Goal: Task Accomplishment & Management: Use online tool/utility

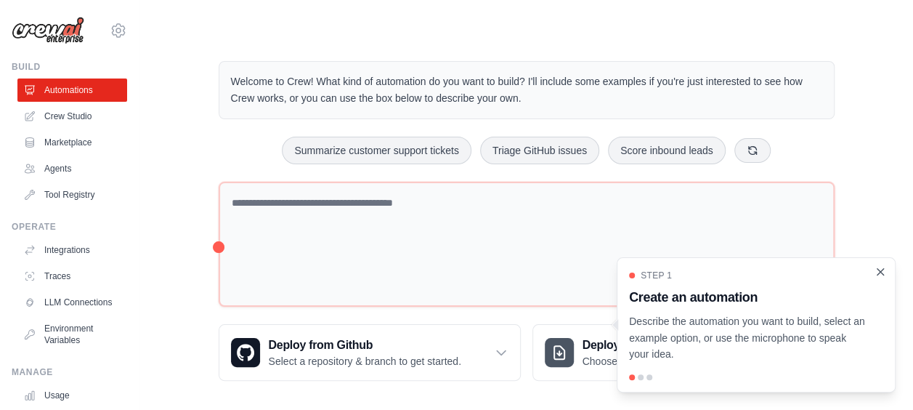
click at [884, 274] on icon "Close walkthrough" at bounding box center [880, 271] width 13 height 13
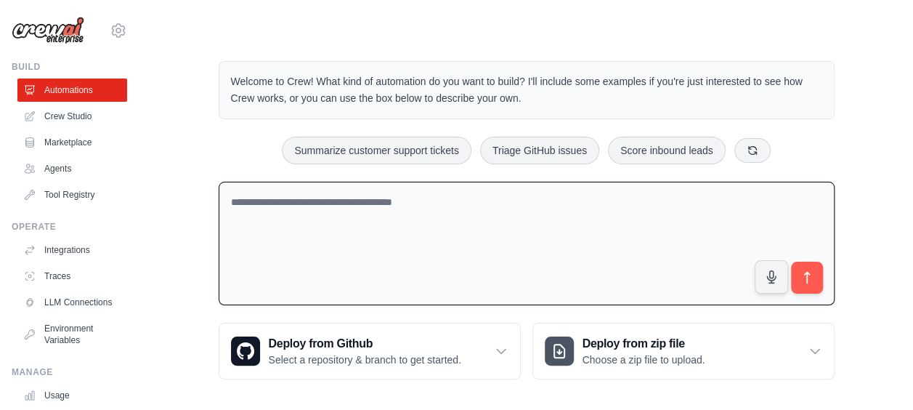
click at [362, 231] on textarea at bounding box center [527, 244] width 616 height 124
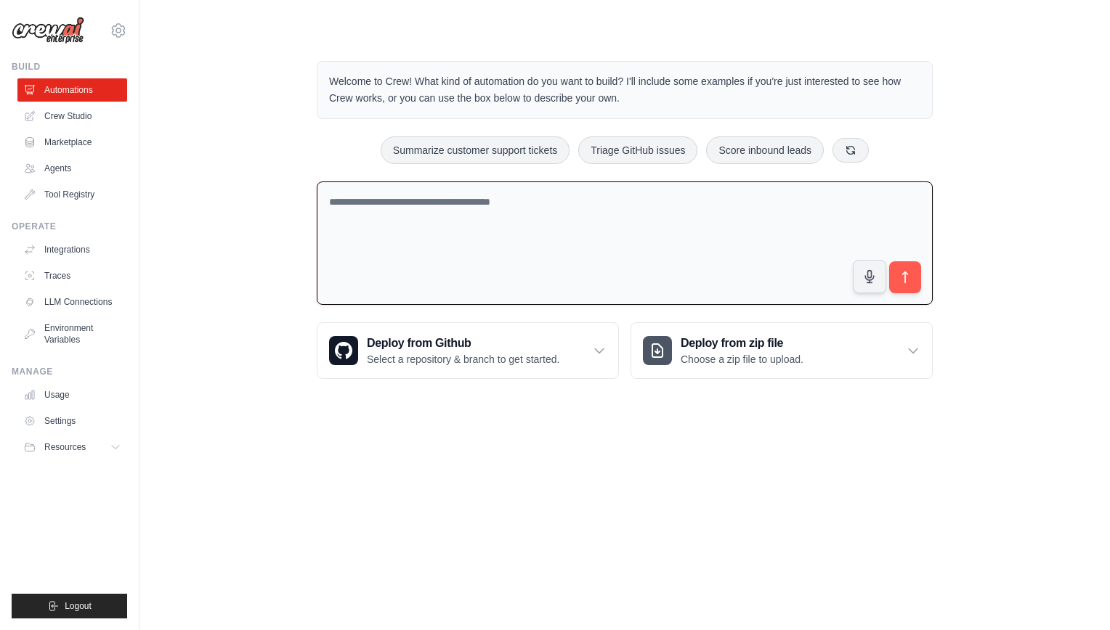
click at [427, 409] on body "ted.hiroyamada@gmail.com Settings Build Automations Crew Studio" at bounding box center [555, 315] width 1110 height 630
click at [495, 409] on body "ted.hiroyamada@gmail.com Settings Build Automations Crew Studio" at bounding box center [555, 315] width 1110 height 630
click at [497, 264] on textarea at bounding box center [625, 244] width 616 height 124
type textarea "******"
type textarea "****"
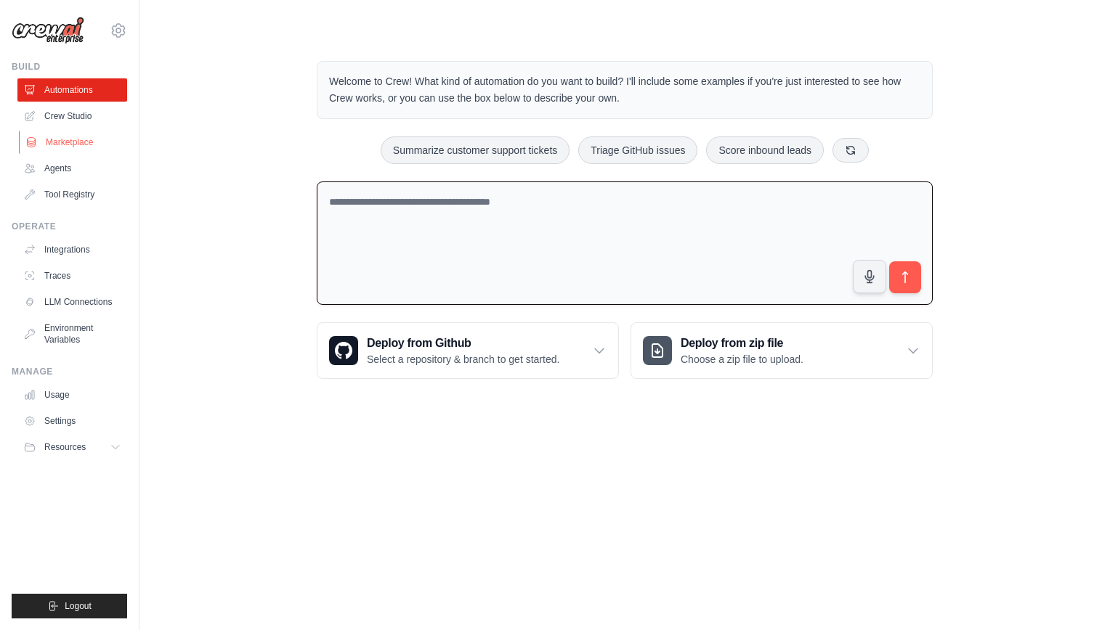
click at [78, 139] on link "Marketplace" at bounding box center [74, 142] width 110 height 23
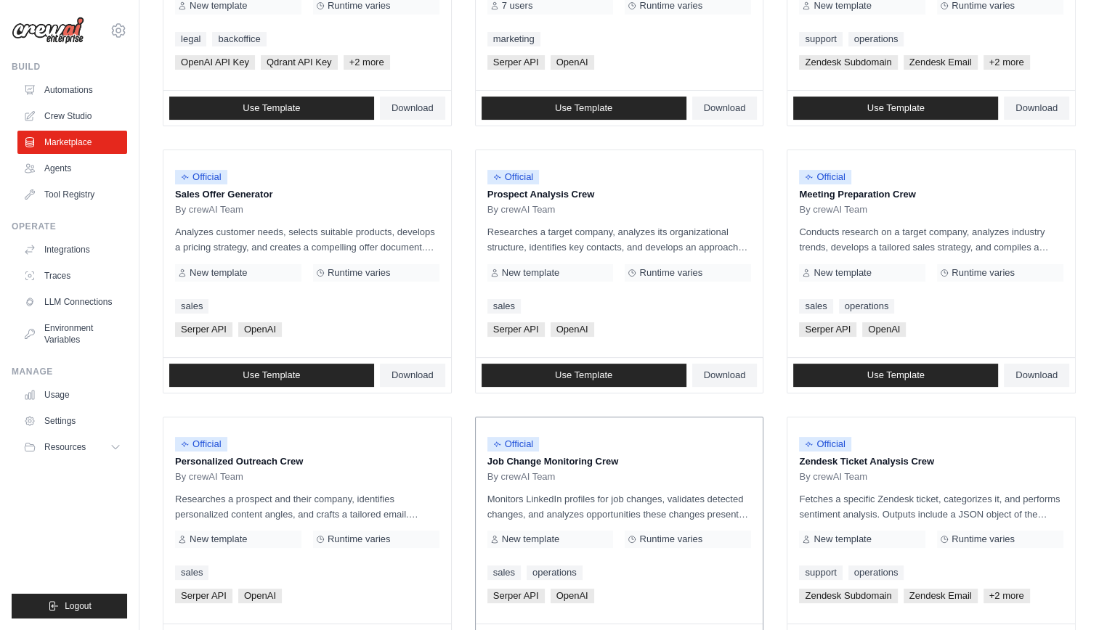
scroll to position [317, 0]
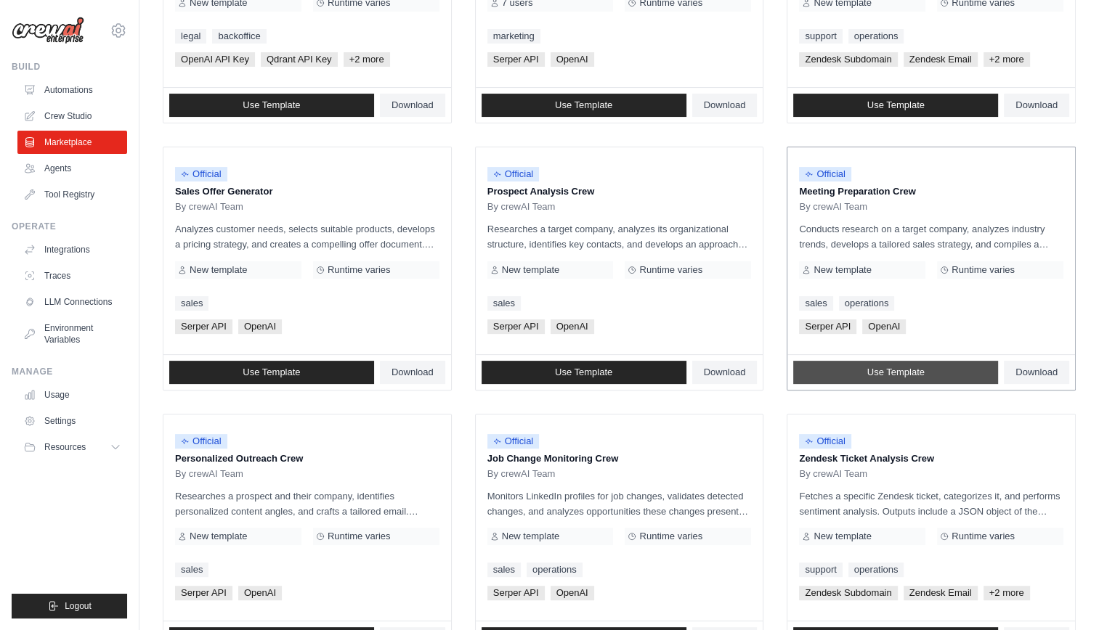
click at [893, 367] on span "Use Template" at bounding box center [895, 373] width 57 height 12
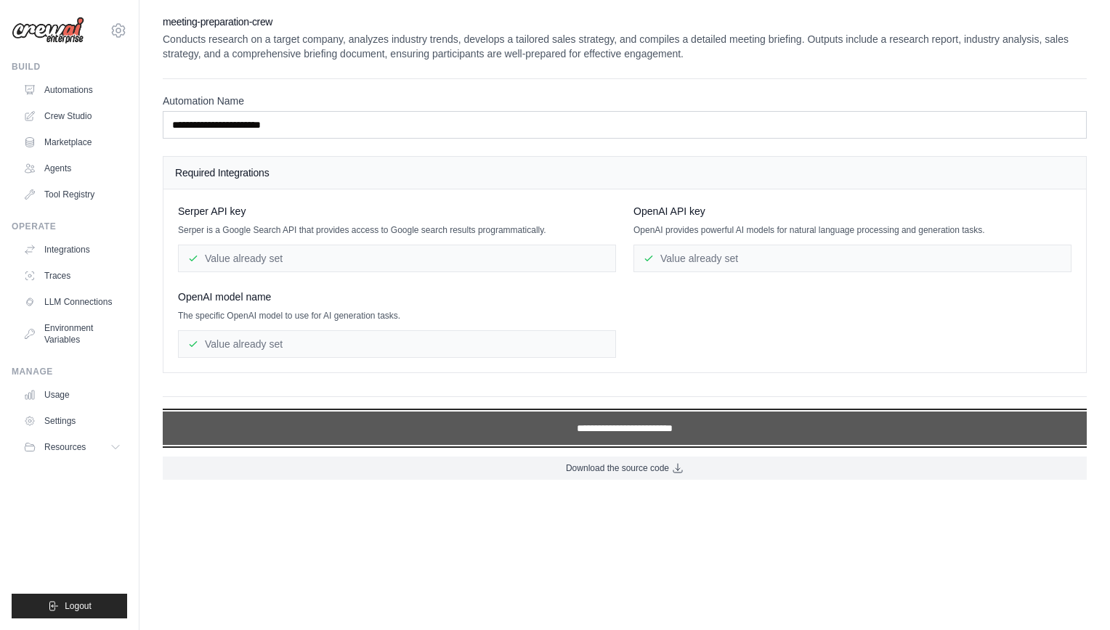
click at [635, 409] on input "**********" at bounding box center [625, 428] width 924 height 33
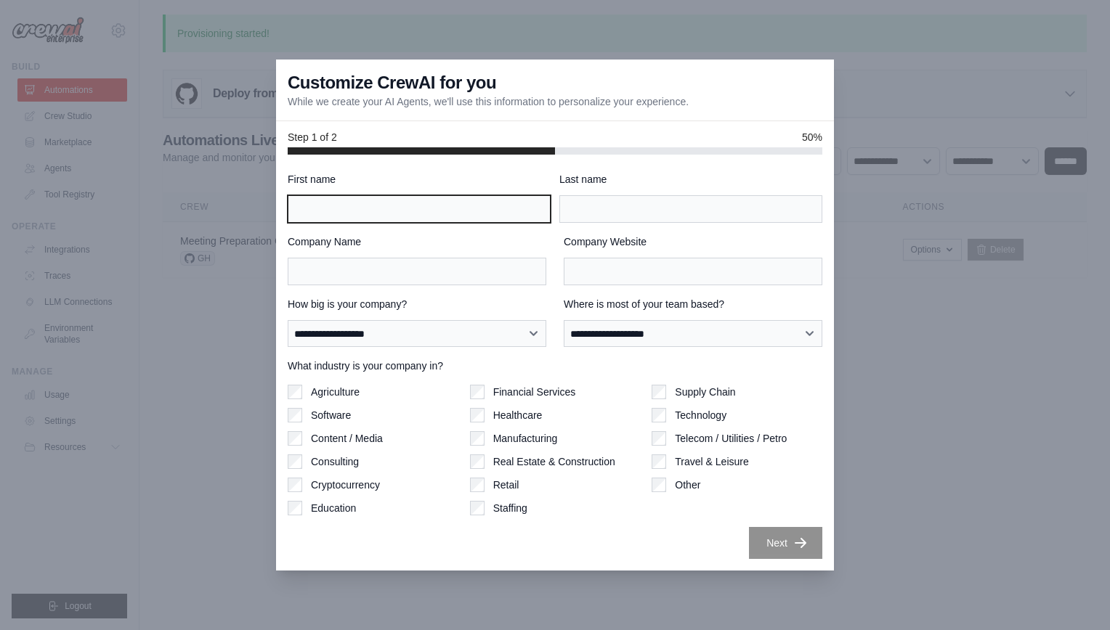
click at [397, 211] on input "First name" at bounding box center [419, 209] width 263 height 28
type input "****"
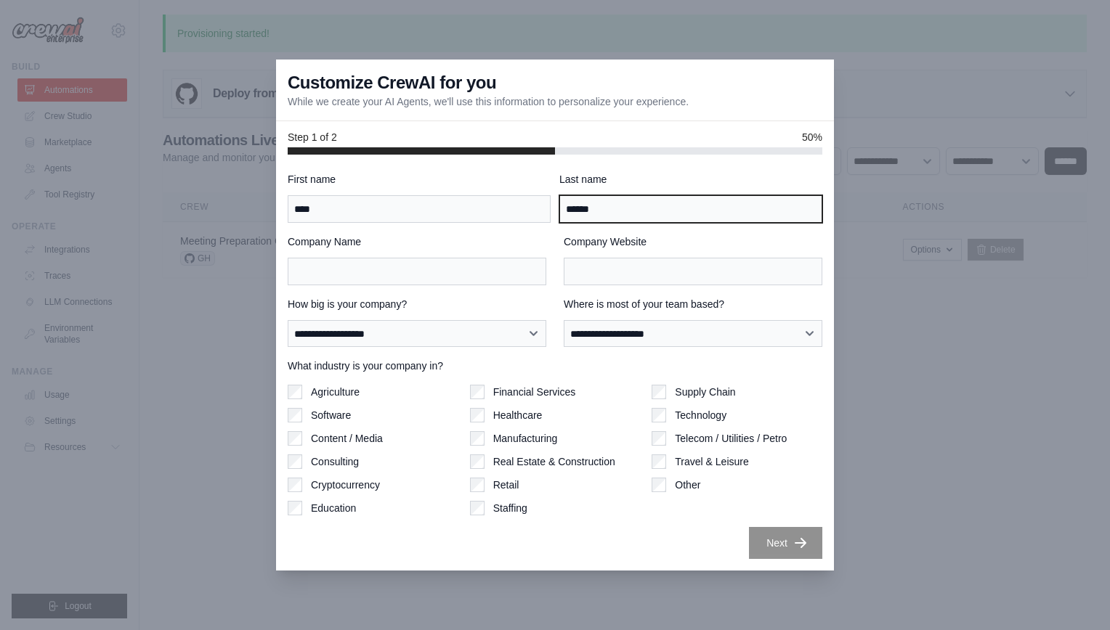
type input "******"
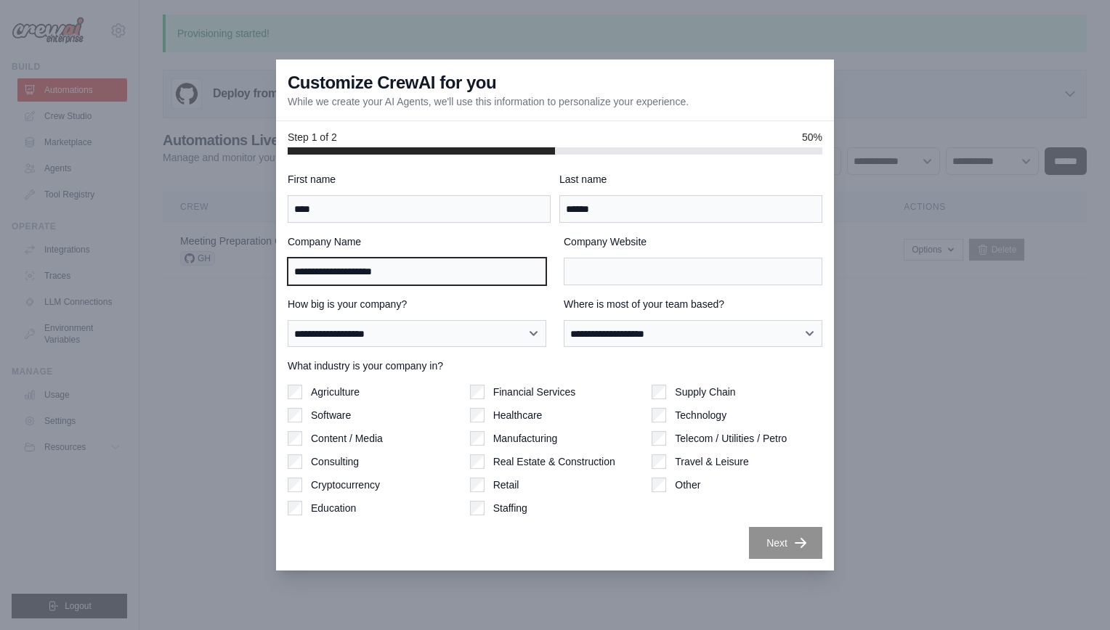
type input "**********"
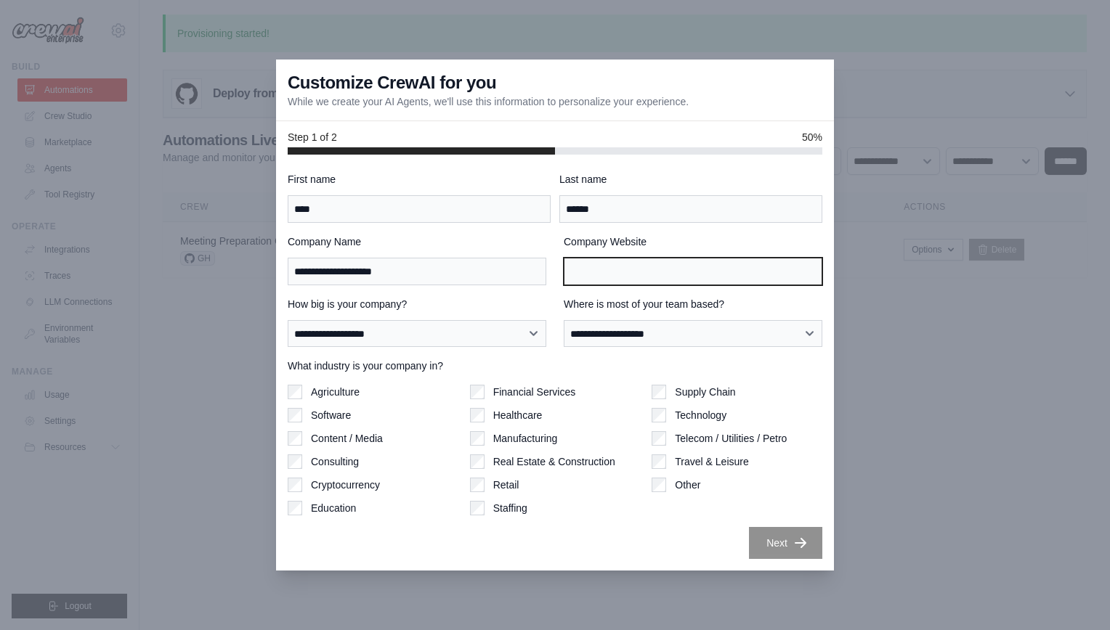
paste input "**********"
type input "**********"
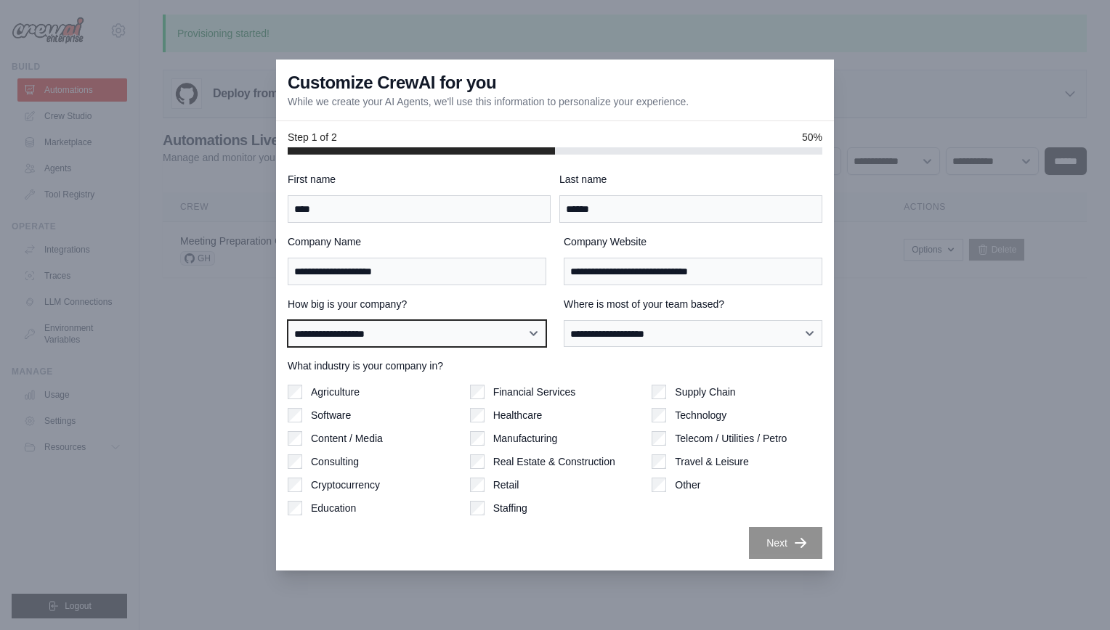
click at [487, 344] on select "**********" at bounding box center [417, 334] width 259 height 28
select select "**********"
click at [288, 320] on select "**********" at bounding box center [417, 334] width 259 height 28
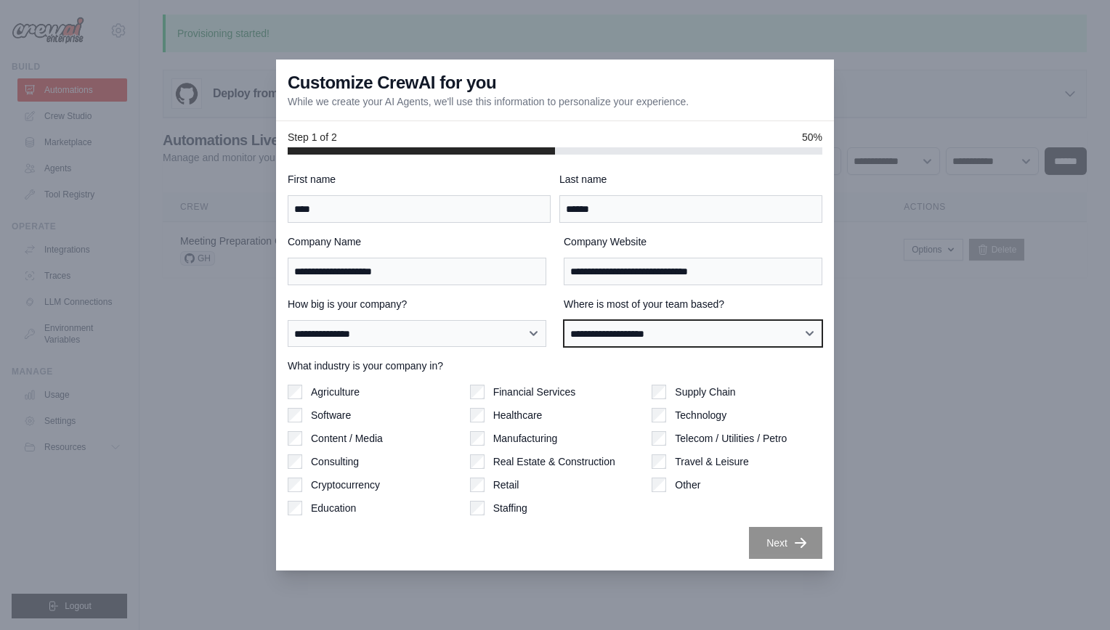
click at [649, 336] on select "**********" at bounding box center [693, 334] width 259 height 28
select select "**********"
click at [564, 320] on select "**********" at bounding box center [693, 334] width 259 height 28
click at [322, 409] on label "Software" at bounding box center [331, 415] width 40 height 15
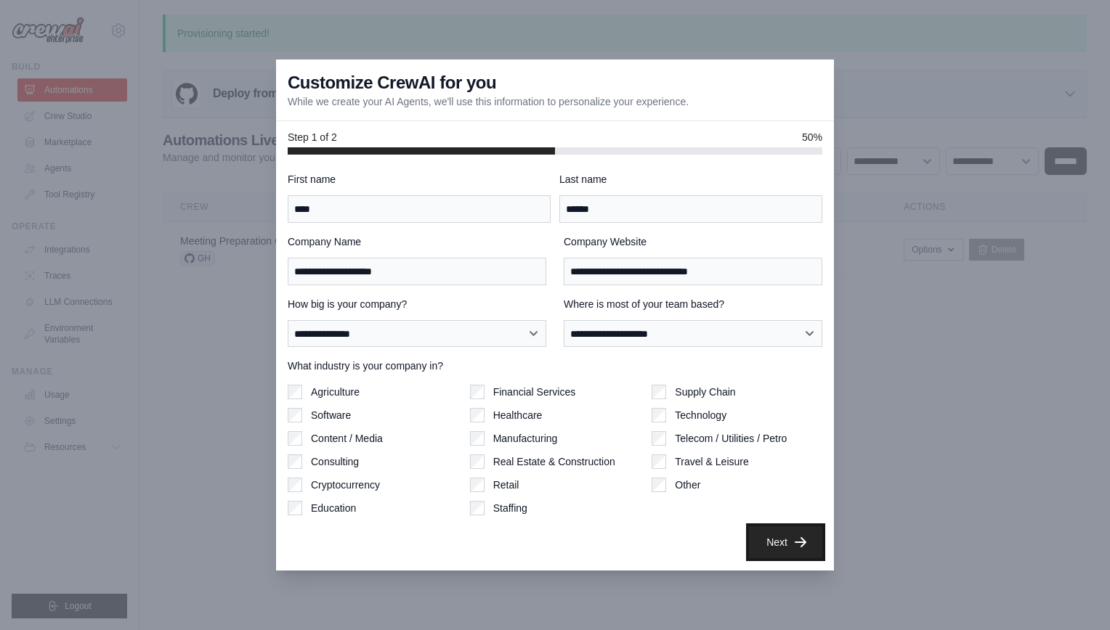
click at [782, 409] on button "Next" at bounding box center [785, 543] width 73 height 32
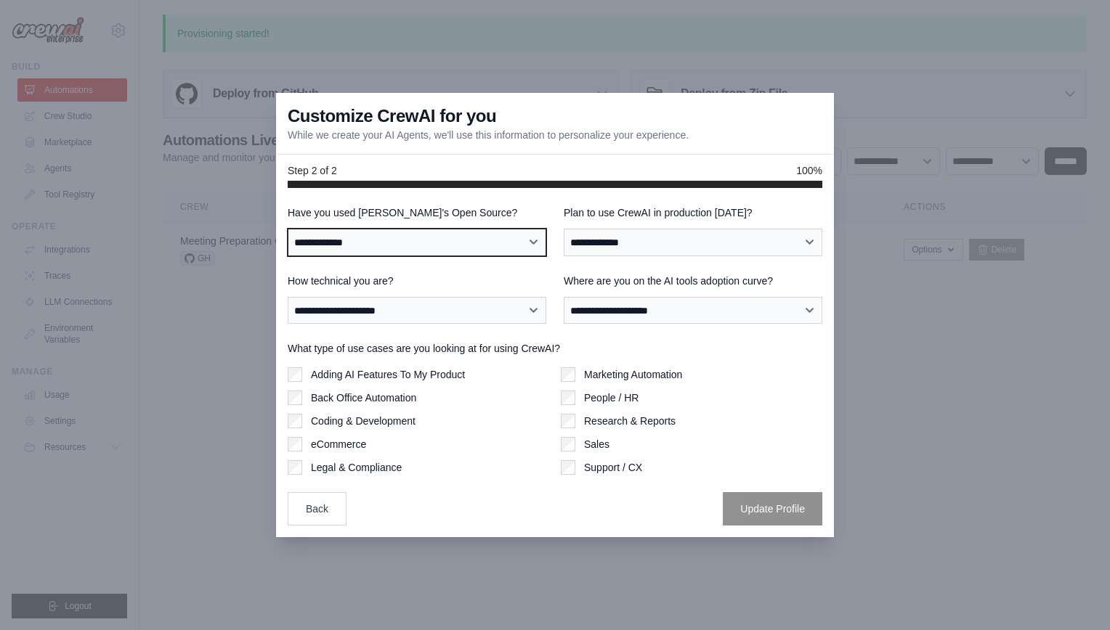
click at [421, 246] on select "**********" at bounding box center [417, 243] width 259 height 28
select select "**"
click at [288, 229] on select "**********" at bounding box center [417, 243] width 259 height 28
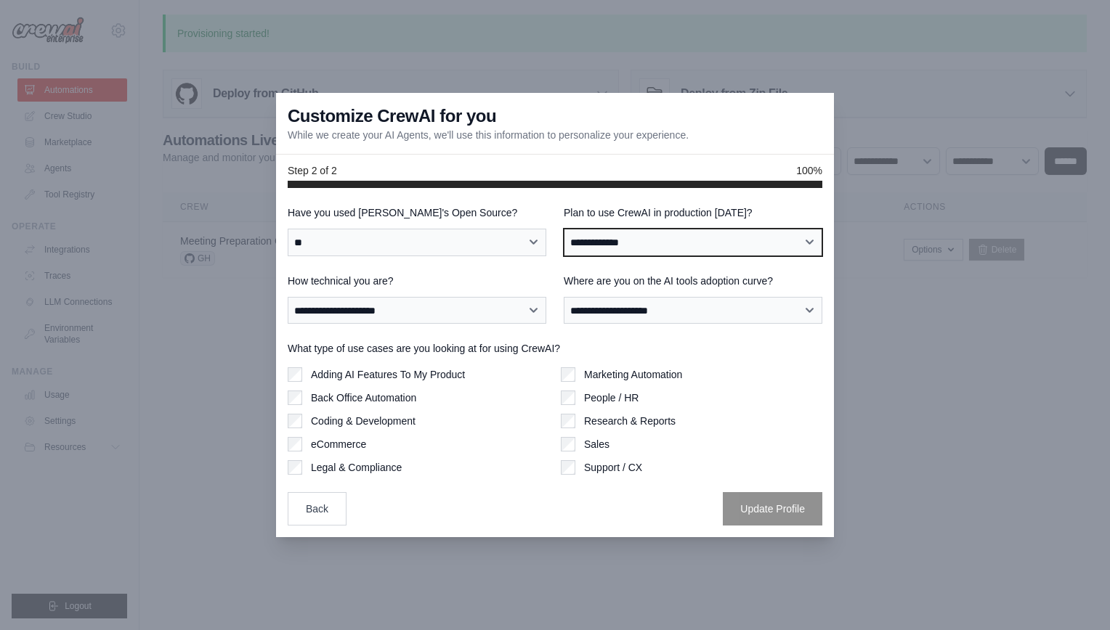
click at [721, 238] on select "**********" at bounding box center [693, 243] width 259 height 28
select select "*****"
click at [564, 229] on select "**********" at bounding box center [693, 243] width 259 height 28
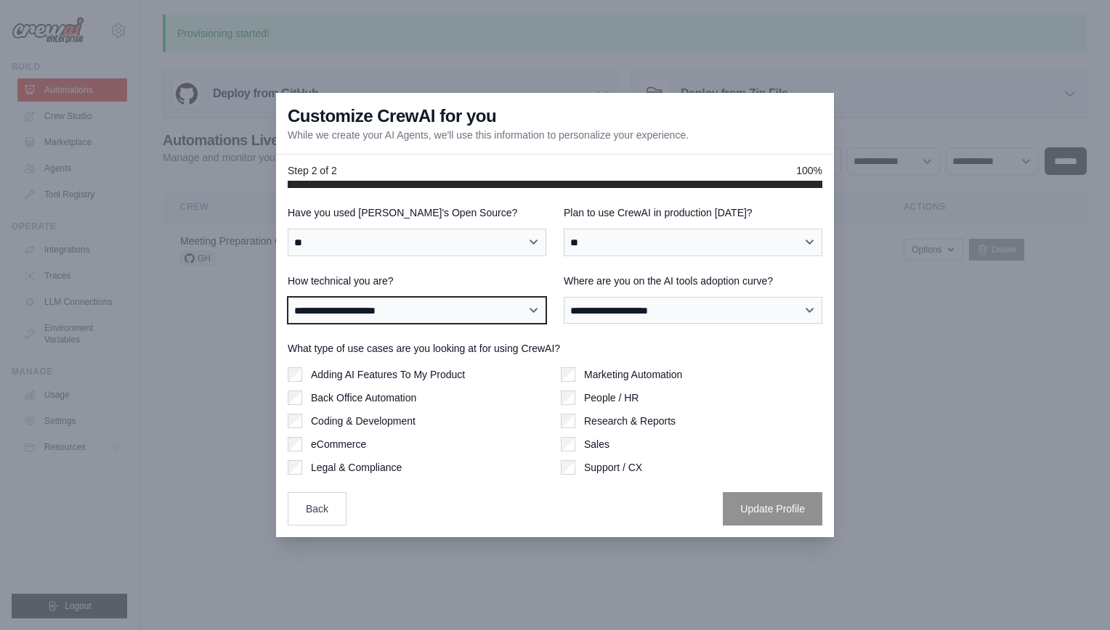
click at [384, 303] on select "**********" at bounding box center [417, 311] width 259 height 28
select select "**********"
click at [288, 297] on select "**********" at bounding box center [417, 311] width 259 height 28
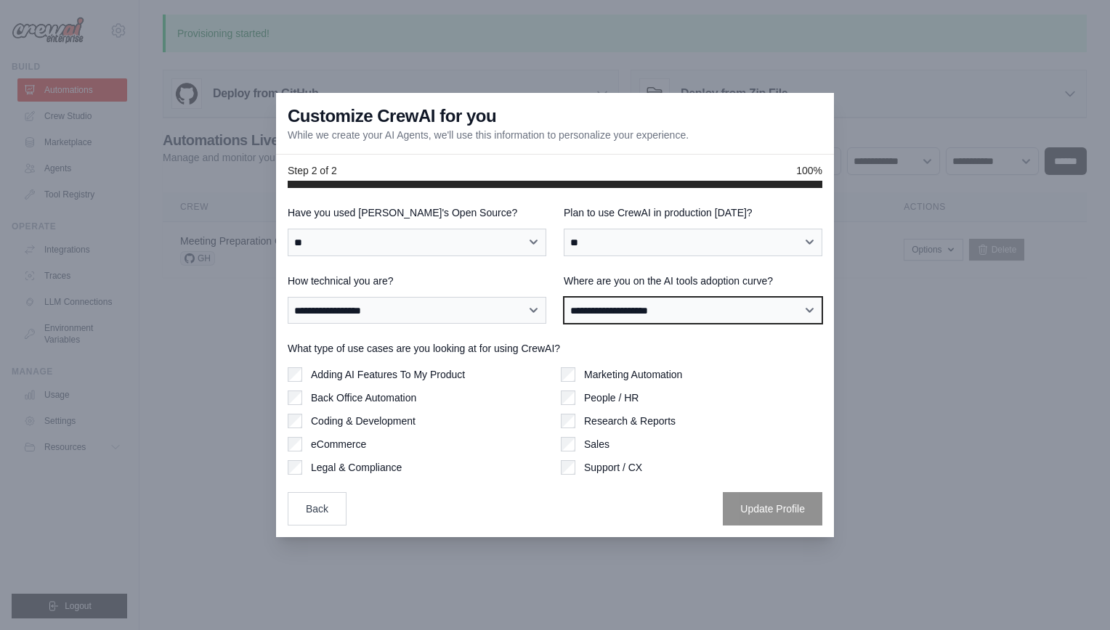
click at [630, 305] on select "**********" at bounding box center [693, 311] width 259 height 28
select select "**********"
click at [564, 297] on select "**********" at bounding box center [693, 311] width 259 height 28
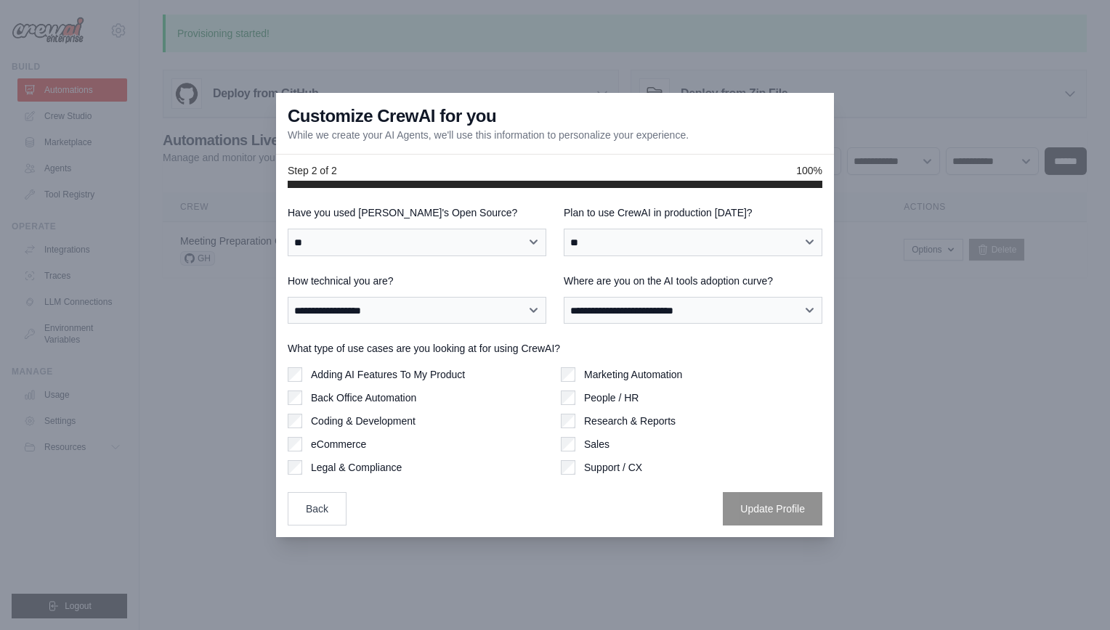
click at [578, 409] on div "Sales" at bounding box center [691, 444] width 261 height 15
click at [305, 403] on div "Back Office Automation" at bounding box center [418, 398] width 261 height 15
click at [741, 409] on button "Update Profile" at bounding box center [773, 508] width 100 height 33
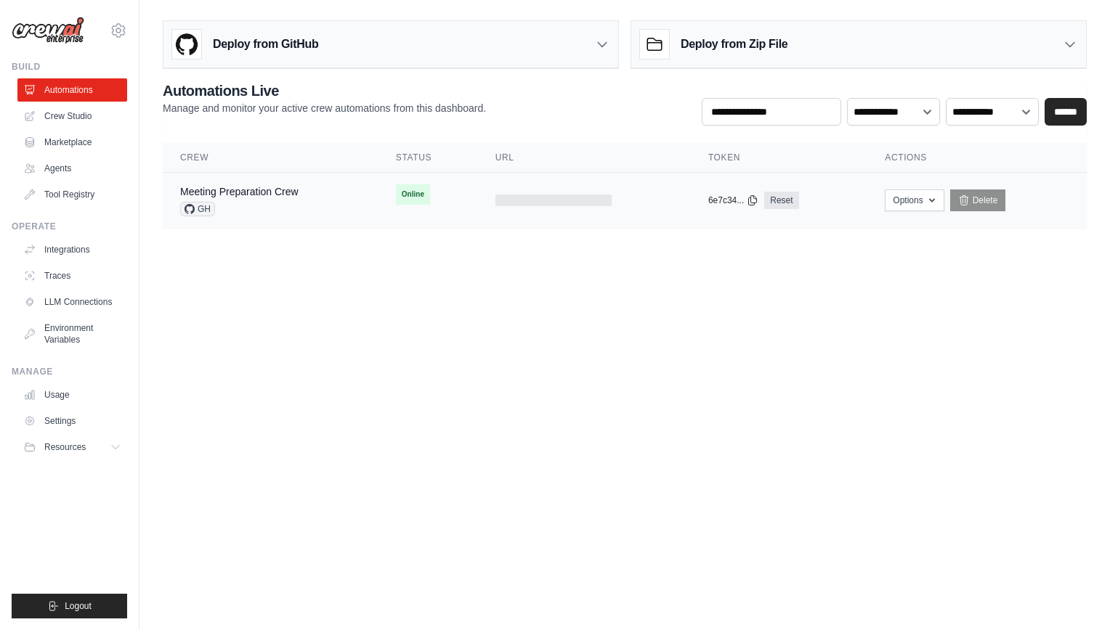
click at [275, 204] on div "GH" at bounding box center [239, 209] width 118 height 15
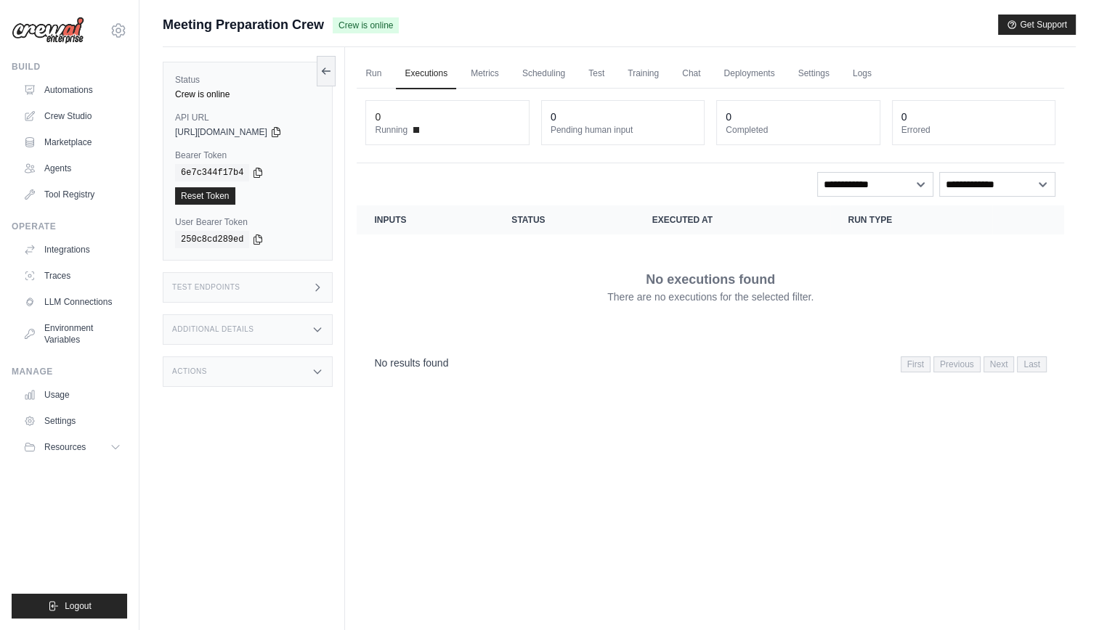
click at [296, 285] on div "Test Endpoints" at bounding box center [248, 287] width 170 height 31
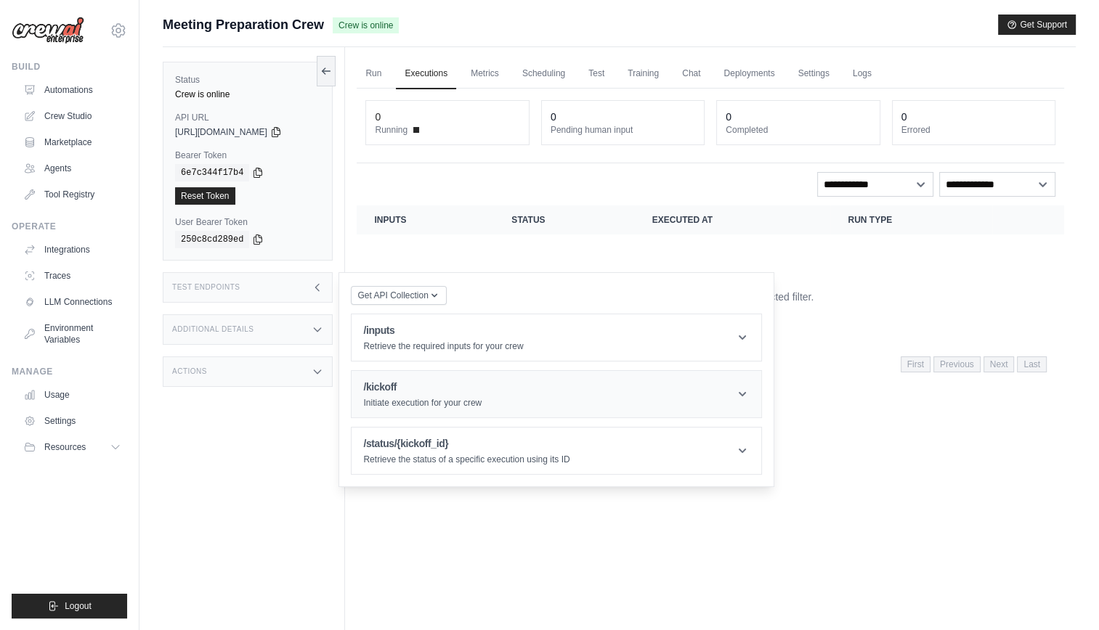
click at [474, 389] on h1 "/kickoff" at bounding box center [422, 387] width 118 height 15
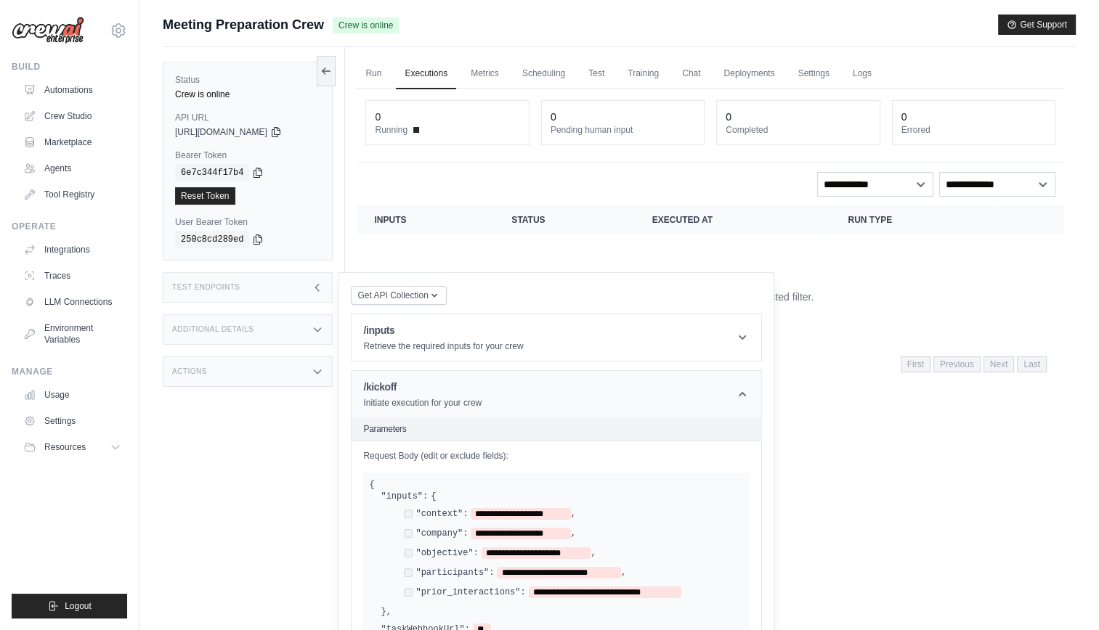
click at [445, 393] on div "/kickoff Initiate execution for your crew" at bounding box center [422, 394] width 118 height 29
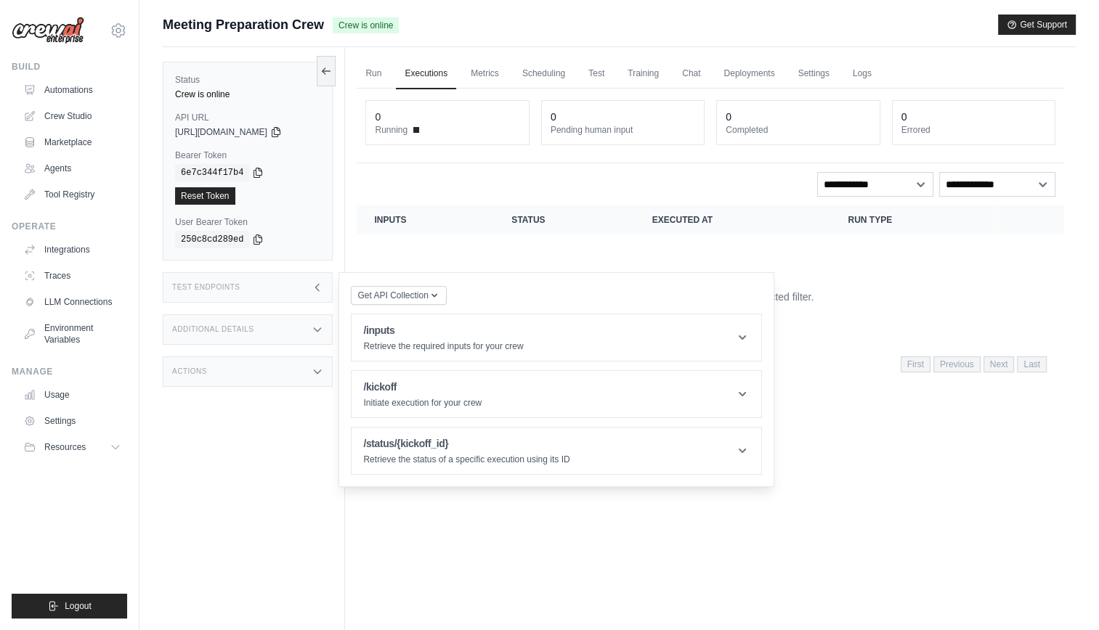
click at [269, 464] on div "Status Crew is online API URL copied https://meeting-preparation-crew-dc37db8d-…" at bounding box center [254, 362] width 182 height 630
click at [236, 450] on div "Status Crew is online API URL copied https://meeting-preparation-crew-dc37db8d-…" at bounding box center [254, 362] width 182 height 630
click at [243, 415] on div "Status Crew is online API URL copied https://meeting-preparation-crew-dc37db8d-…" at bounding box center [254, 362] width 182 height 630
click at [662, 247] on div "No executions found There are no executions for the selected filter." at bounding box center [710, 286] width 673 height 81
click at [491, 78] on link "Metrics" at bounding box center [485, 74] width 46 height 31
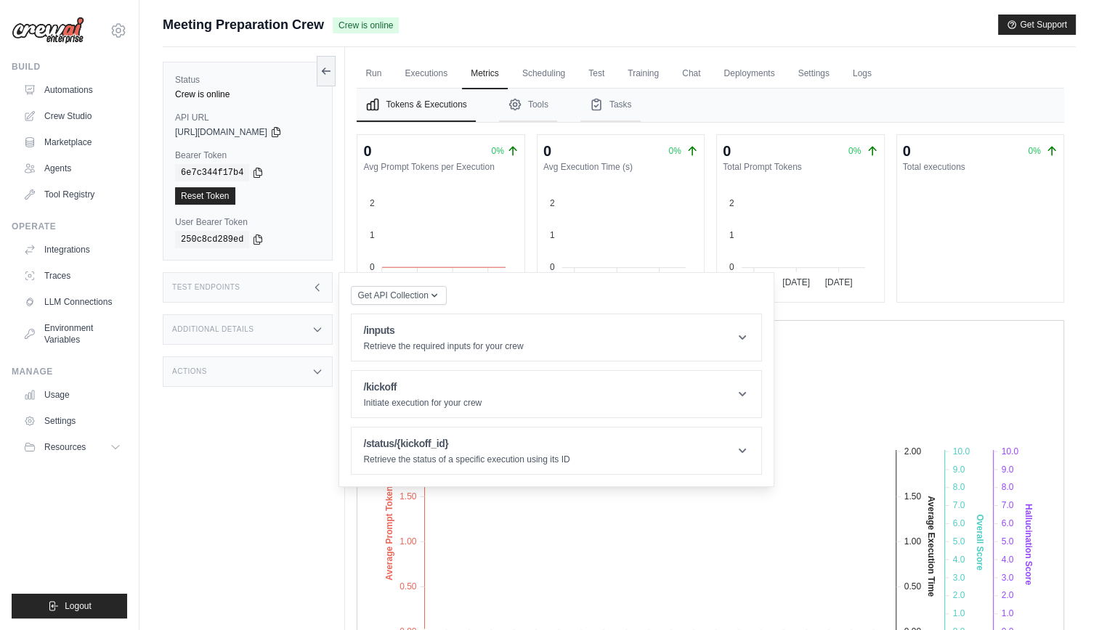
click at [277, 495] on div "Status Crew is online API URL copied https://meeting-preparation-crew-dc37db8d-…" at bounding box center [254, 362] width 182 height 630
click at [319, 285] on icon at bounding box center [318, 288] width 12 height 12
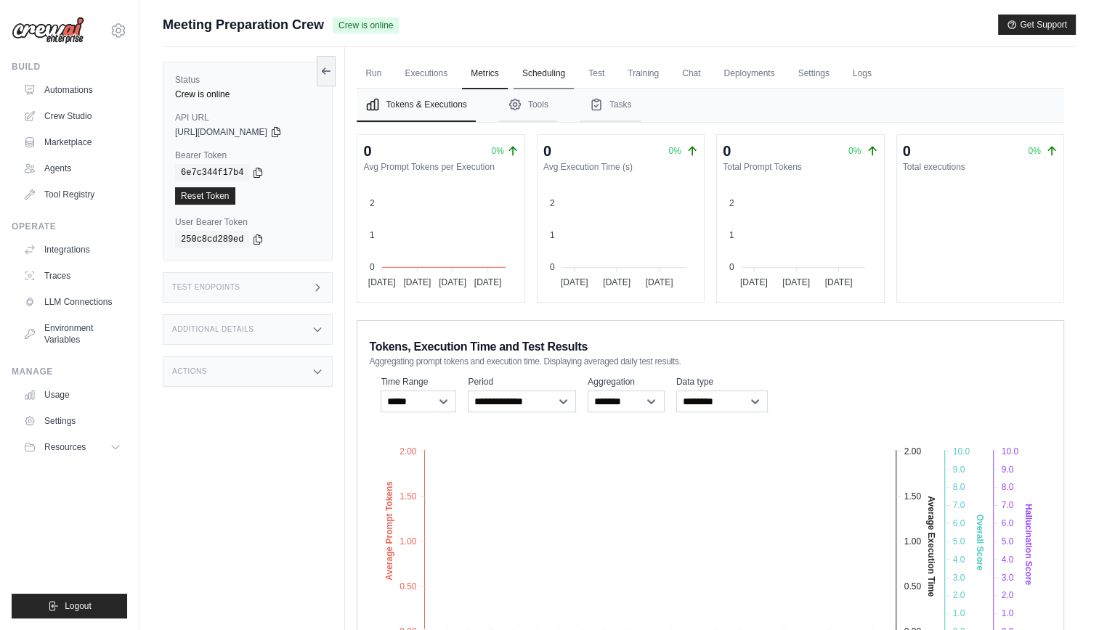
click at [564, 69] on link "Scheduling" at bounding box center [544, 74] width 60 height 31
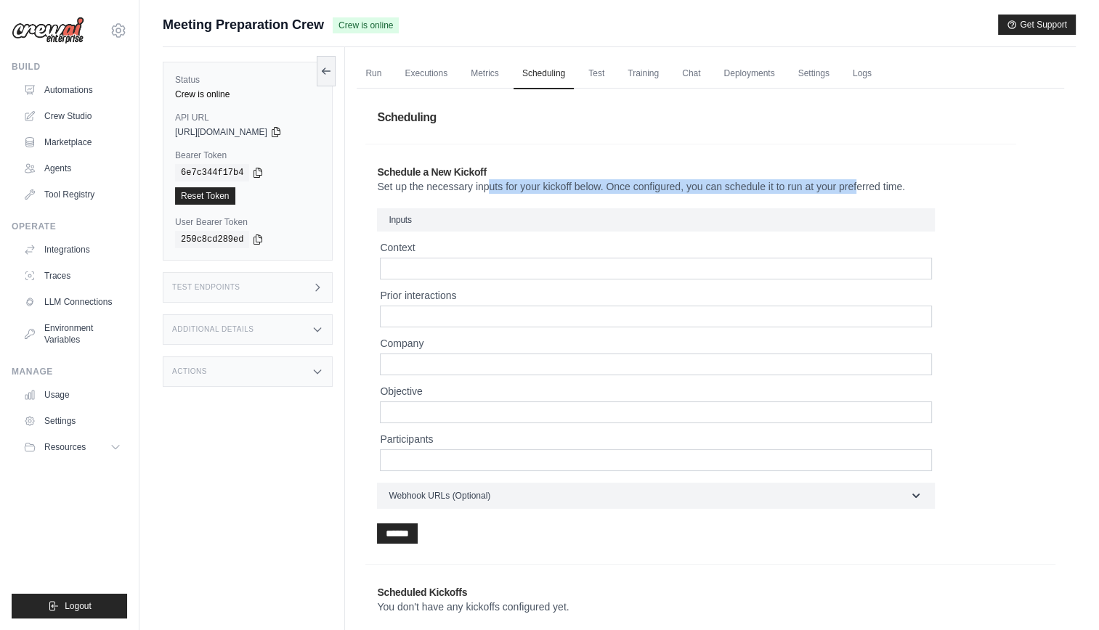
drag, startPoint x: 423, startPoint y: 189, endPoint x: 835, endPoint y: 192, distance: 411.8
click at [835, 192] on p "Set up the necessary inputs for your kickoff below. Once configured, you can sc…" at bounding box center [691, 186] width 628 height 15
click at [669, 155] on div "Schedule a New Kickoff Set up the necessary inputs for your kickoff below. Once…" at bounding box center [690, 354] width 651 height 402
click at [562, 266] on input "Context" at bounding box center [656, 269] width 552 height 22
click at [549, 230] on h3 "Inputs" at bounding box center [656, 219] width 558 height 23
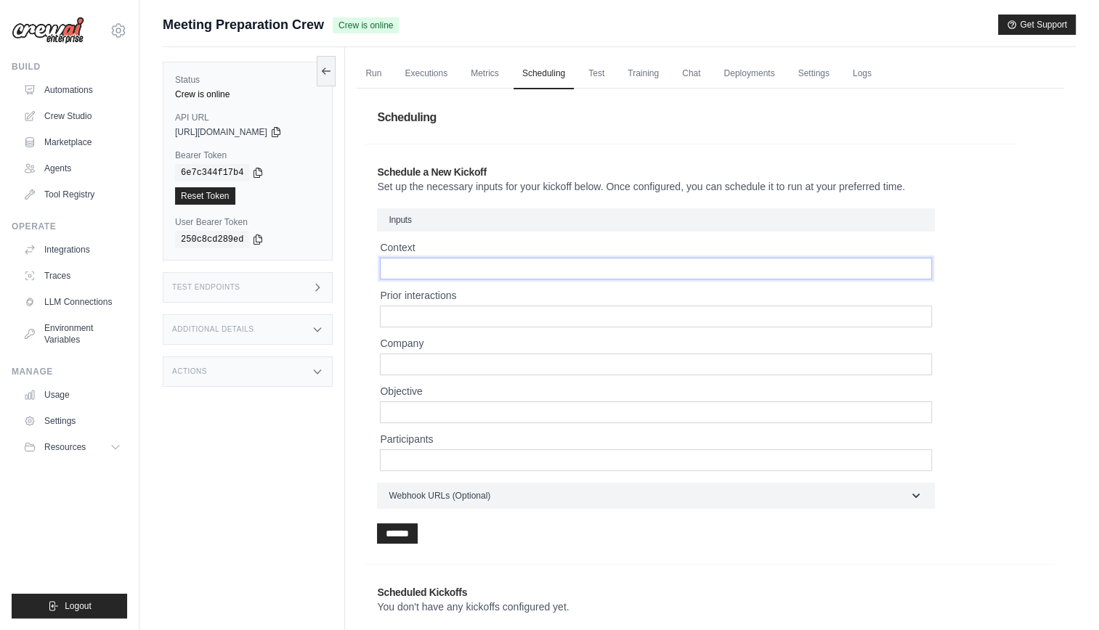
click at [536, 267] on input "Context" at bounding box center [656, 269] width 552 height 22
type input "*"
type input "*******"
type input "*"
paste input "**********"
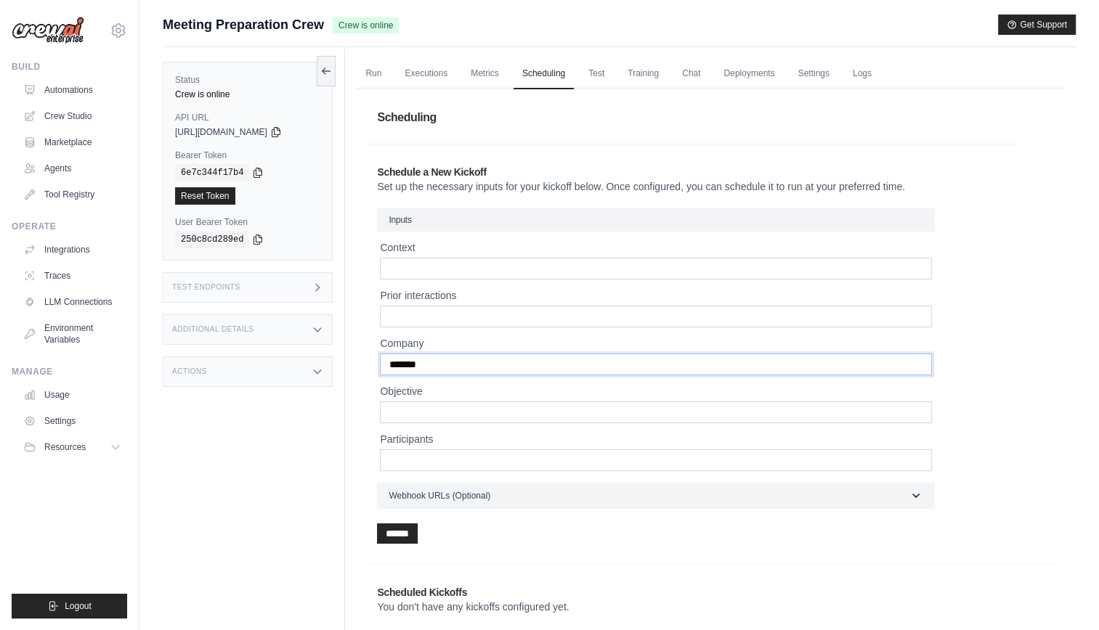
type input "*******"
type input "*"
type input "**********"
click at [523, 462] on input "Participants" at bounding box center [656, 461] width 552 height 22
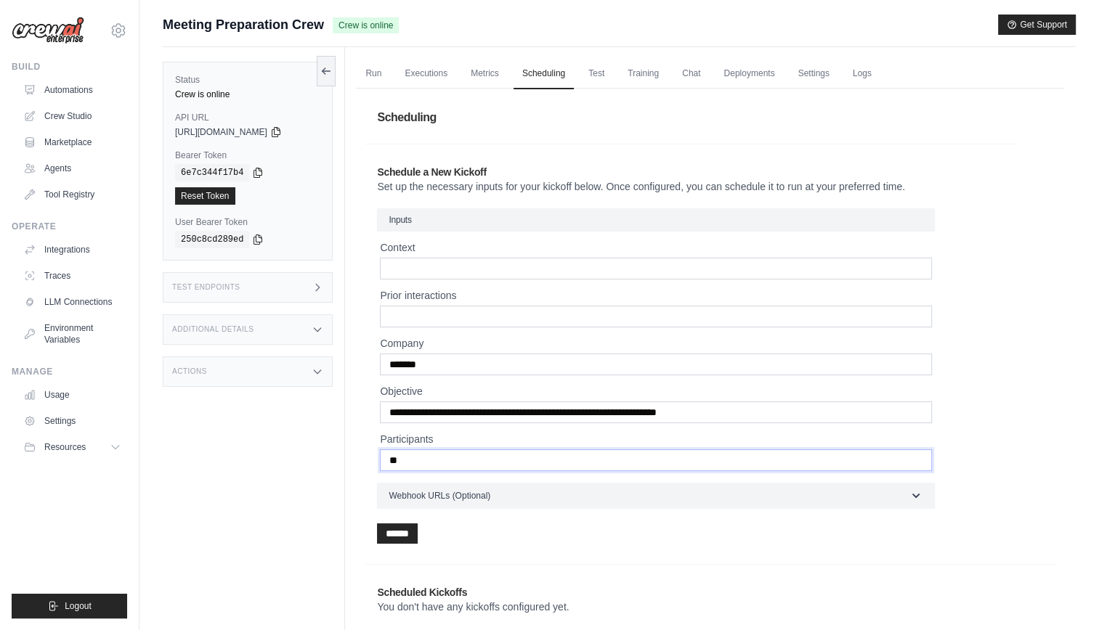
type input "*"
click at [609, 354] on input "*******" at bounding box center [656, 365] width 552 height 22
paste input "*********"
type input "*******"
click at [578, 462] on input "Participants" at bounding box center [656, 461] width 552 height 22
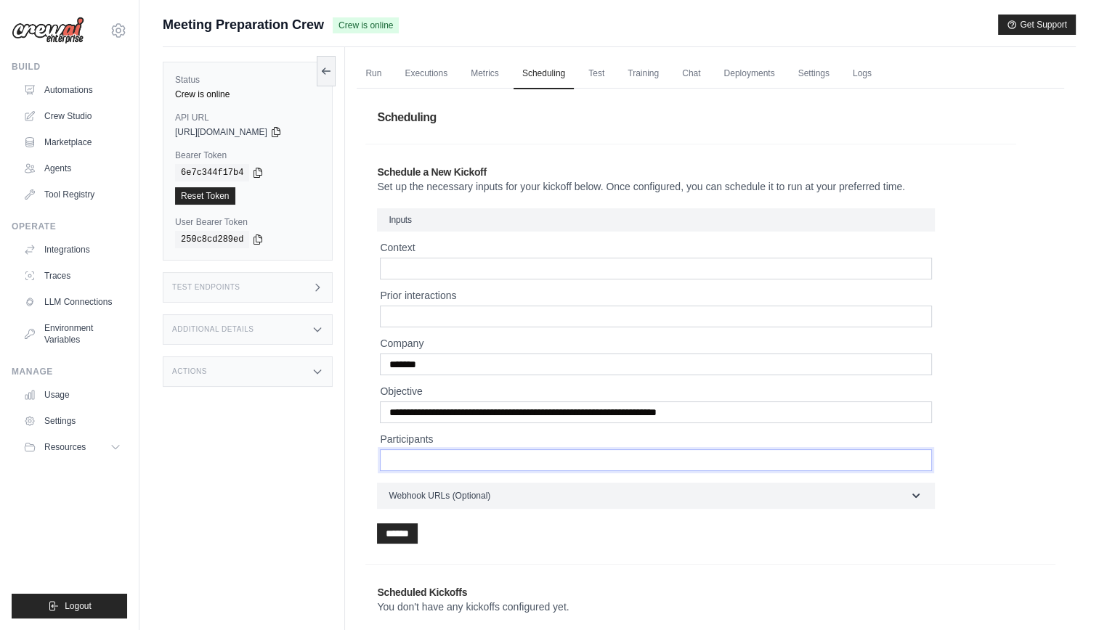
paste input "*********"
type input "*********"
click at [302, 505] on div "Status Crew is online API URL copied https://meeting-preparation-crew-dc37db8d-…" at bounding box center [254, 362] width 182 height 630
click at [430, 259] on input "Context" at bounding box center [656, 269] width 552 height 22
click at [439, 320] on input "Prior interactions" at bounding box center [656, 317] width 552 height 22
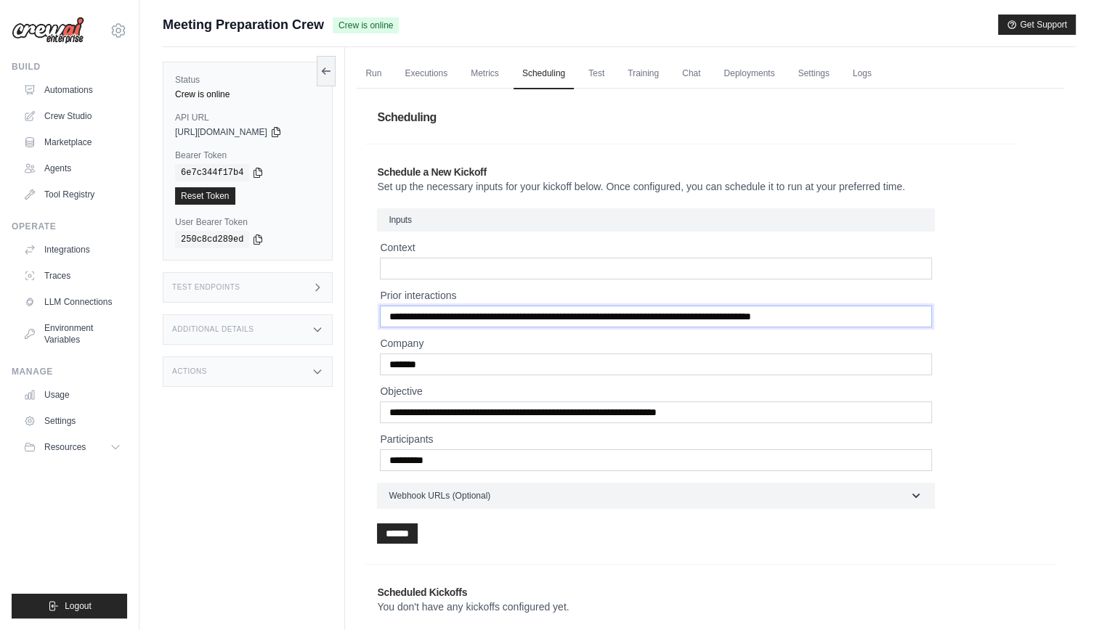
type input "**********"
click at [377, 524] on input "******" at bounding box center [397, 534] width 41 height 20
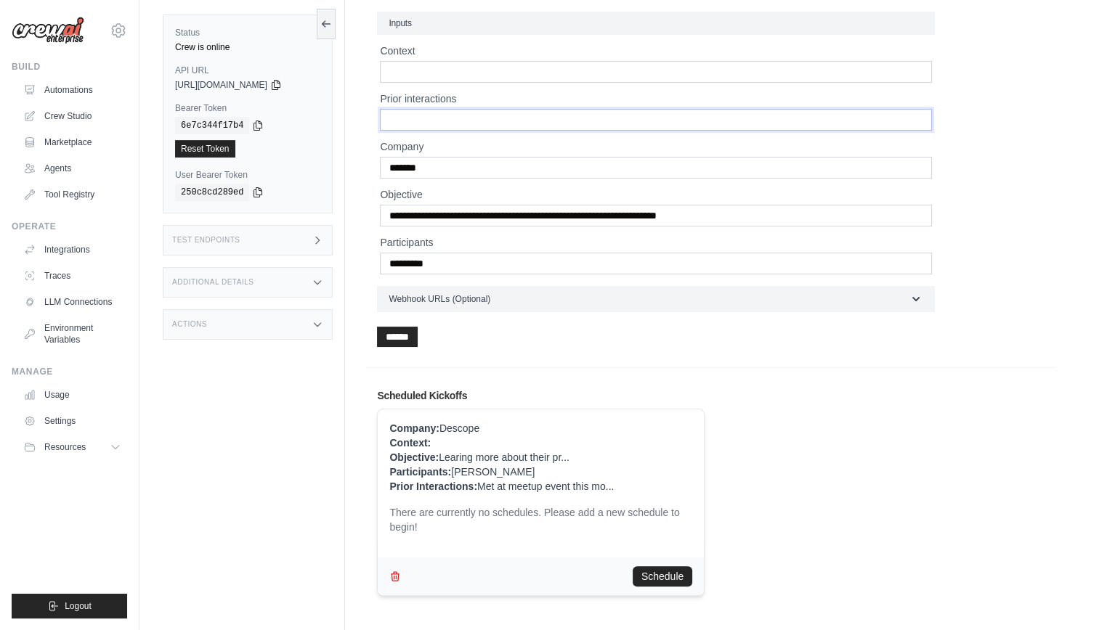
scroll to position [215, 0]
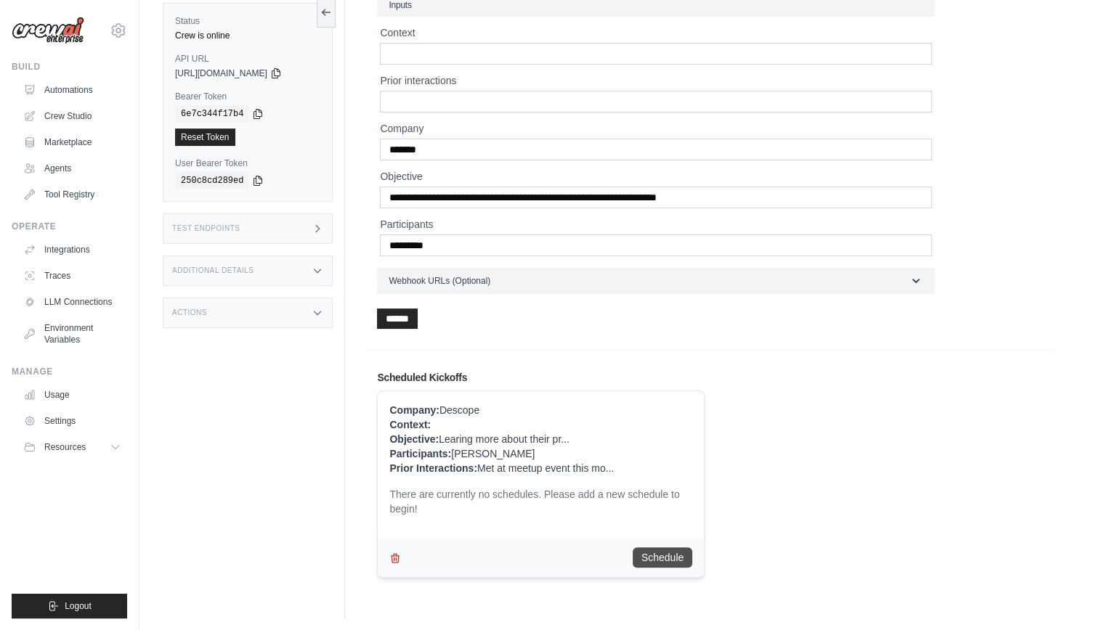
click at [658, 549] on button "Schedule" at bounding box center [663, 558] width 60 height 20
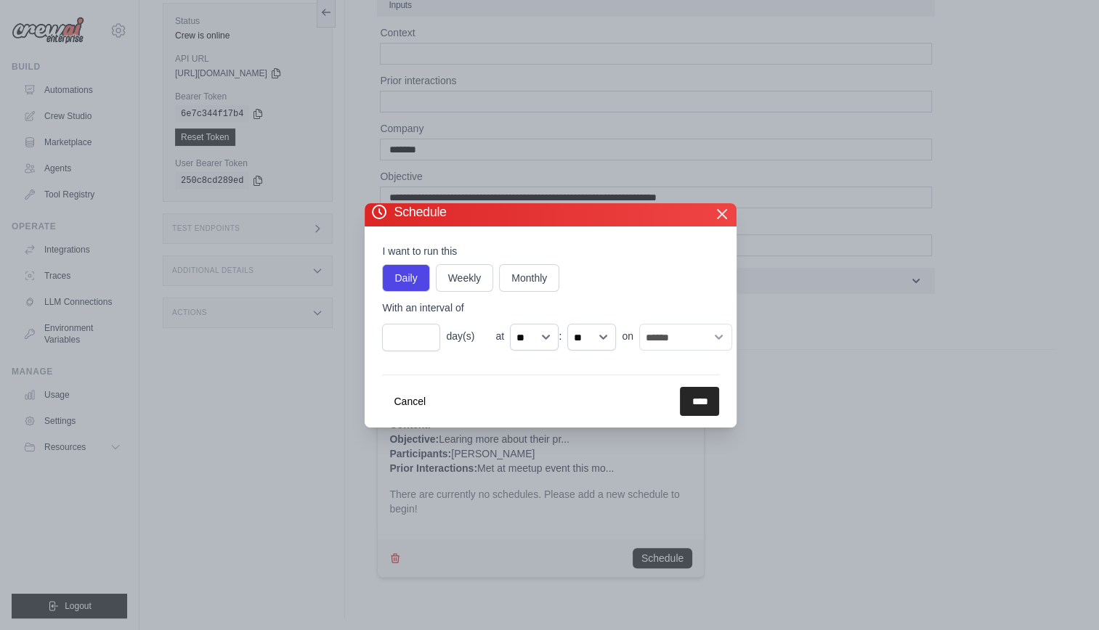
click at [715, 221] on icon "button" at bounding box center [721, 214] width 17 height 17
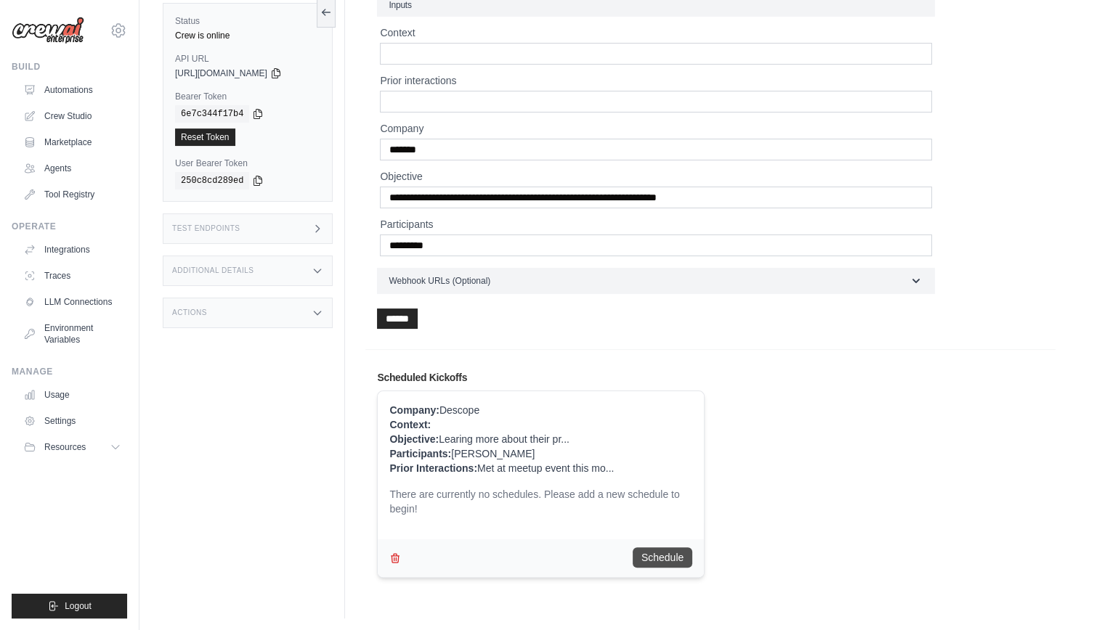
click at [661, 560] on button "Schedule" at bounding box center [663, 558] width 60 height 20
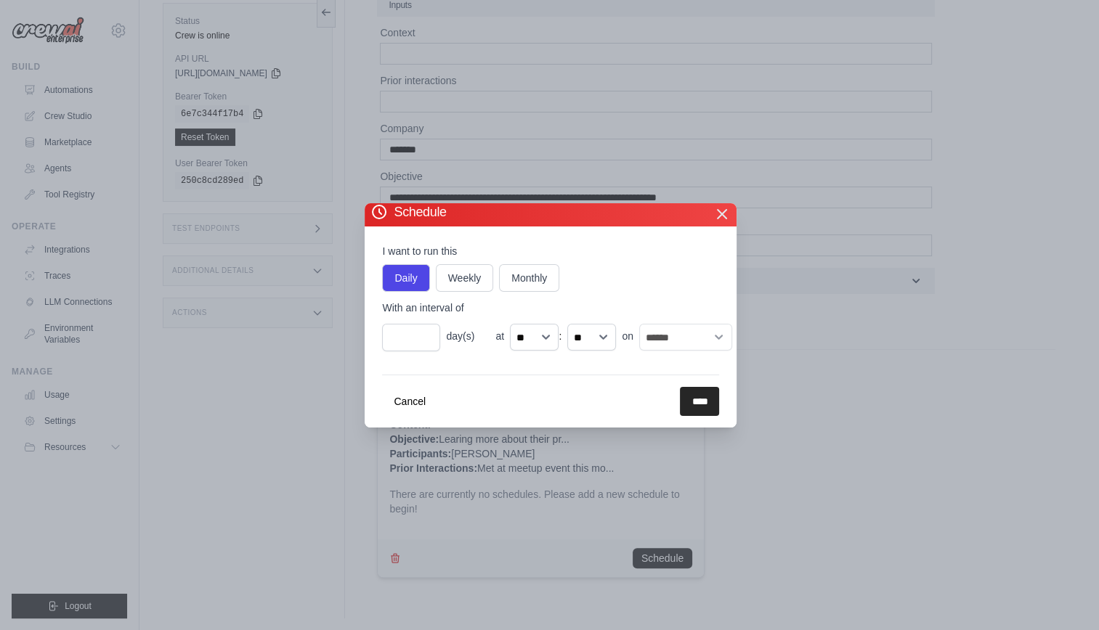
click at [724, 213] on icon "button" at bounding box center [721, 214] width 17 height 17
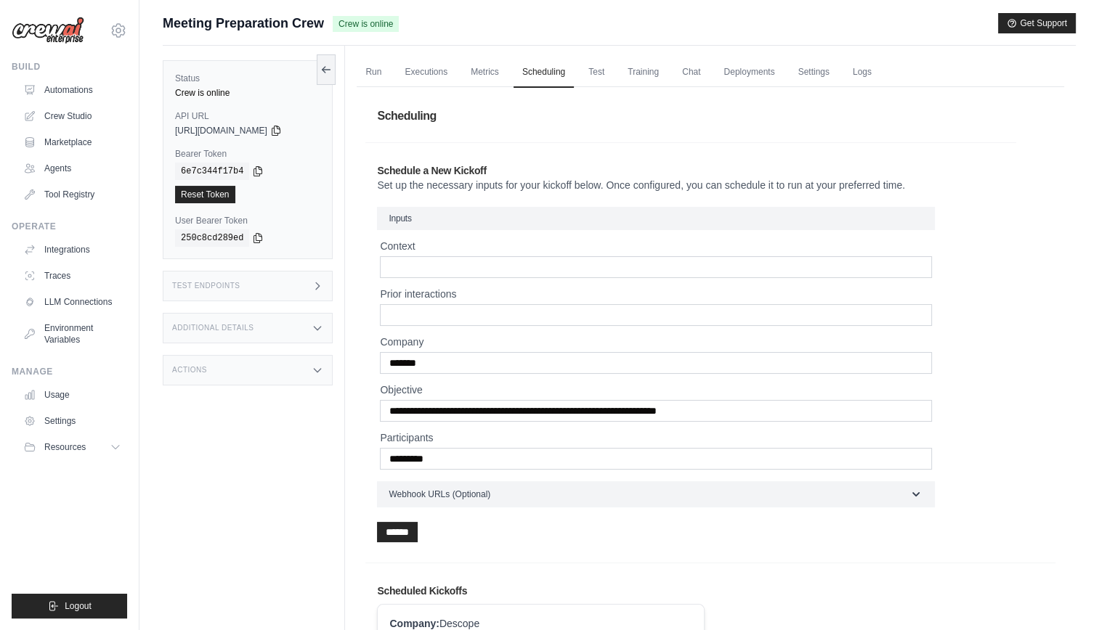
scroll to position [2, 0]
click at [363, 65] on link "Run" at bounding box center [373, 72] width 33 height 31
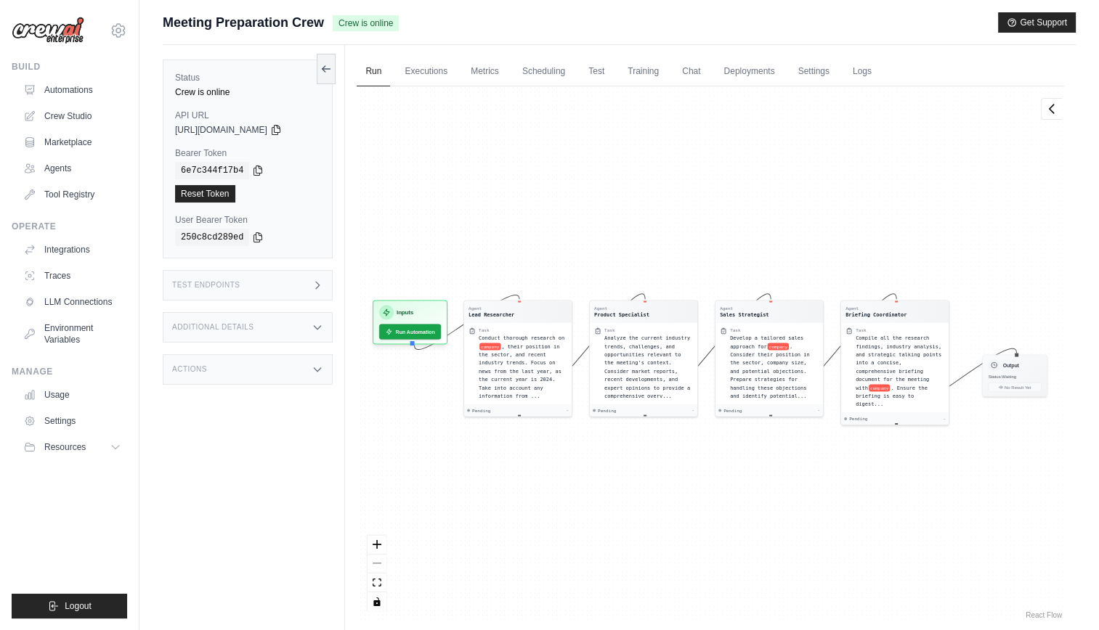
click at [322, 328] on icon at bounding box center [318, 328] width 12 height 12
click at [407, 311] on h3 "Inputs" at bounding box center [405, 310] width 17 height 9
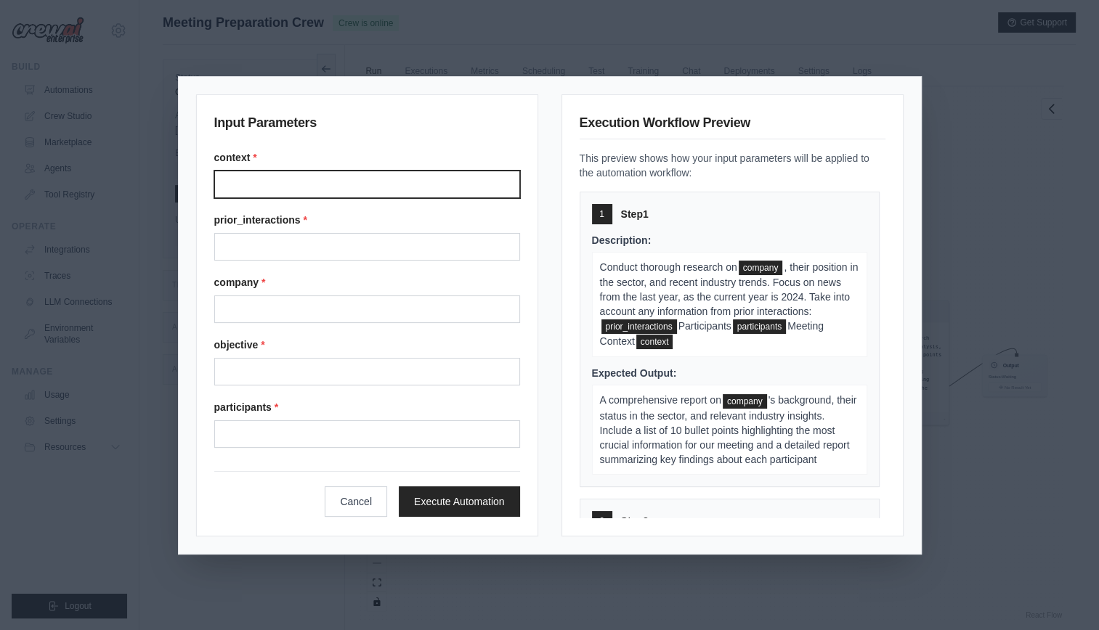
click at [399, 192] on input "Context" at bounding box center [367, 185] width 306 height 28
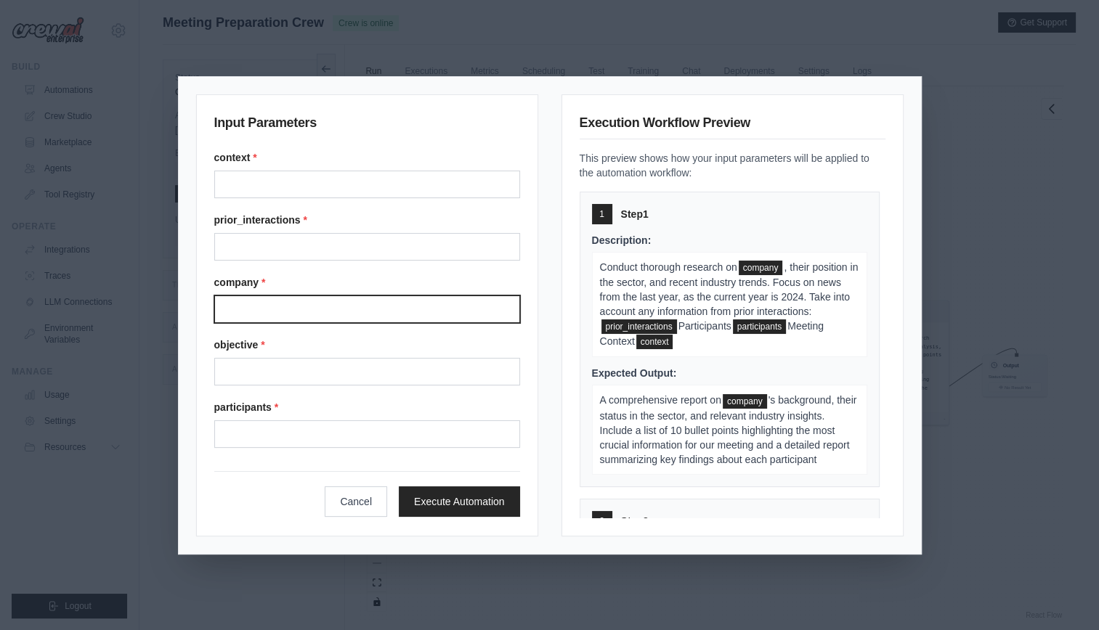
click at [378, 315] on input "Company" at bounding box center [367, 310] width 306 height 28
type input "*******"
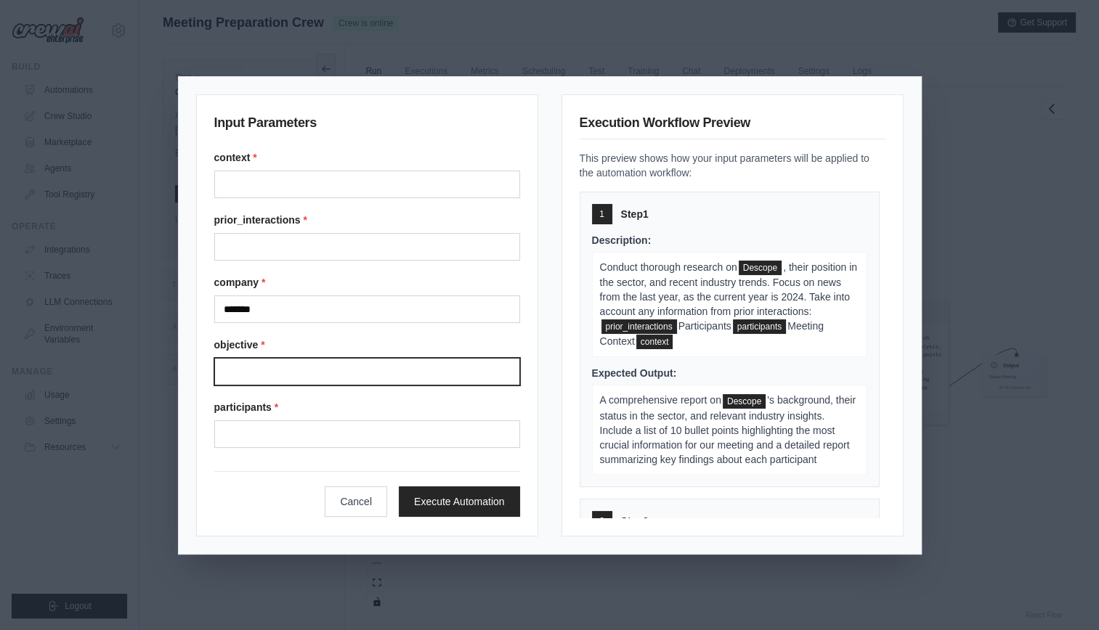
click at [406, 374] on input "Objective" at bounding box center [367, 372] width 306 height 28
type input "**********"
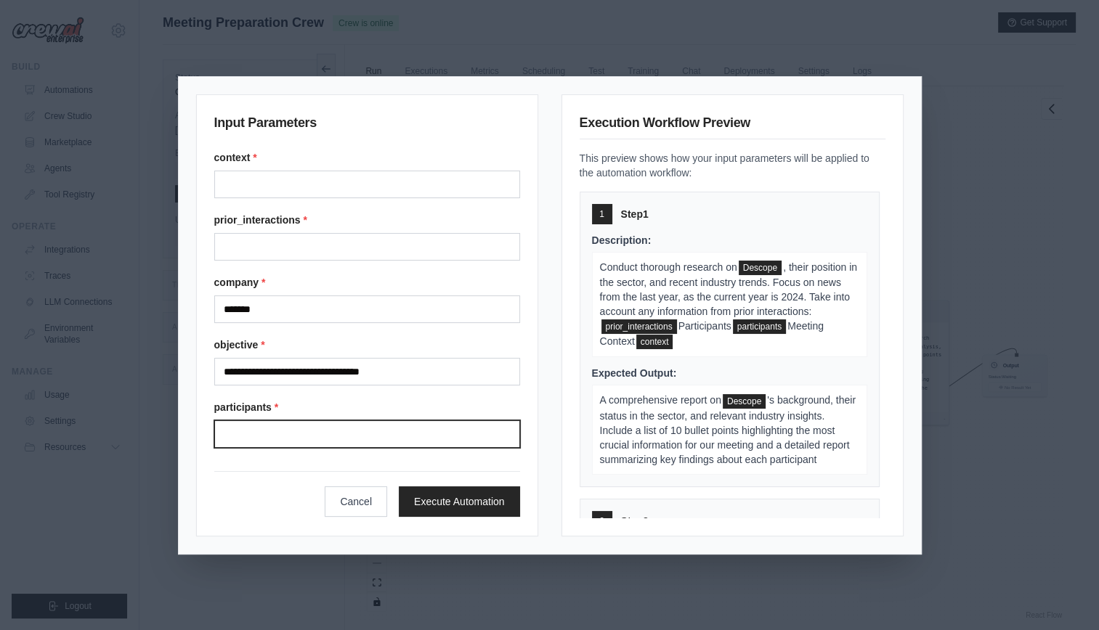
type input "*"
paste input "*********"
type input "*********"
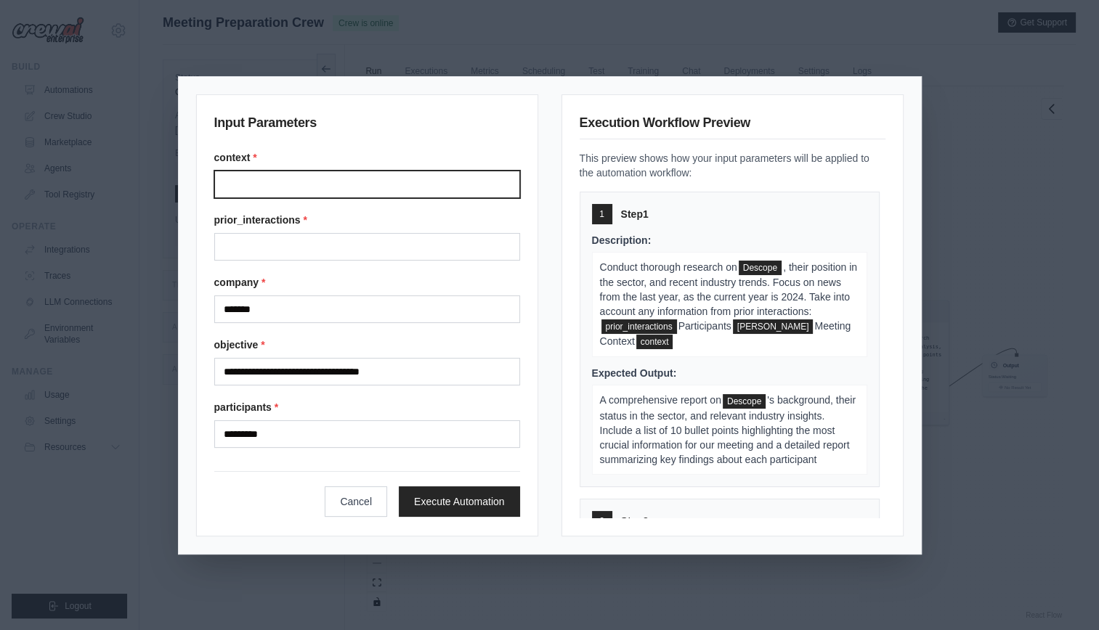
click at [449, 174] on input "Context" at bounding box center [367, 185] width 306 height 28
type input "*"
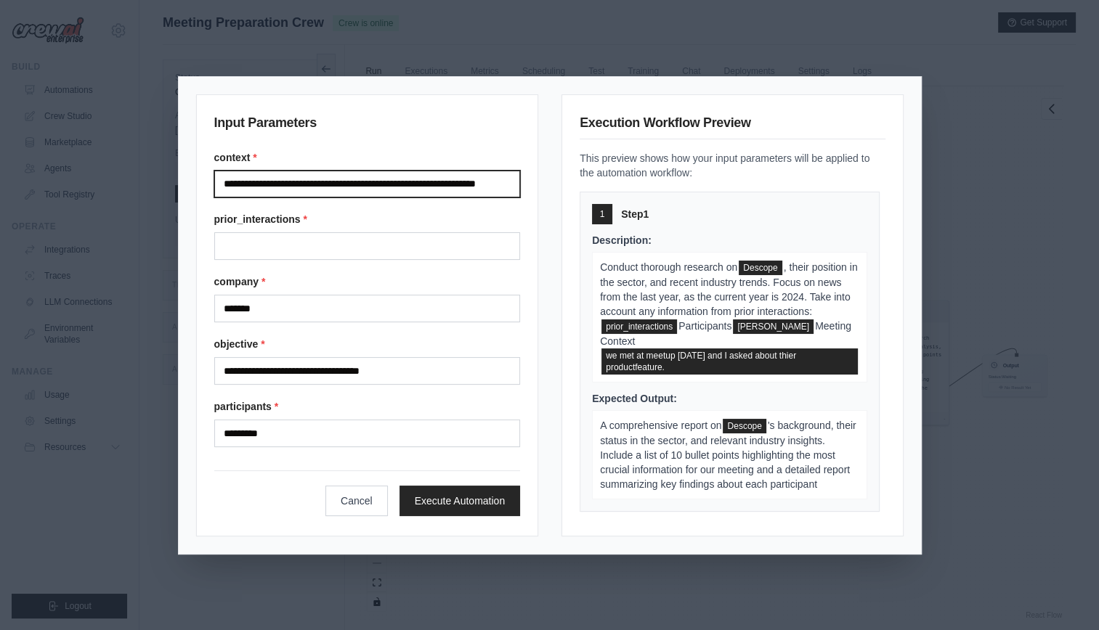
scroll to position [0, 70]
type input "**********"
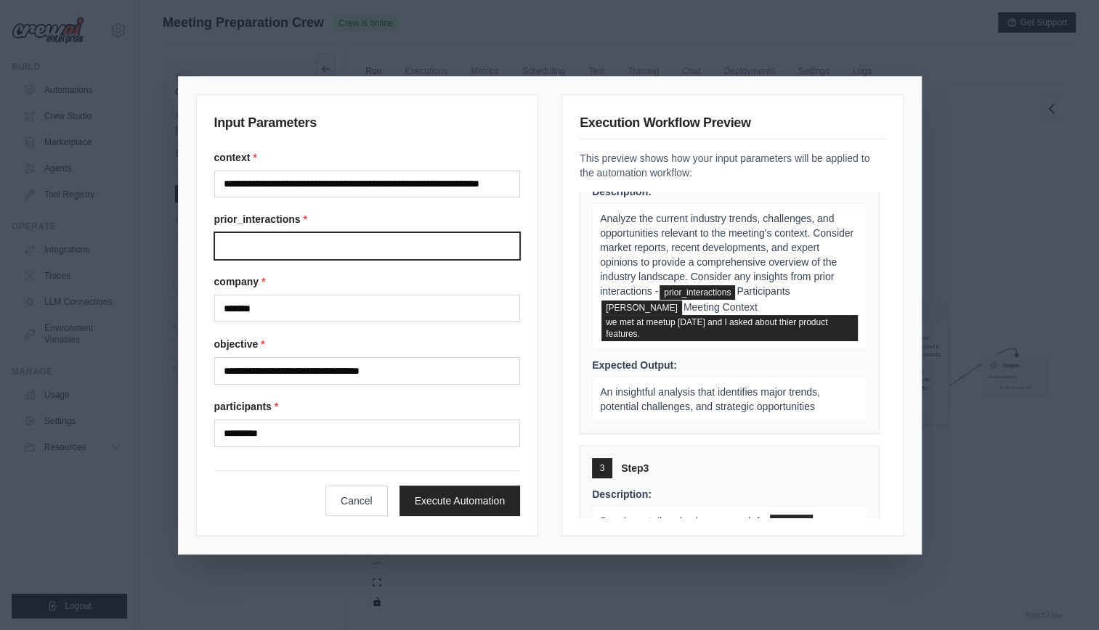
scroll to position [378, 0]
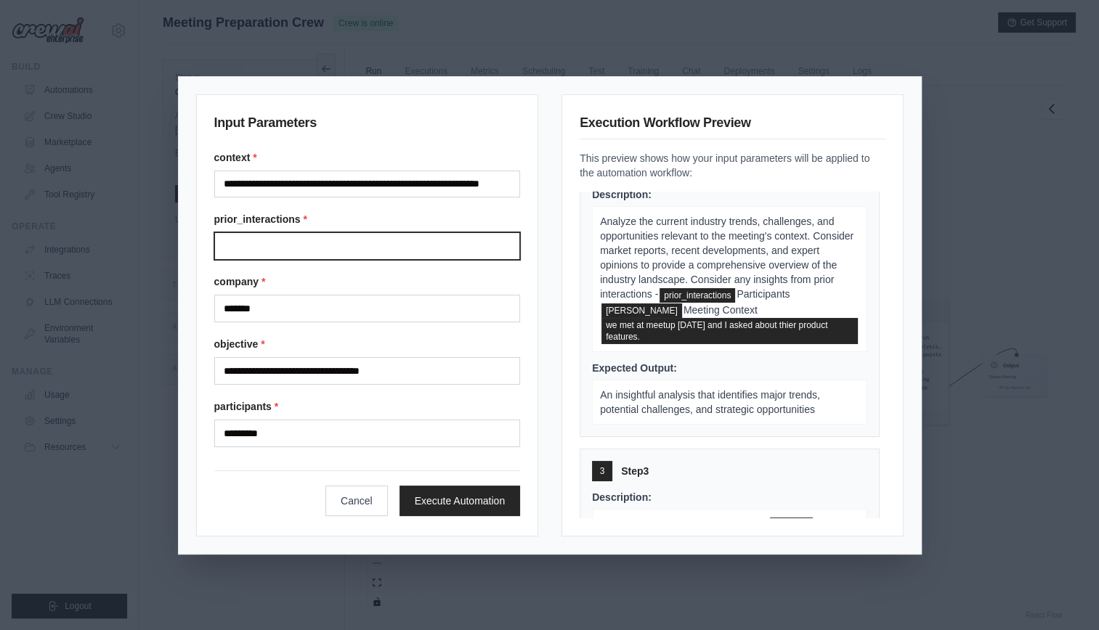
click at [308, 248] on input "Prior interactions" at bounding box center [367, 246] width 307 height 28
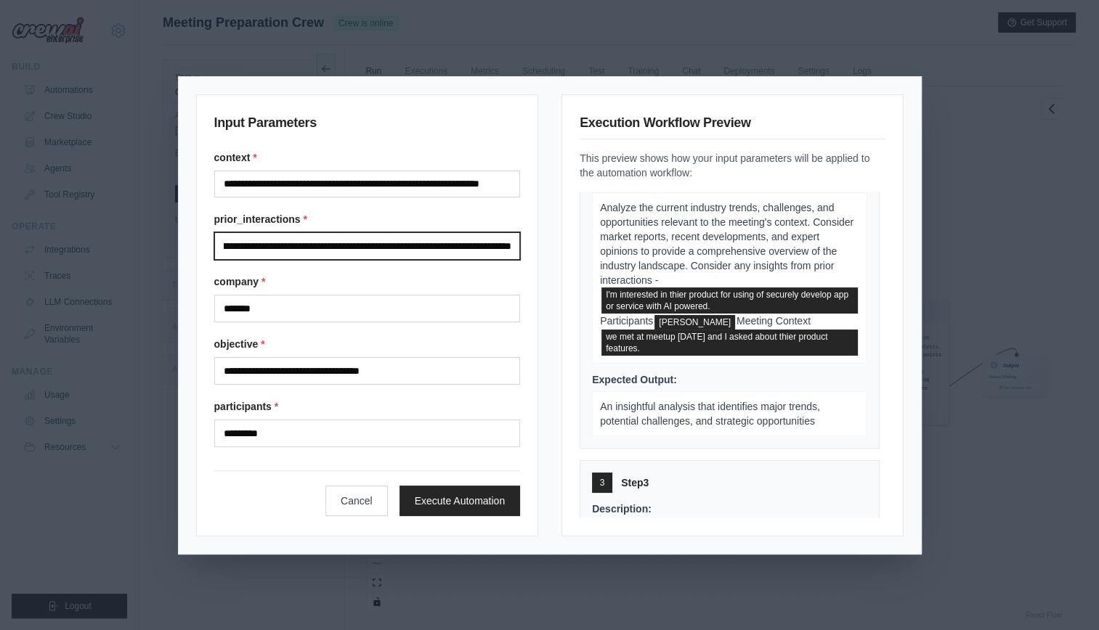
scroll to position [0, 157]
type input "**********"
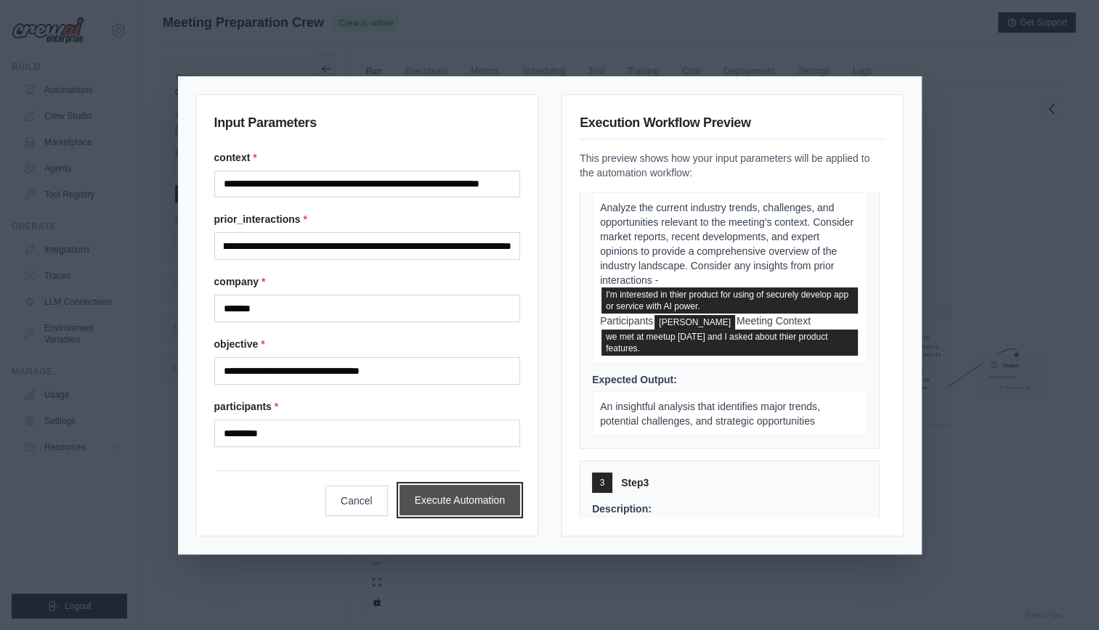
scroll to position [0, 0]
click at [443, 507] on button "Execute Automation" at bounding box center [459, 500] width 121 height 31
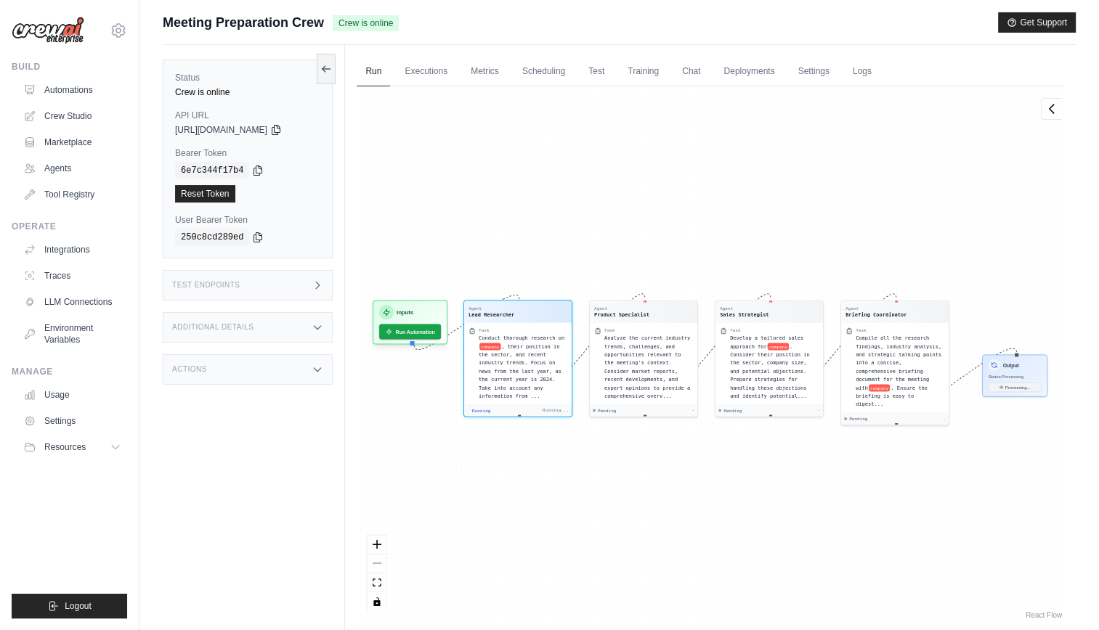
click at [323, 373] on icon at bounding box center [318, 370] width 12 height 12
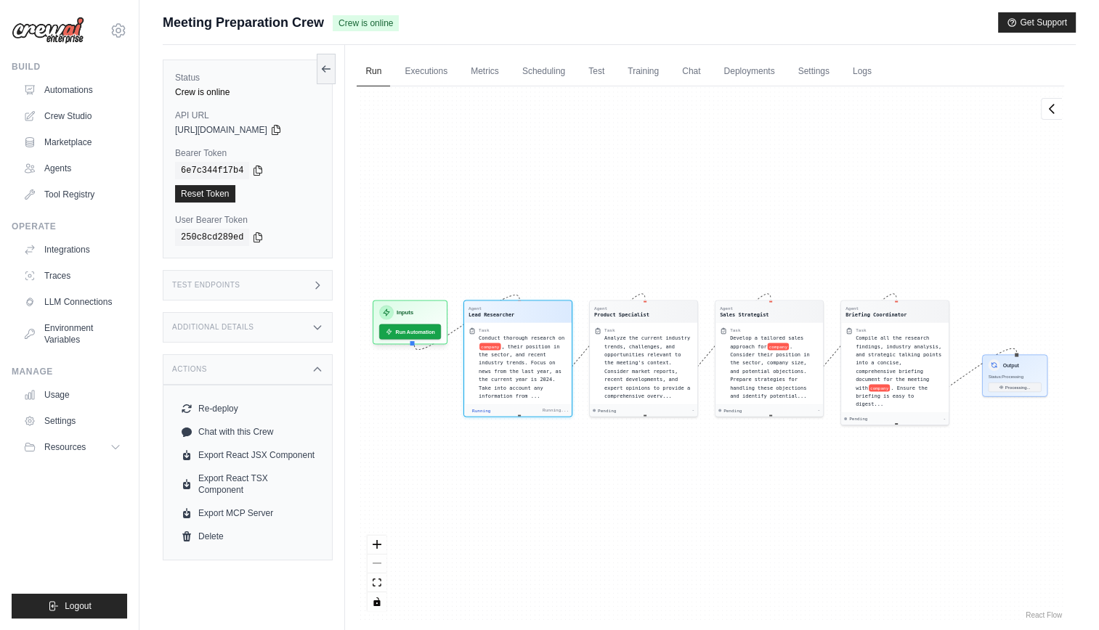
click at [323, 373] on div "Actions" at bounding box center [248, 369] width 170 height 31
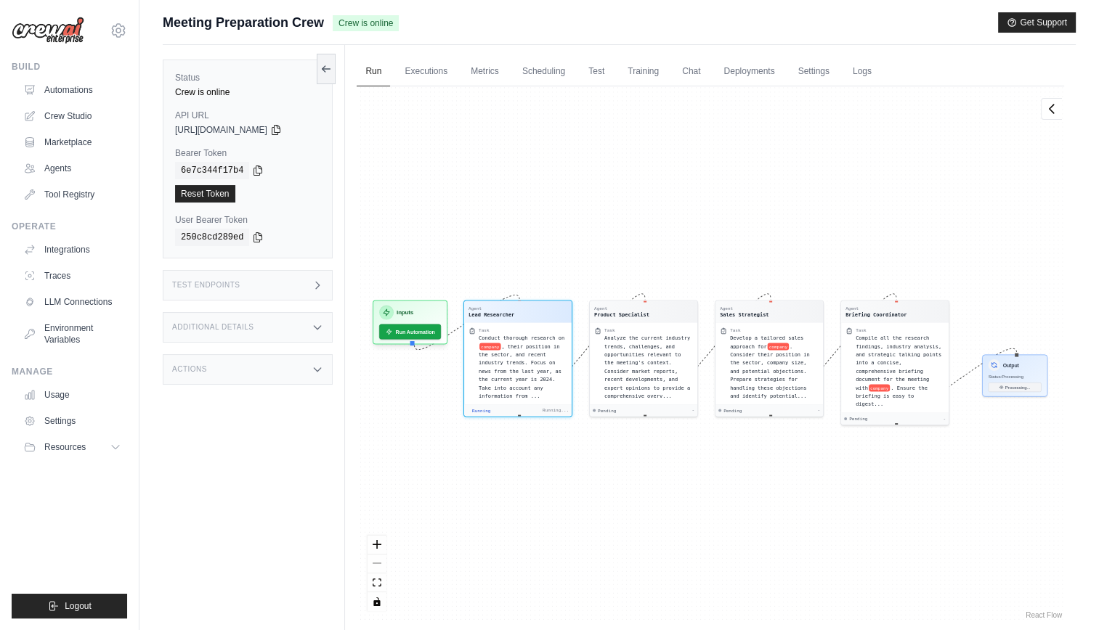
click at [323, 373] on icon at bounding box center [318, 370] width 12 height 12
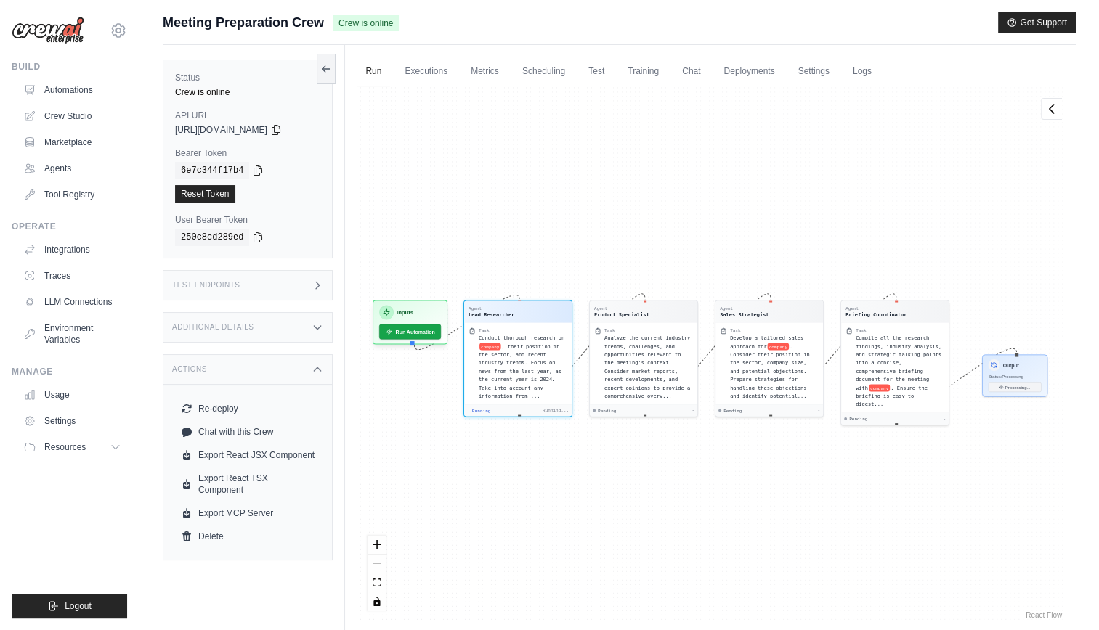
click at [323, 368] on div "Actions" at bounding box center [248, 369] width 170 height 31
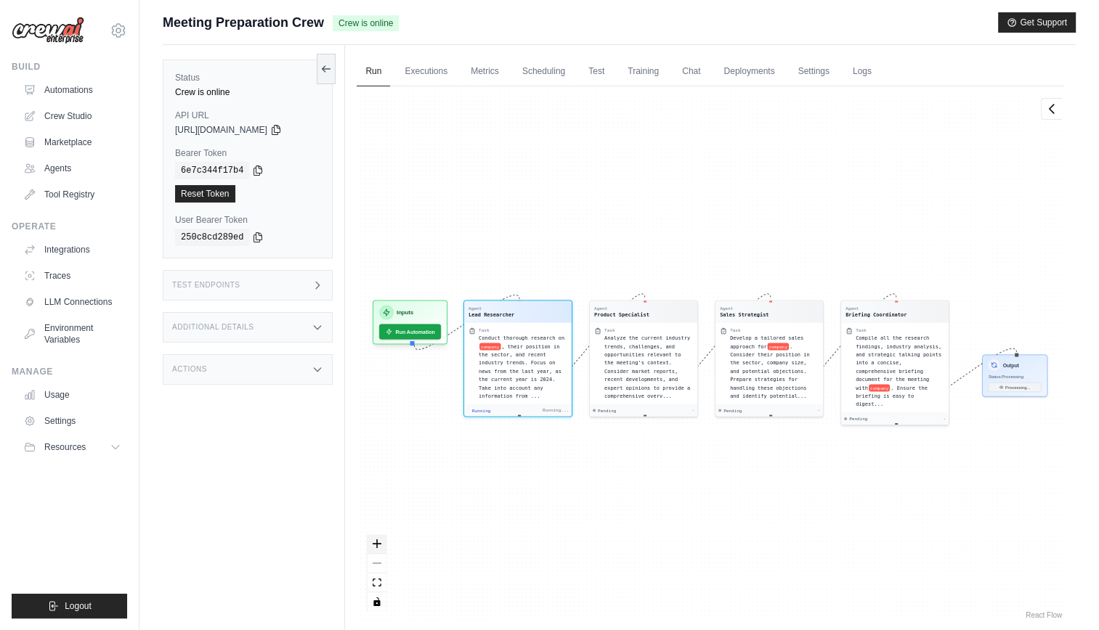
click at [371, 545] on button "zoom in" at bounding box center [377, 544] width 19 height 19
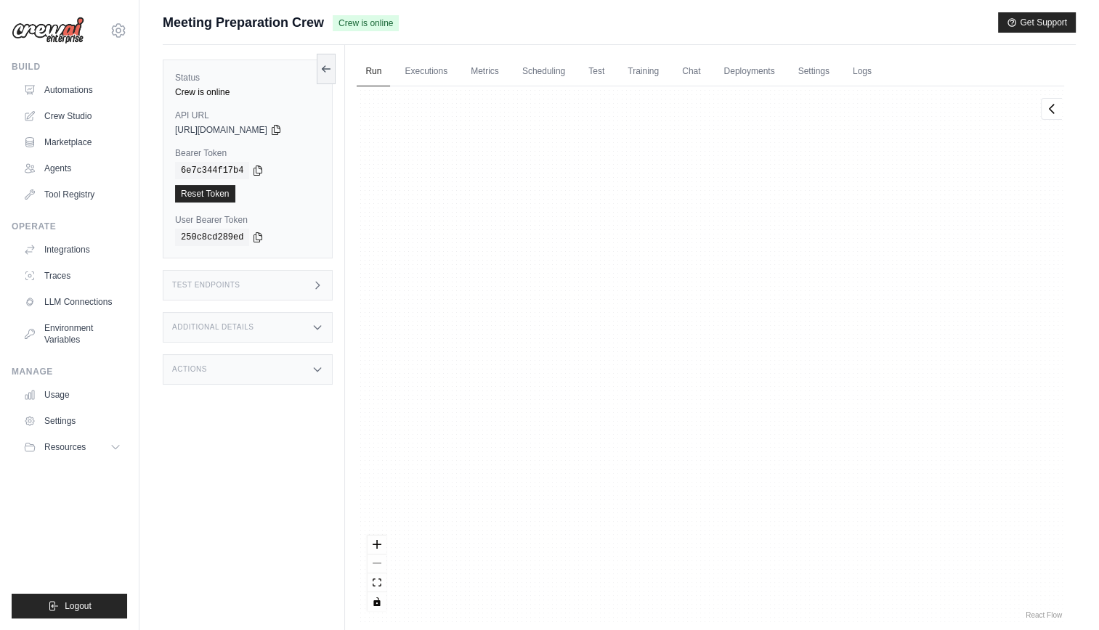
scroll to position [7969, 0]
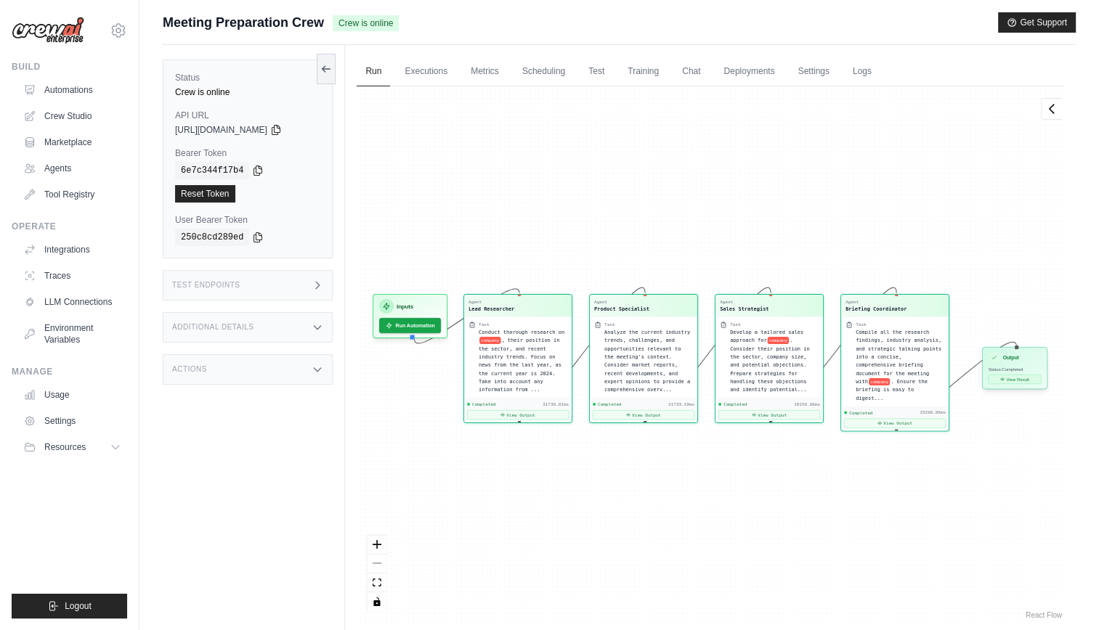
click at [1018, 383] on button "View Result" at bounding box center [1015, 379] width 53 height 9
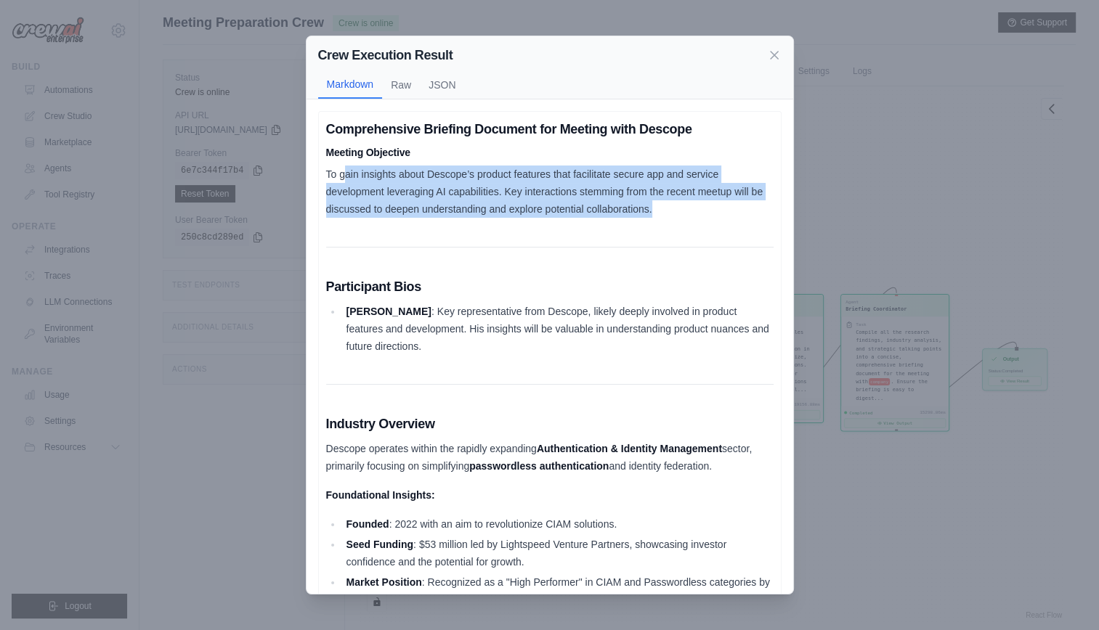
drag, startPoint x: 345, startPoint y: 160, endPoint x: 585, endPoint y: 238, distance: 252.9
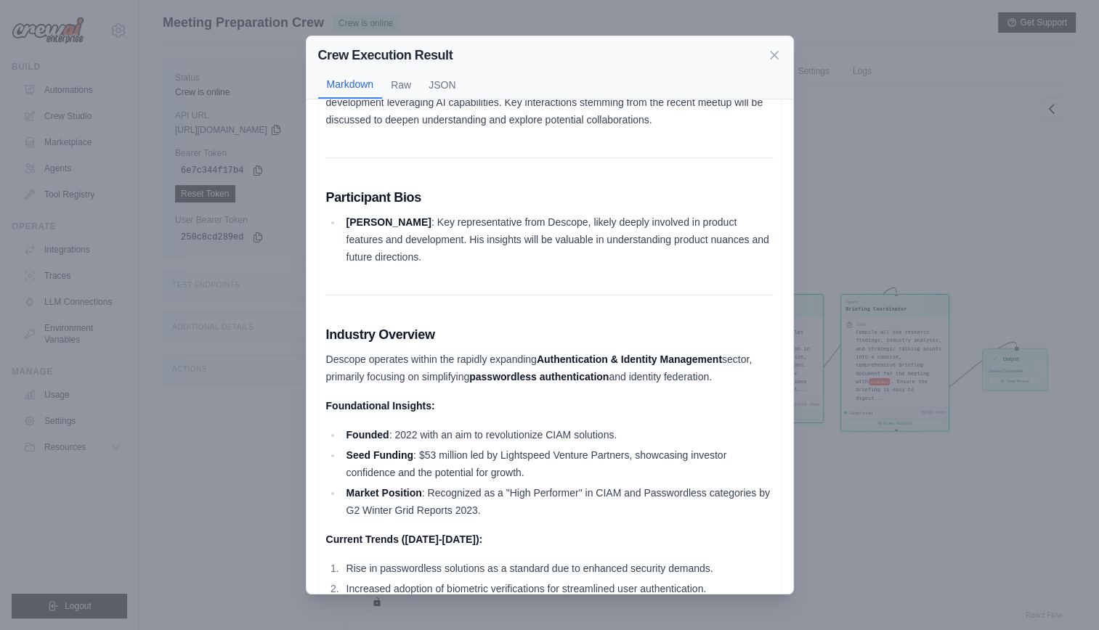
scroll to position [90, 0]
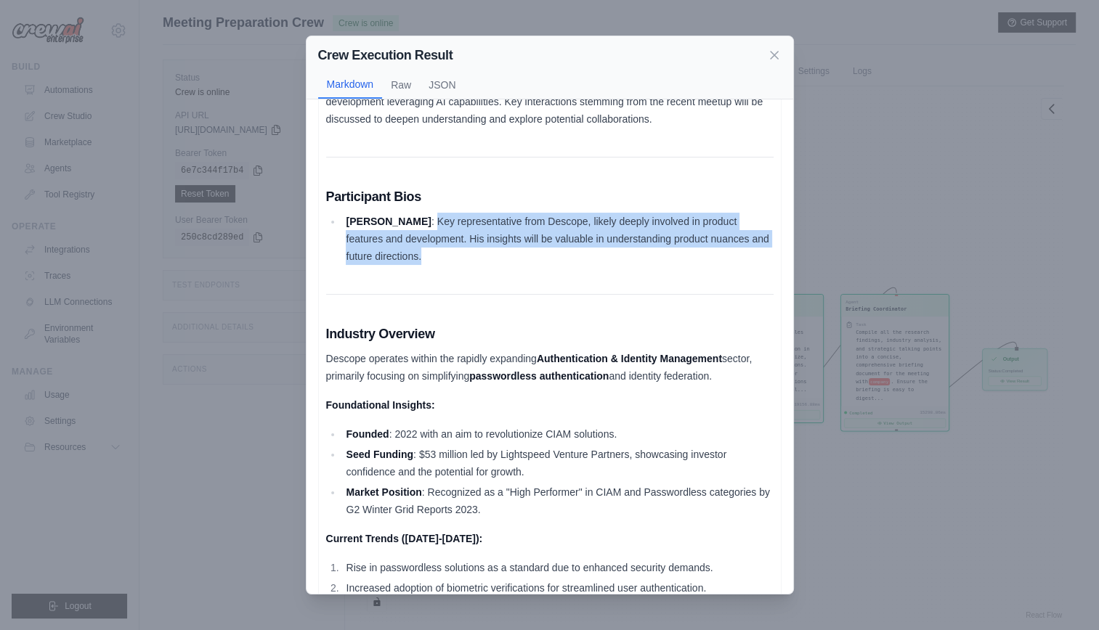
drag, startPoint x: 407, startPoint y: 227, endPoint x: 562, endPoint y: 276, distance: 163.1
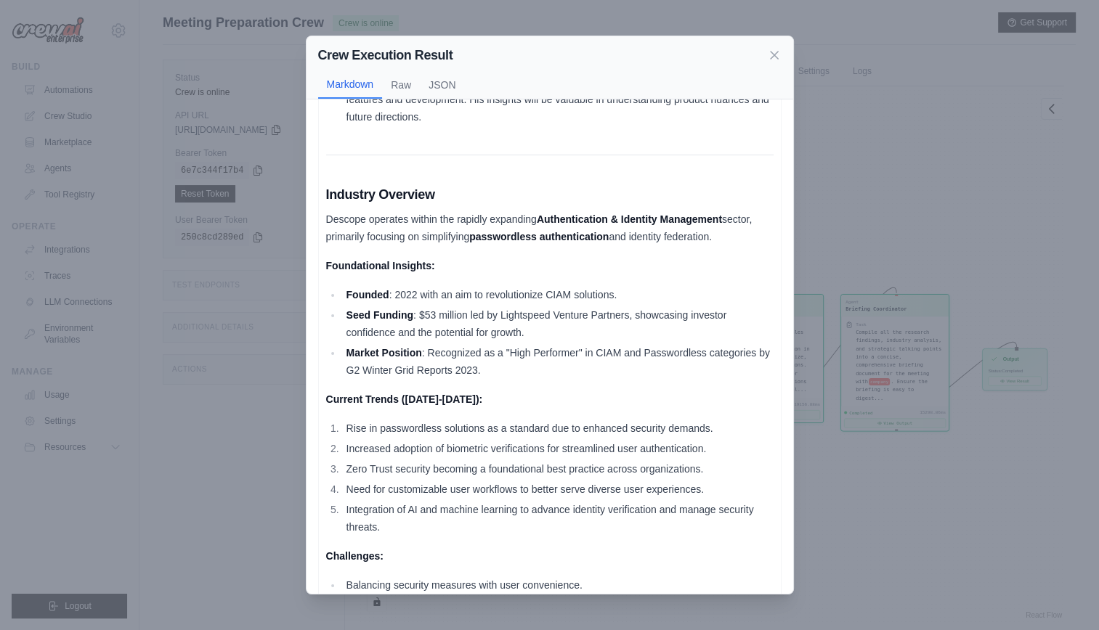
scroll to position [231, 0]
drag, startPoint x: 436, startPoint y: 234, endPoint x: 506, endPoint y: 248, distance: 71.2
click at [506, 244] on p "Descope operates within the rapidly expanding Authentication & Identity Managem…" at bounding box center [549, 226] width 447 height 35
click at [559, 244] on p "Descope operates within the rapidly expanding Authentication & Identity Managem…" at bounding box center [549, 226] width 447 height 35
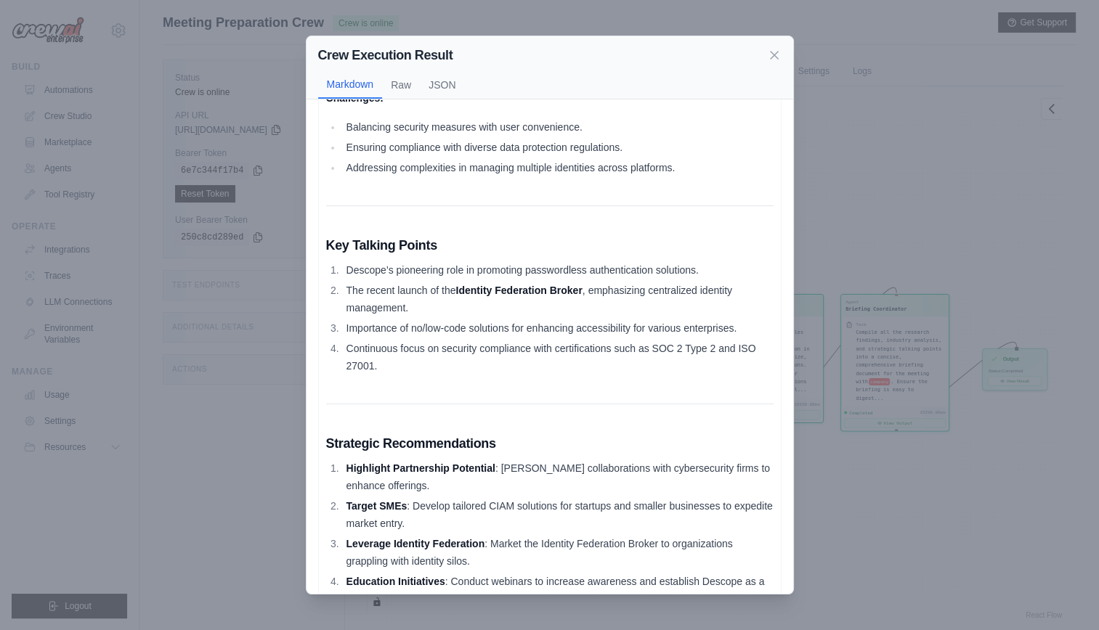
scroll to position [689, 0]
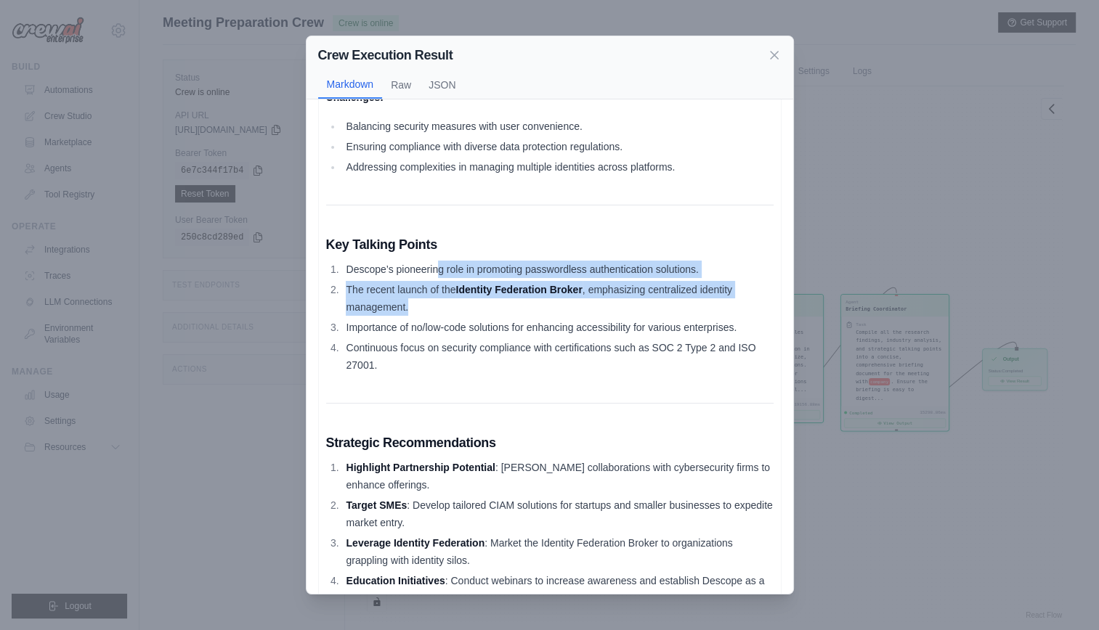
drag, startPoint x: 447, startPoint y: 282, endPoint x: 715, endPoint y: 322, distance: 271.1
click at [715, 322] on ol "Descope’s pioneering role in promoting passwordless authentication solutions. T…" at bounding box center [549, 317] width 447 height 113
click at [633, 316] on li "The recent launch of the Identity Federation Broker , emphasizing centralized i…" at bounding box center [557, 298] width 431 height 35
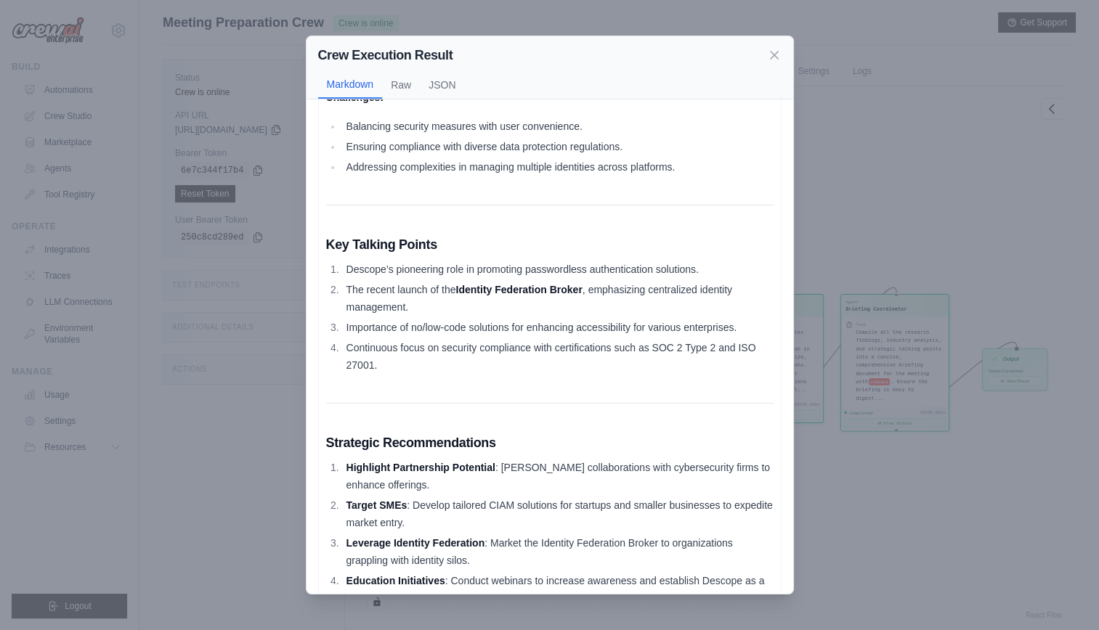
click at [633, 316] on li "The recent launch of the Identity Federation Broker , emphasizing centralized i…" at bounding box center [557, 298] width 431 height 35
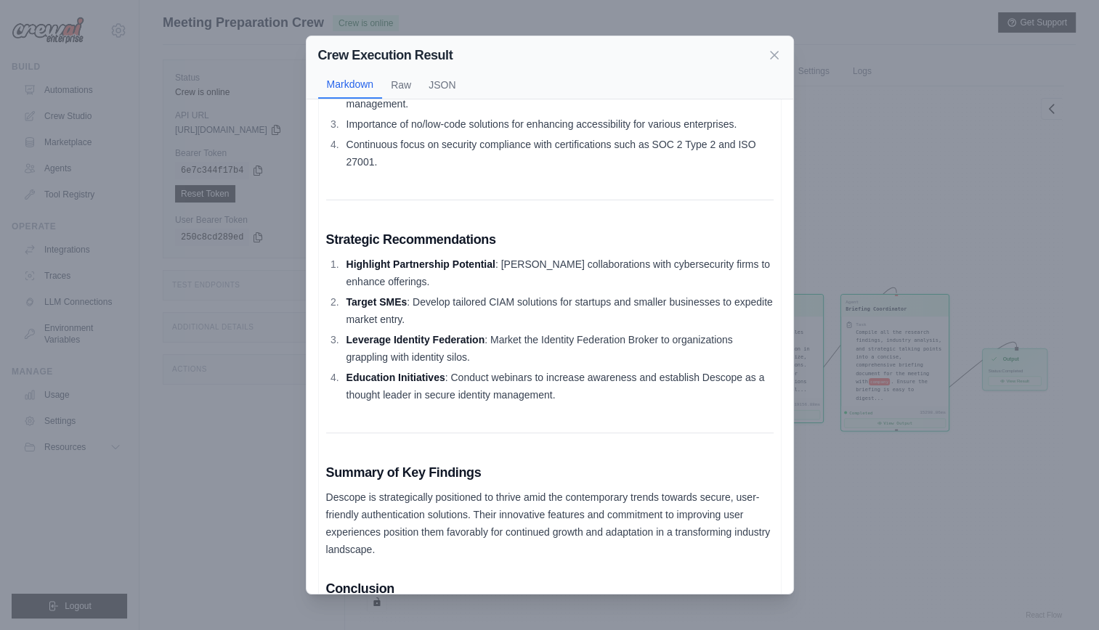
scroll to position [895, 0]
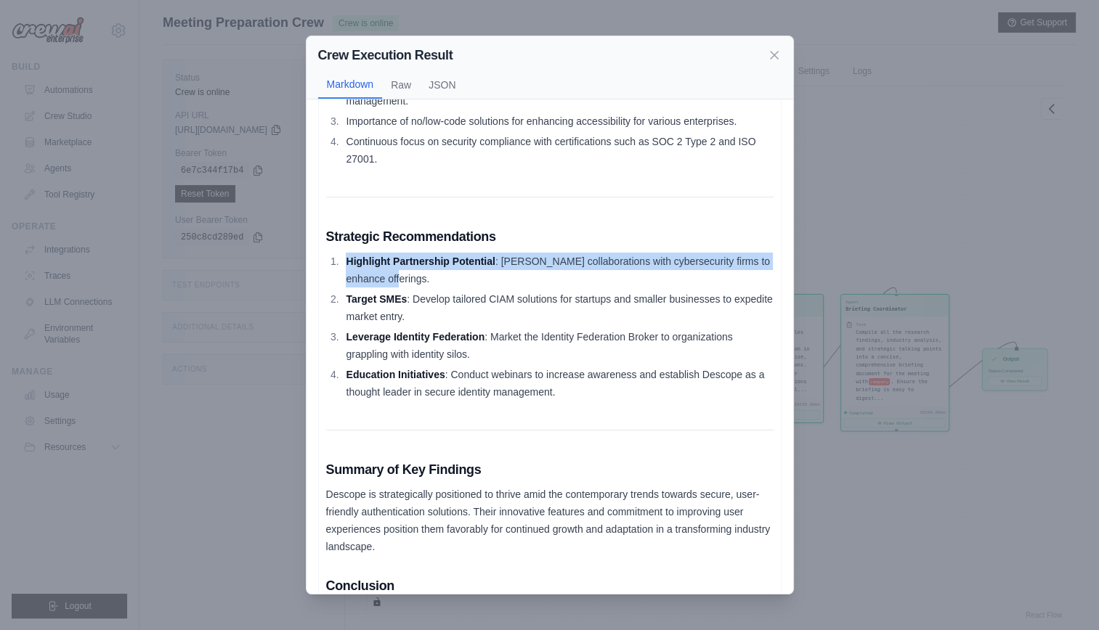
drag, startPoint x: 343, startPoint y: 295, endPoint x: 518, endPoint y: 307, distance: 175.5
click at [518, 288] on li "Highlight Partnership Potential : Foster collaborations with cybersecurity firm…" at bounding box center [557, 270] width 431 height 35
click at [553, 288] on li "Highlight Partnership Potential : Foster collaborations with cybersecurity firm…" at bounding box center [557, 270] width 431 height 35
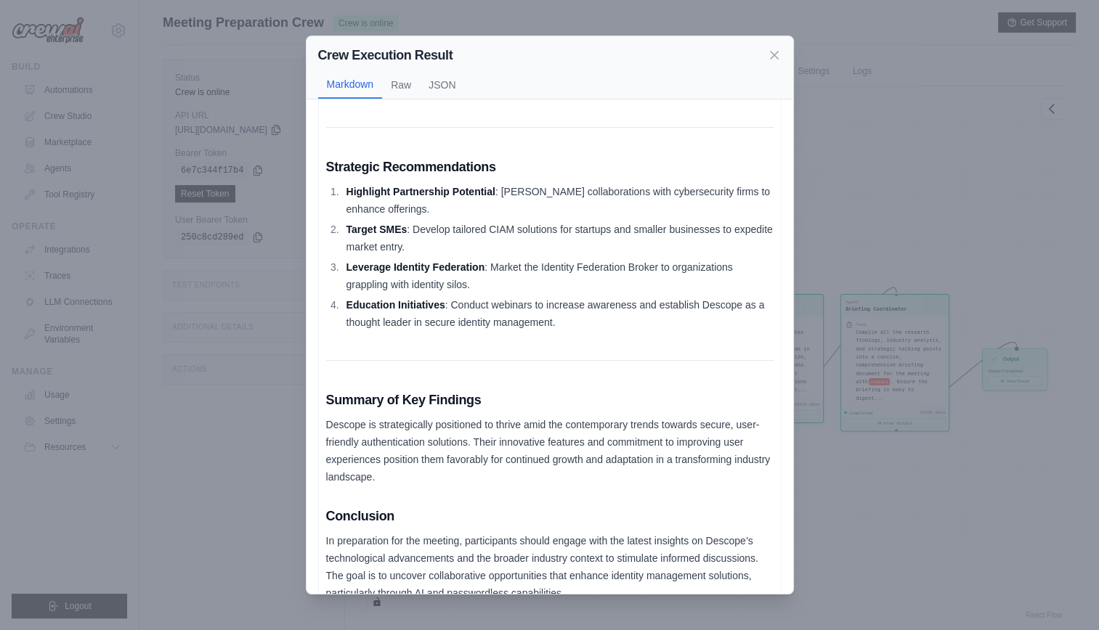
scroll to position [965, 0]
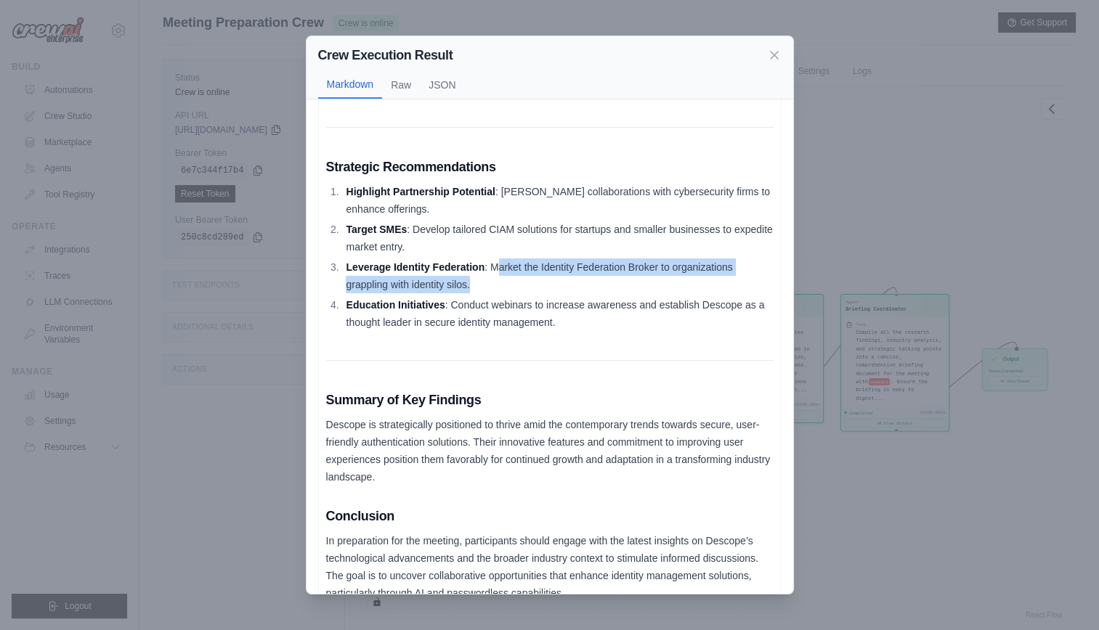
drag, startPoint x: 515, startPoint y: 301, endPoint x: 582, endPoint y: 320, distance: 69.2
click at [582, 293] on li "Leverage Identity Federation : Market the Identity Federation Broker to organiz…" at bounding box center [557, 276] width 431 height 35
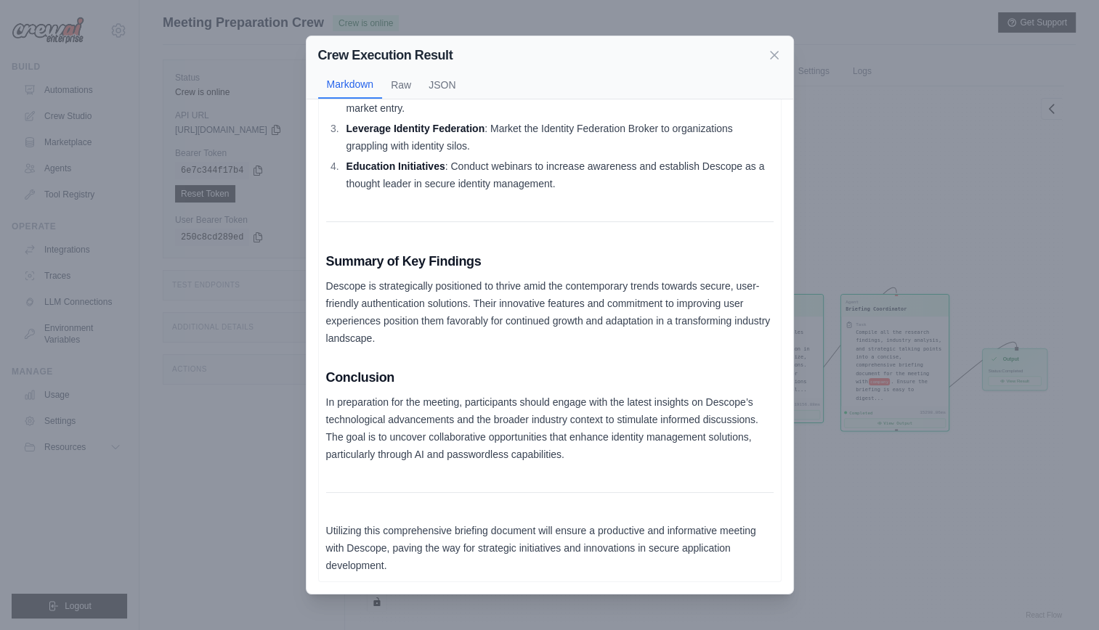
scroll to position [61, 0]
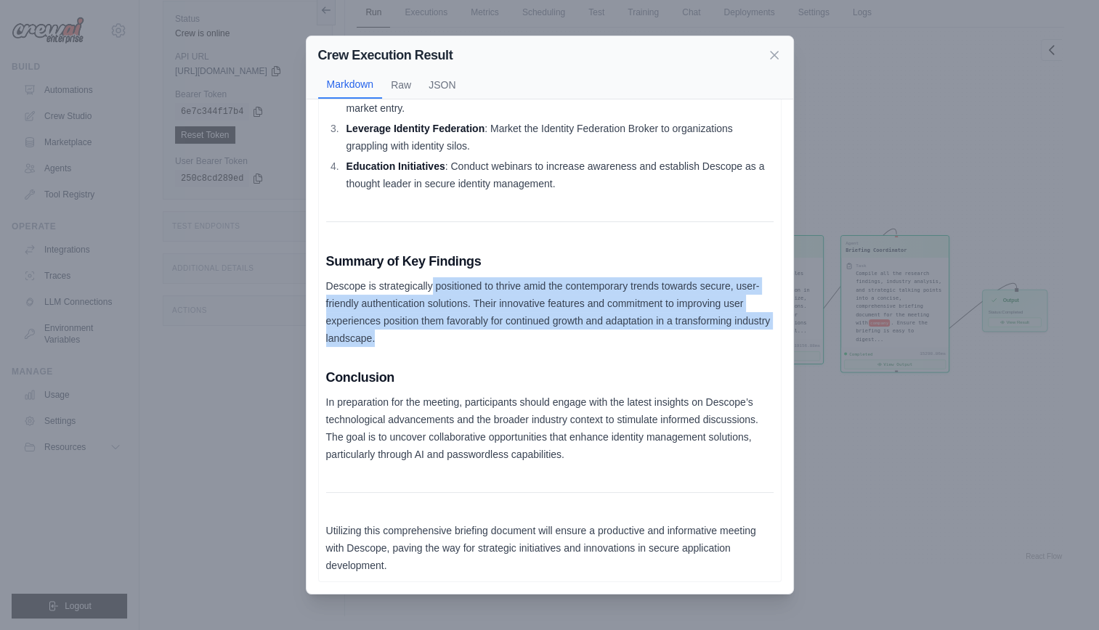
drag, startPoint x: 442, startPoint y: 283, endPoint x: 645, endPoint y: 346, distance: 212.8
click at [645, 346] on p "Descope is strategically positioned to thrive amid the contemporary trends towa…" at bounding box center [549, 312] width 447 height 70
click at [702, 342] on p "Descope is strategically positioned to thrive amid the contemporary trends towa…" at bounding box center [549, 312] width 447 height 70
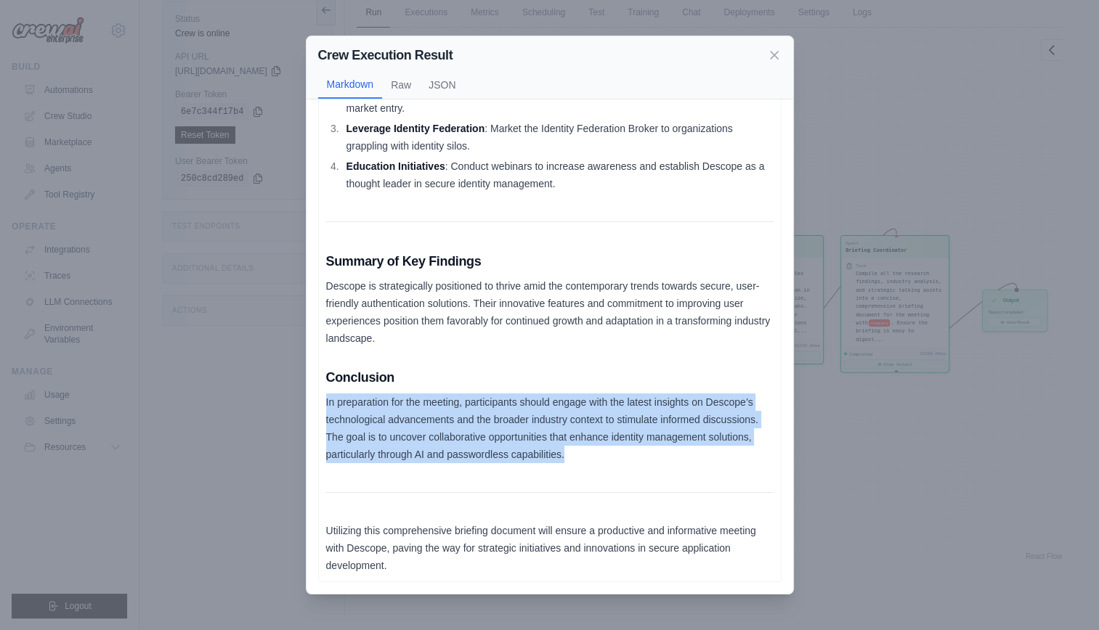
drag, startPoint x: 325, startPoint y: 401, endPoint x: 583, endPoint y: 482, distance: 269.5
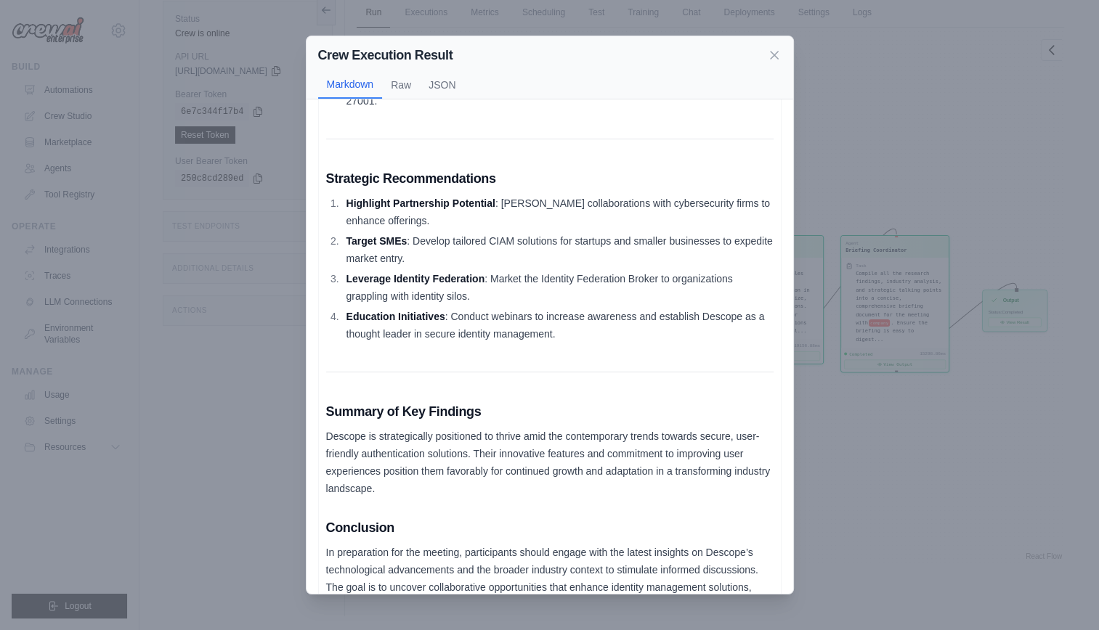
scroll to position [1136, 0]
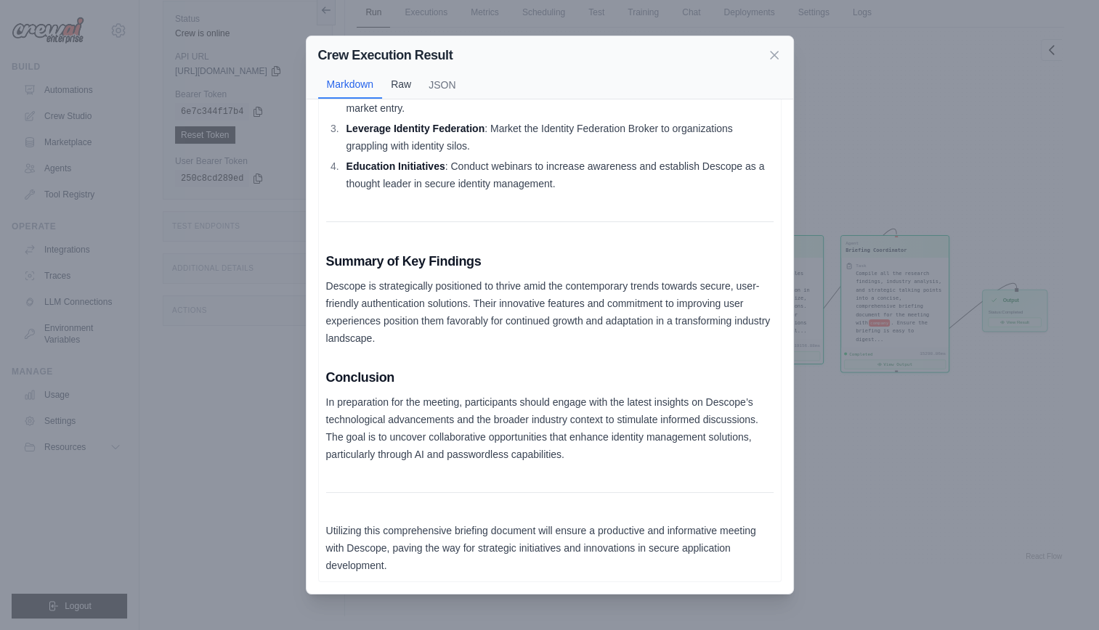
click at [401, 92] on button "Raw" at bounding box center [401, 84] width 38 height 28
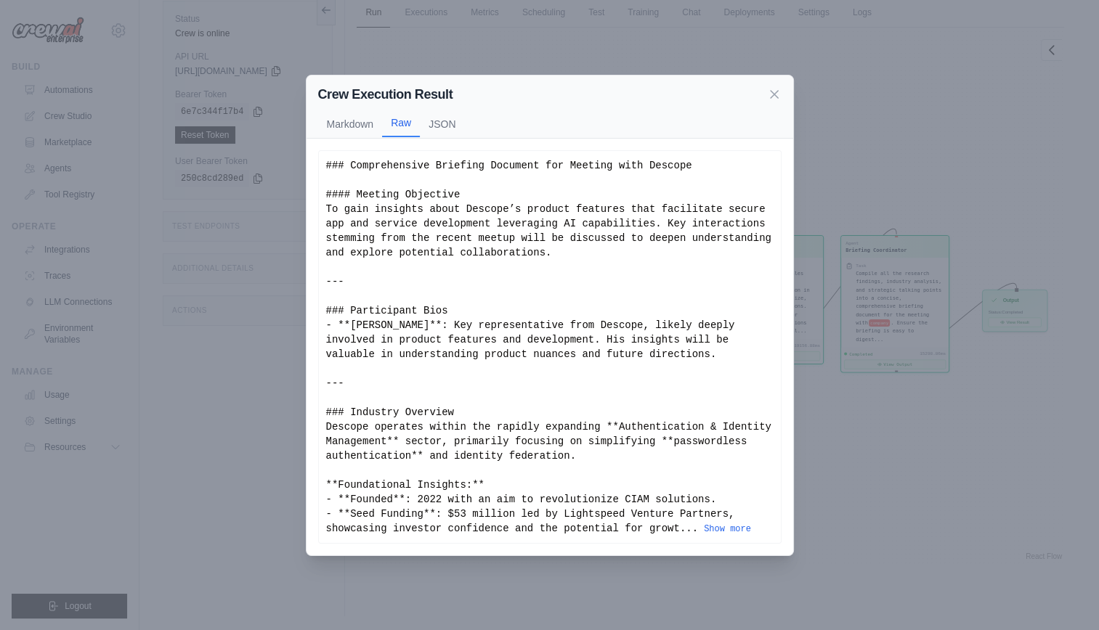
scroll to position [0, 0]
click at [434, 119] on button "JSON" at bounding box center [442, 124] width 44 height 28
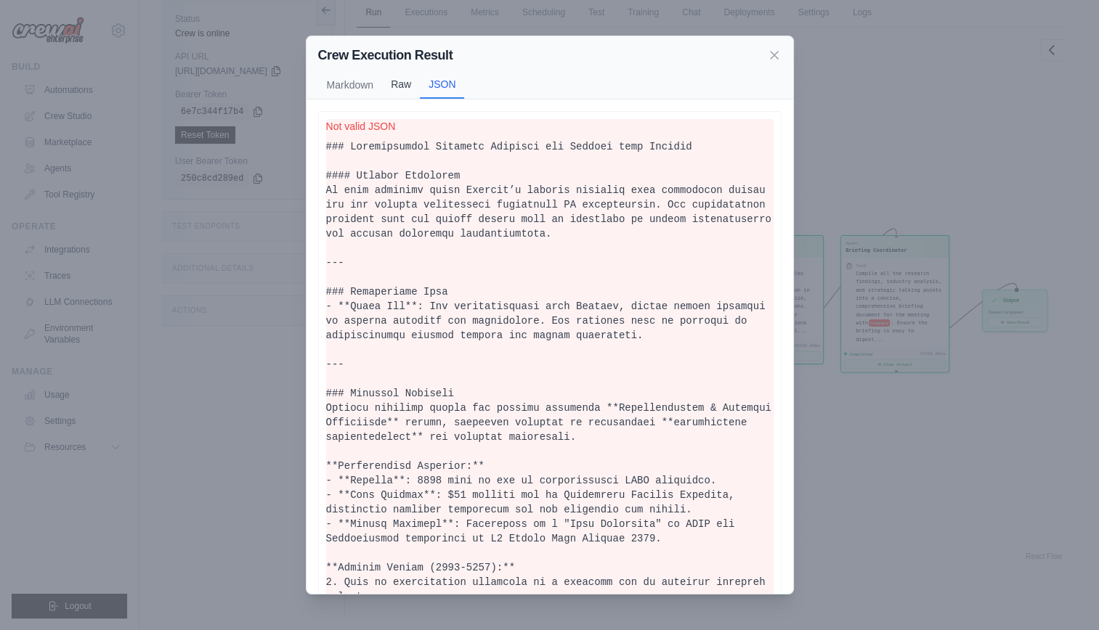
click at [398, 84] on button "Raw" at bounding box center [401, 84] width 38 height 28
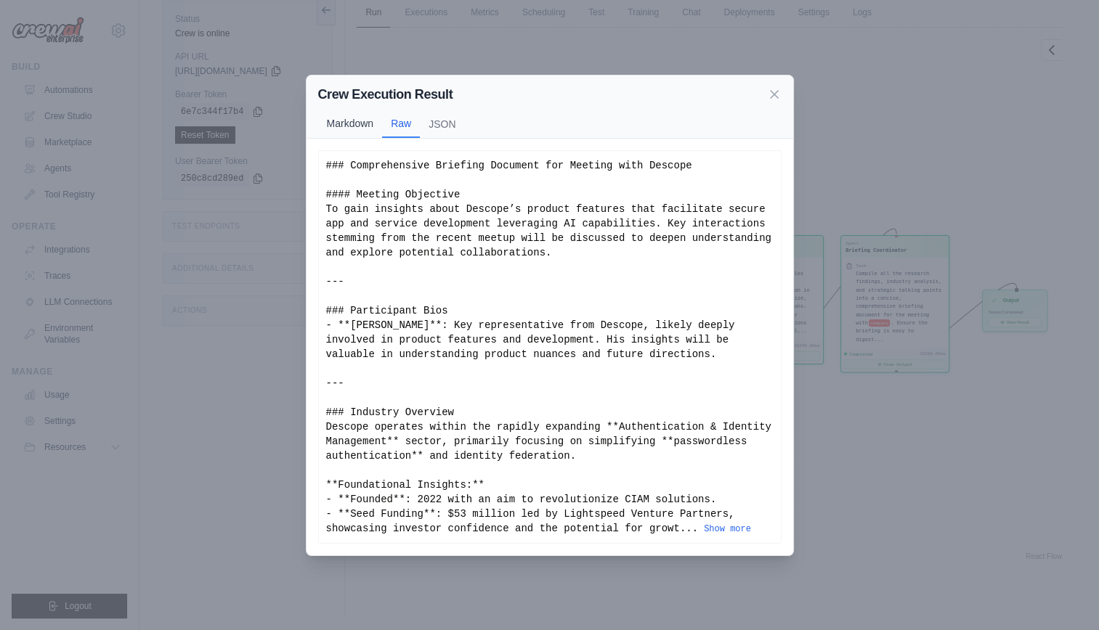
click at [346, 133] on button "Markdown" at bounding box center [350, 124] width 65 height 28
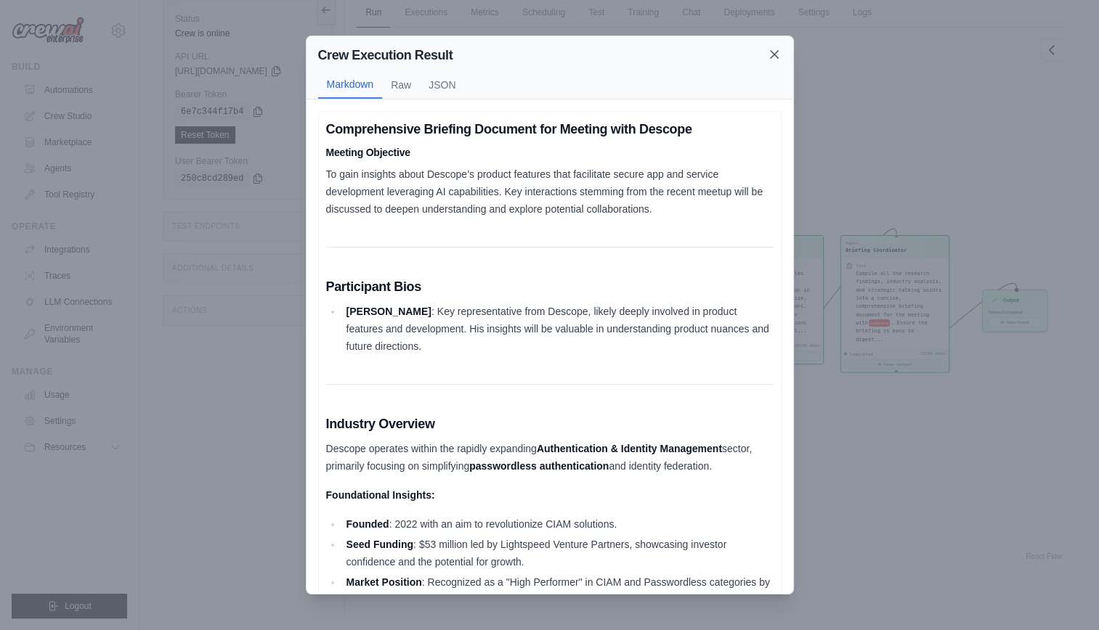
click at [769, 58] on icon at bounding box center [774, 54] width 15 height 15
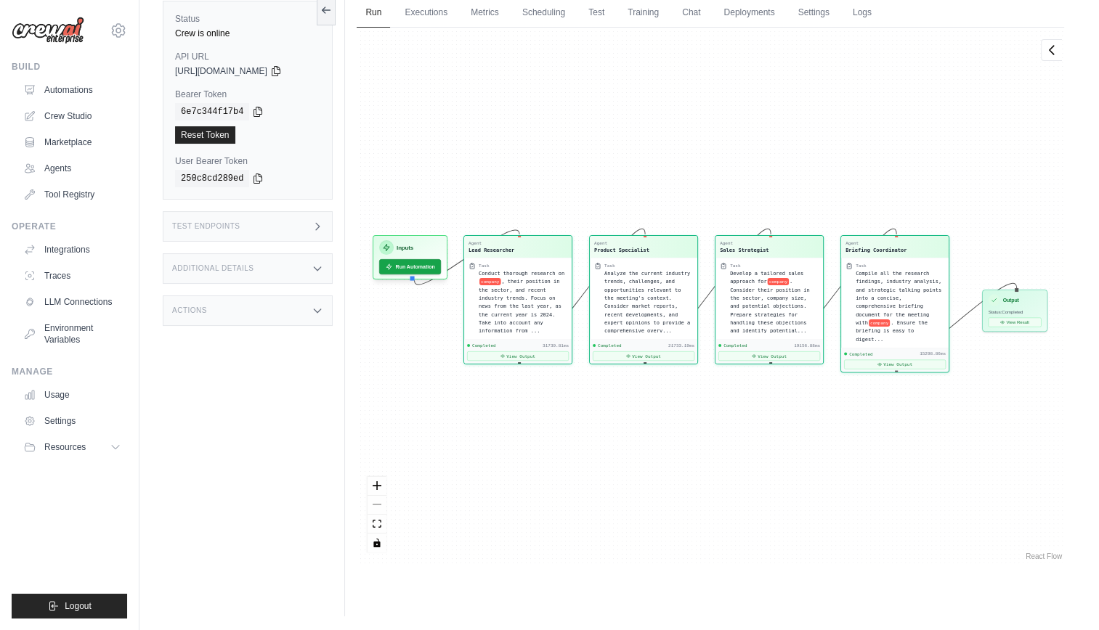
click at [311, 296] on div "Actions" at bounding box center [248, 311] width 170 height 31
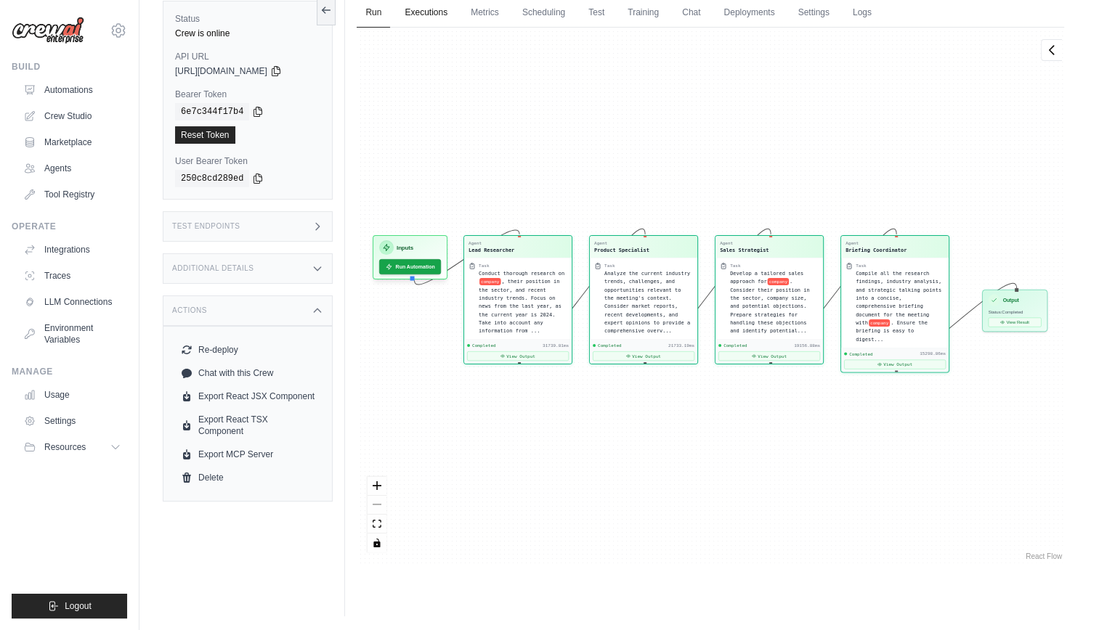
click at [415, 9] on link "Executions" at bounding box center [426, 13] width 60 height 31
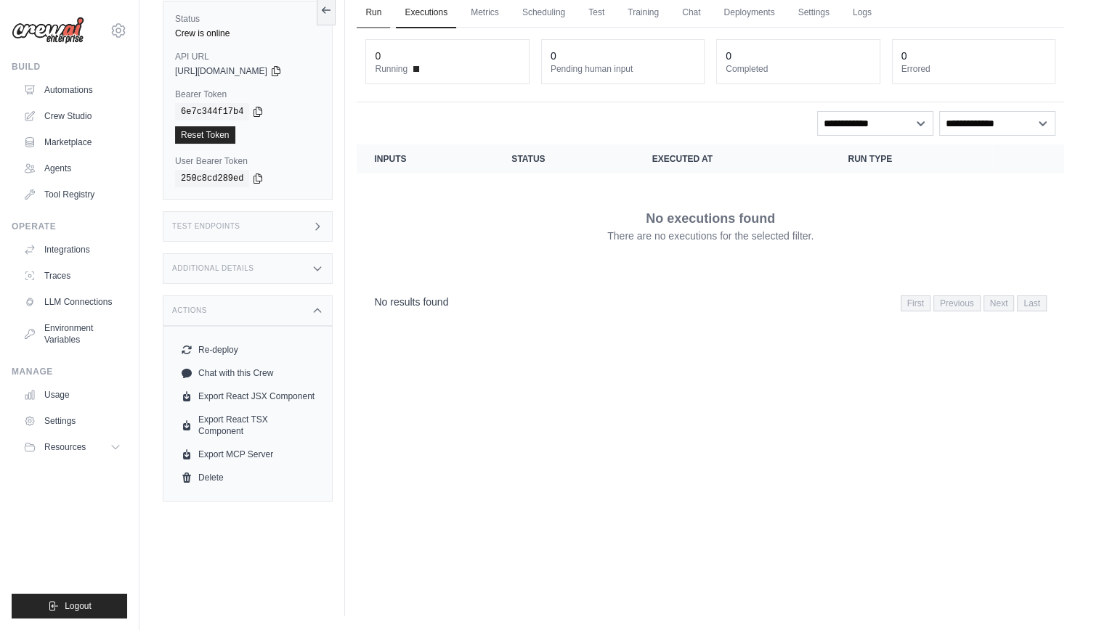
click at [376, 9] on link "Run" at bounding box center [373, 13] width 33 height 31
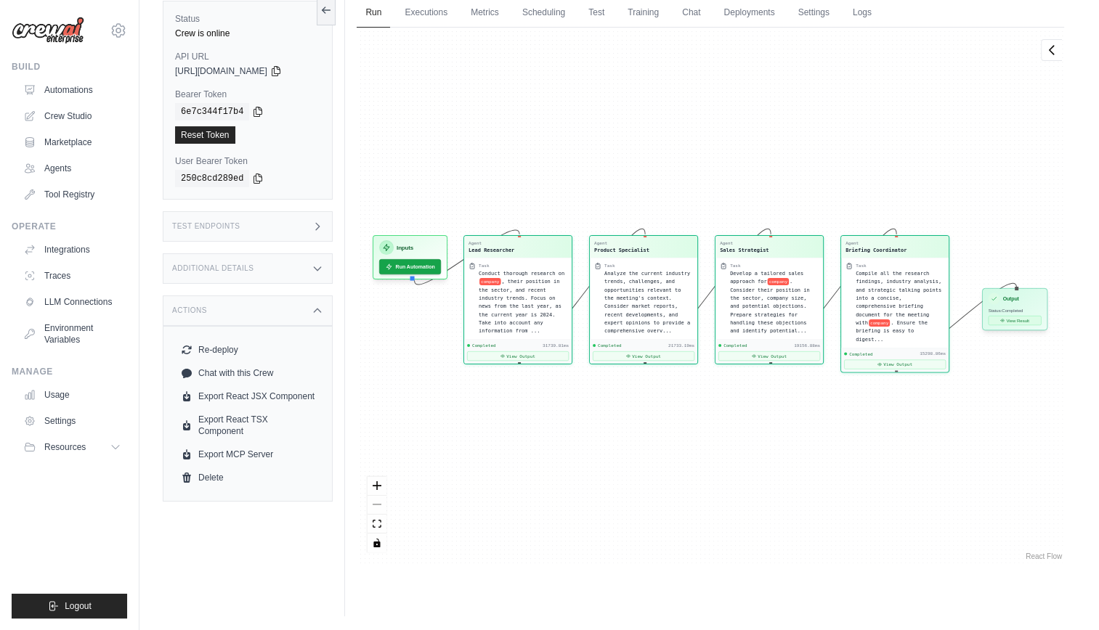
click at [1020, 320] on button "View Result" at bounding box center [1015, 320] width 53 height 9
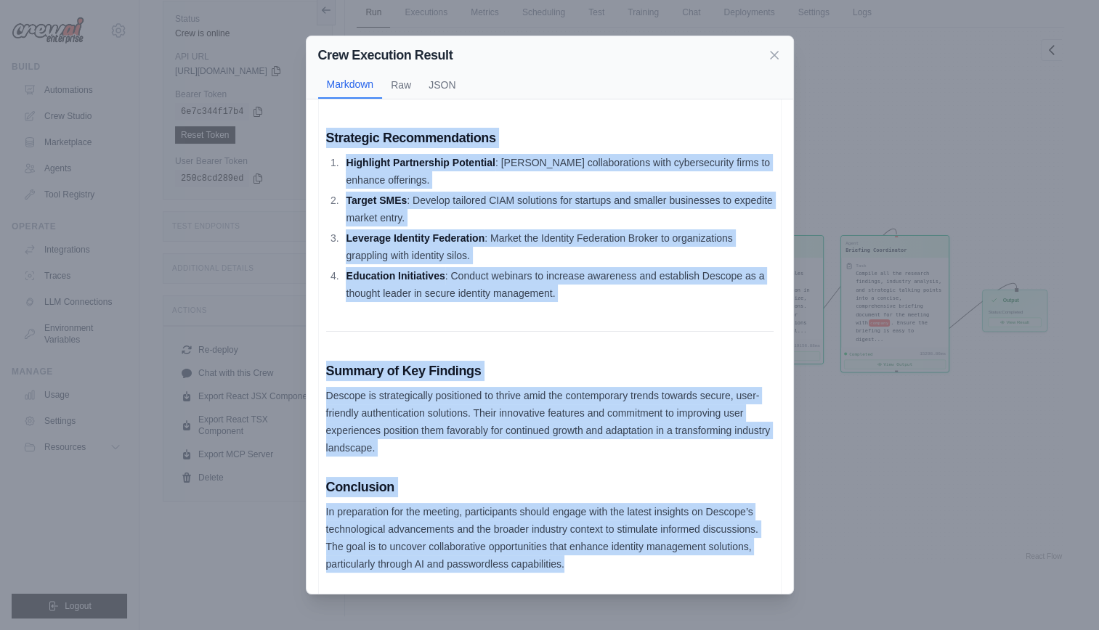
scroll to position [1029, 0]
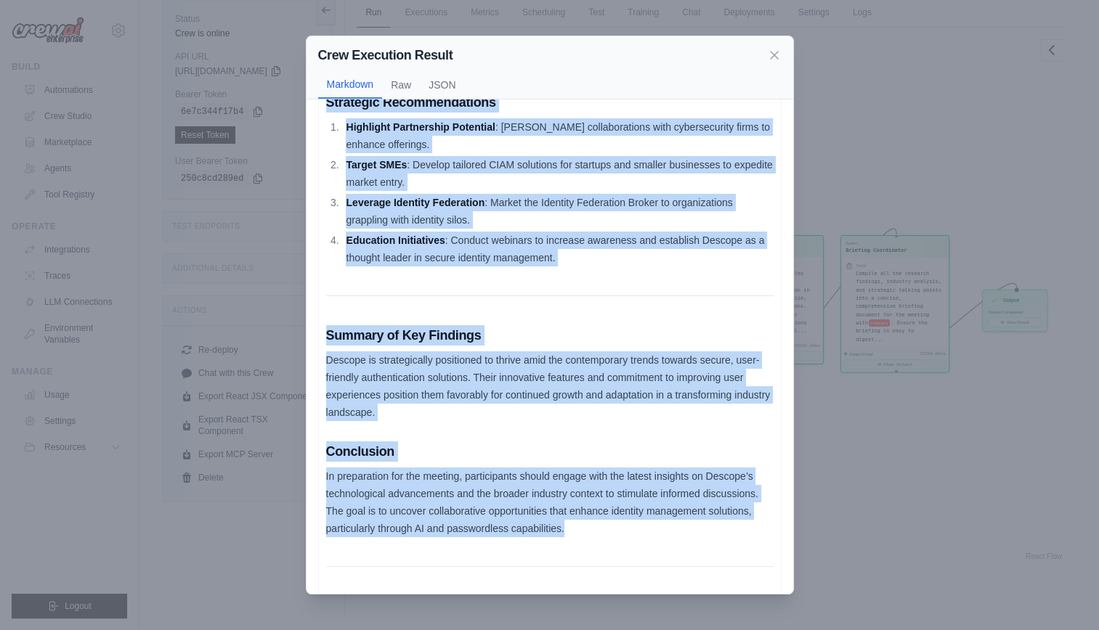
drag, startPoint x: 321, startPoint y: 128, endPoint x: 479, endPoint y: 575, distance: 474.6
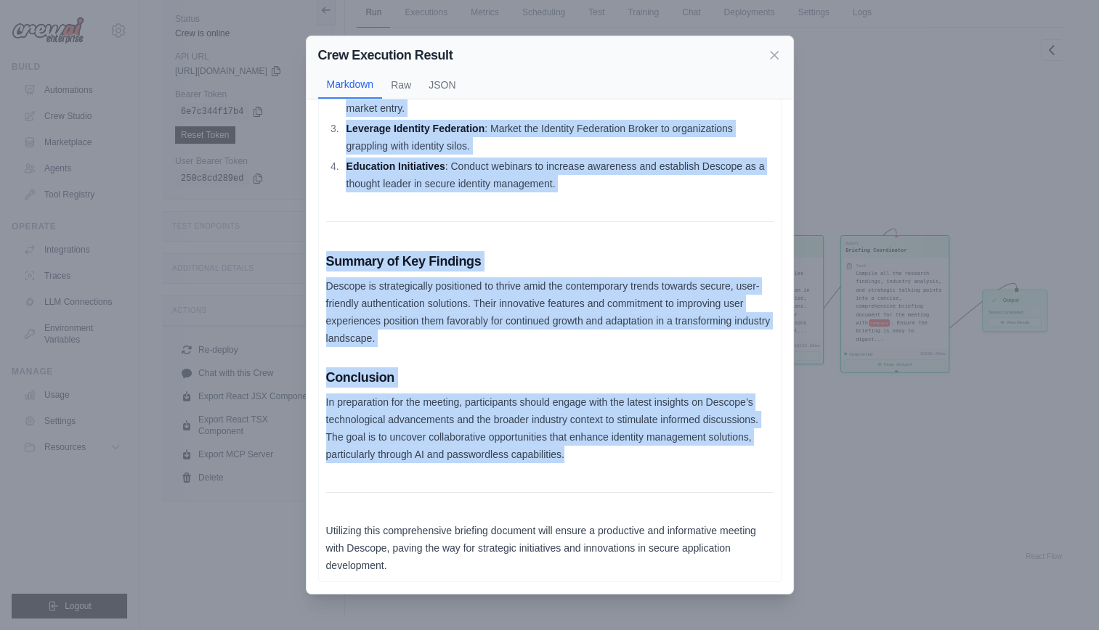
scroll to position [1136, 0]
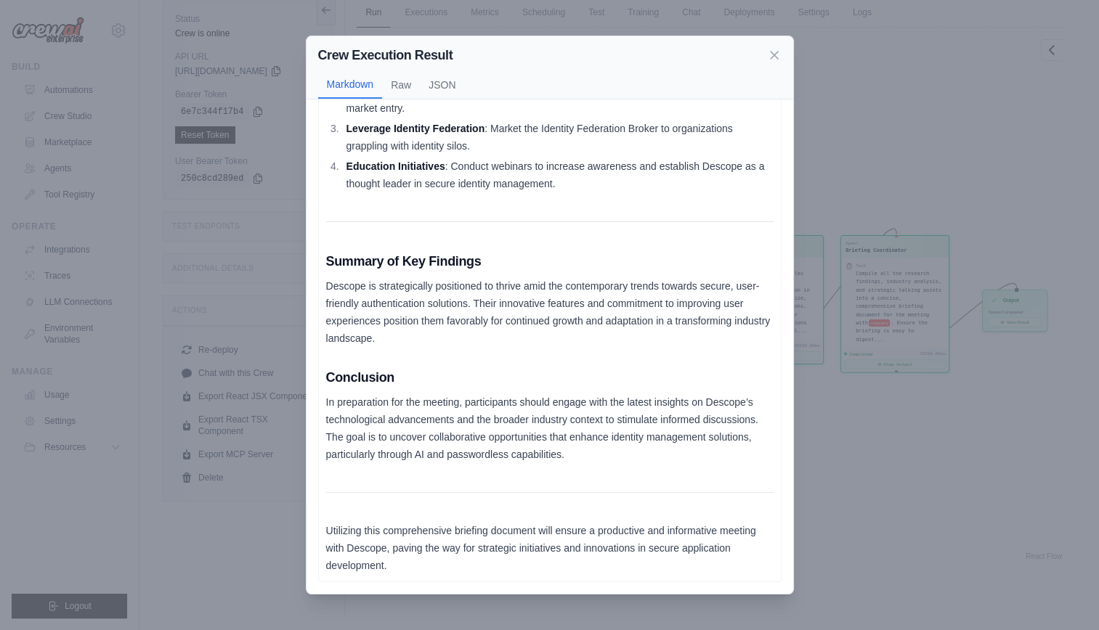
click at [447, 567] on p "Utilizing this comprehensive briefing document will ensure a productive and inf…" at bounding box center [549, 548] width 447 height 52
drag, startPoint x: 447, startPoint y: 567, endPoint x: 463, endPoint y: 567, distance: 16.0
click at [463, 567] on p "Utilizing this comprehensive briefing document will ensure a productive and inf…" at bounding box center [549, 548] width 447 height 52
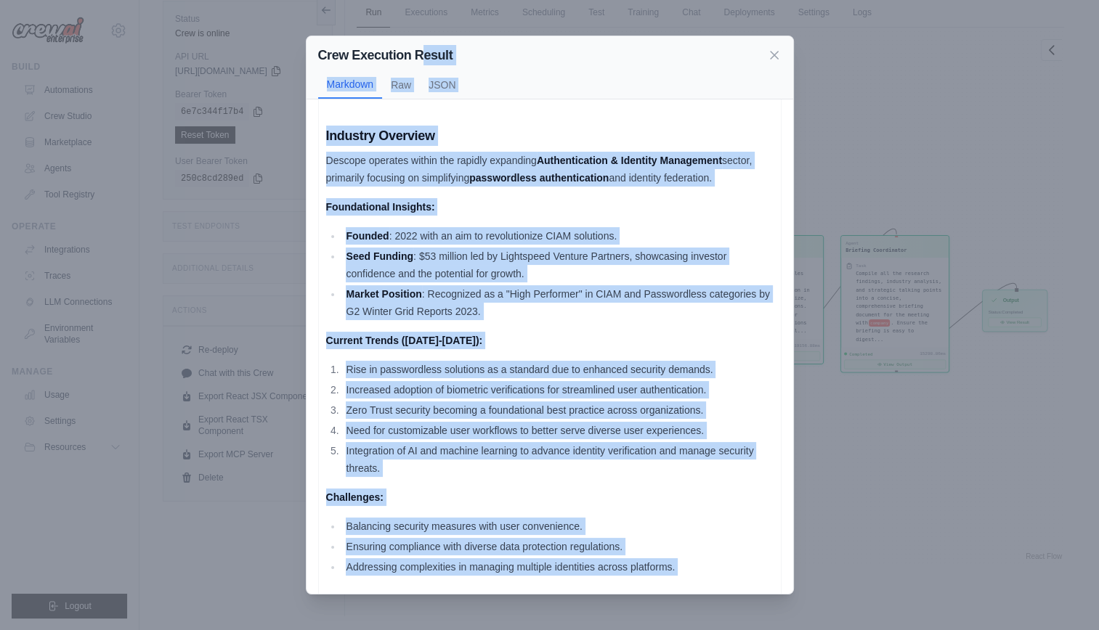
scroll to position [0, 0]
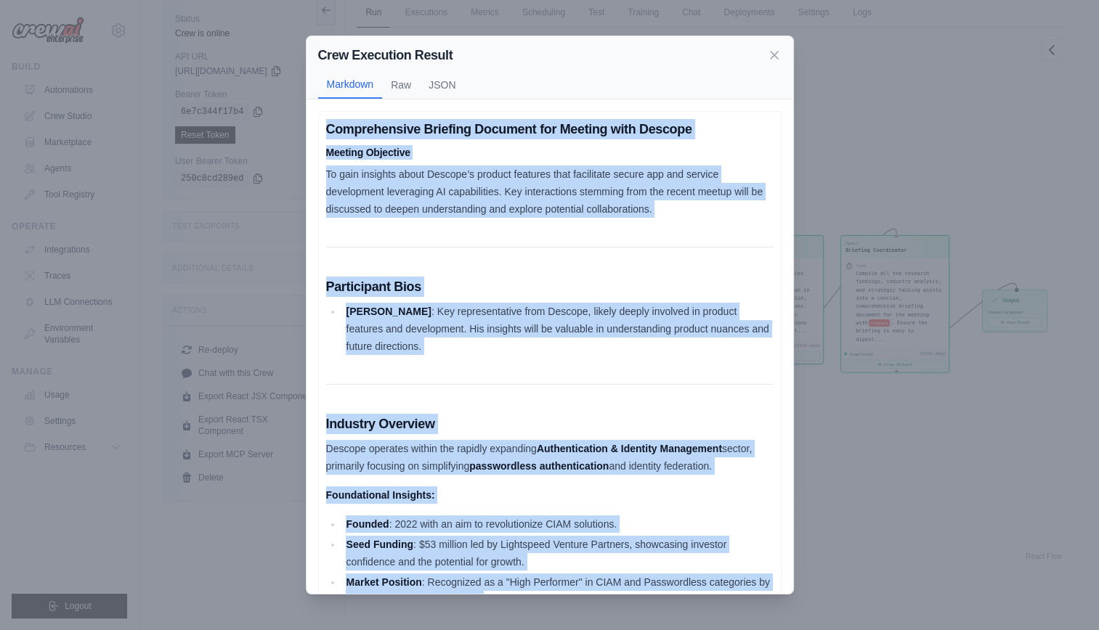
drag, startPoint x: 453, startPoint y: 567, endPoint x: 318, endPoint y: 124, distance: 463.2
copy div "Comprehensive Briefing Document for Meeting with Descope Meeting Objective To g…"
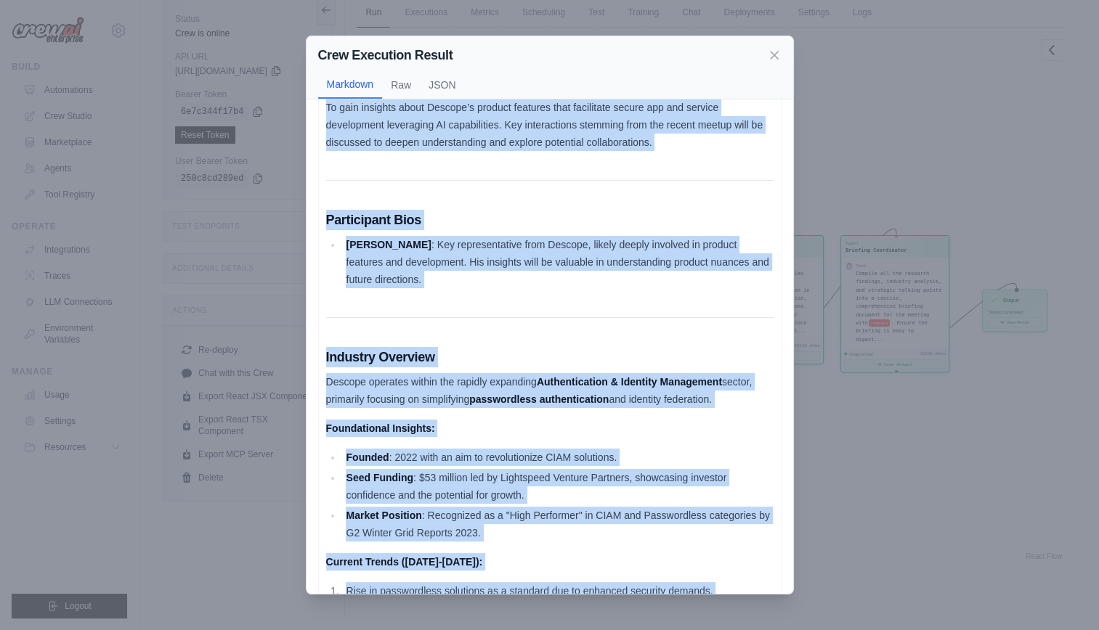
scroll to position [67, 0]
copy div "Comprehensive Briefing Document for Meeting with Descope Meeting Objective To g…"
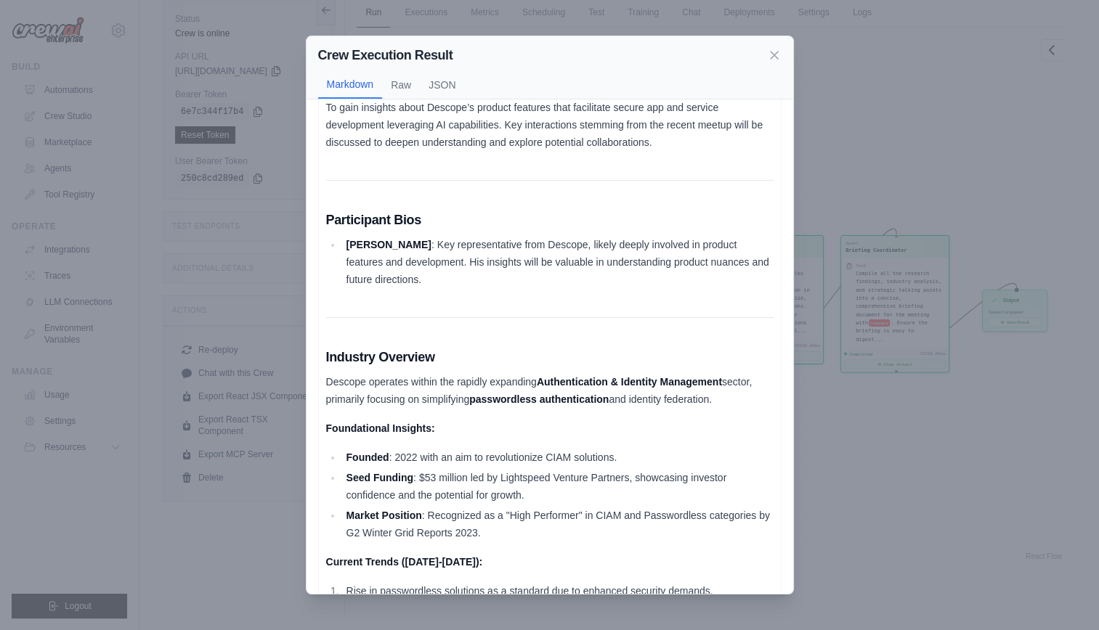
click at [780, 62] on div "Crew Execution Result" at bounding box center [549, 55] width 463 height 20
click at [775, 57] on icon at bounding box center [774, 54] width 15 height 15
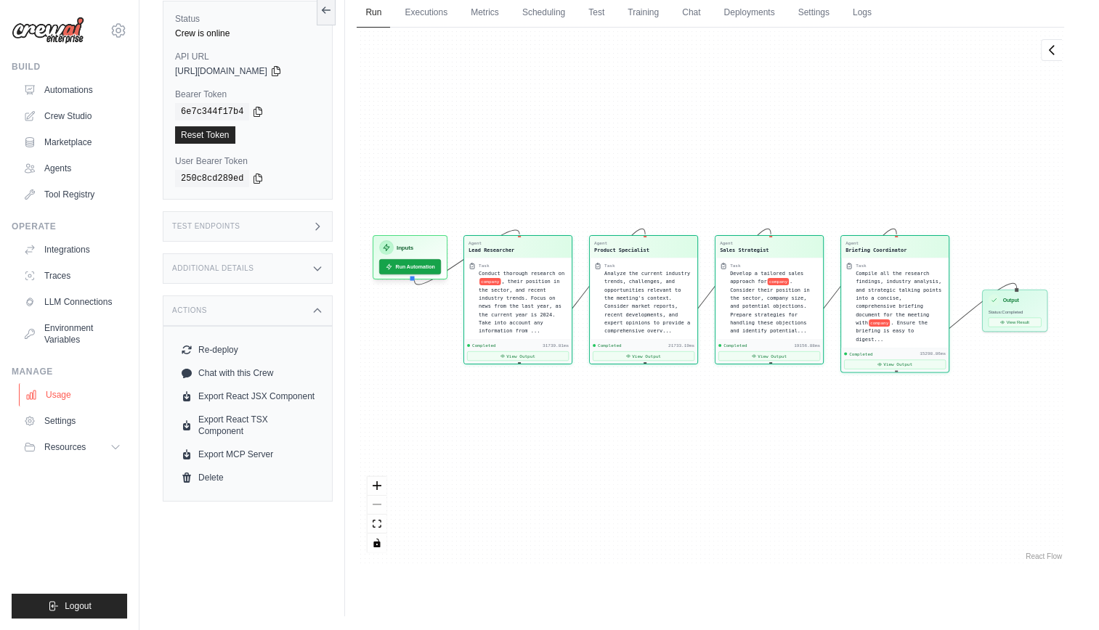
click at [39, 395] on link "Usage" at bounding box center [74, 395] width 110 height 23
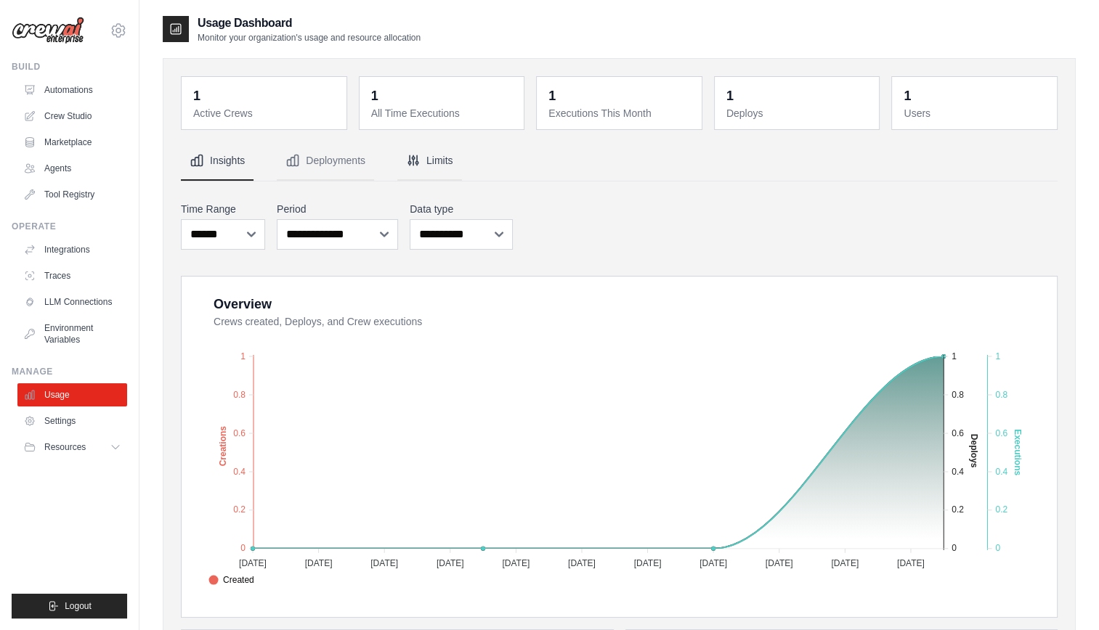
click at [442, 160] on button "Limits" at bounding box center [429, 161] width 65 height 39
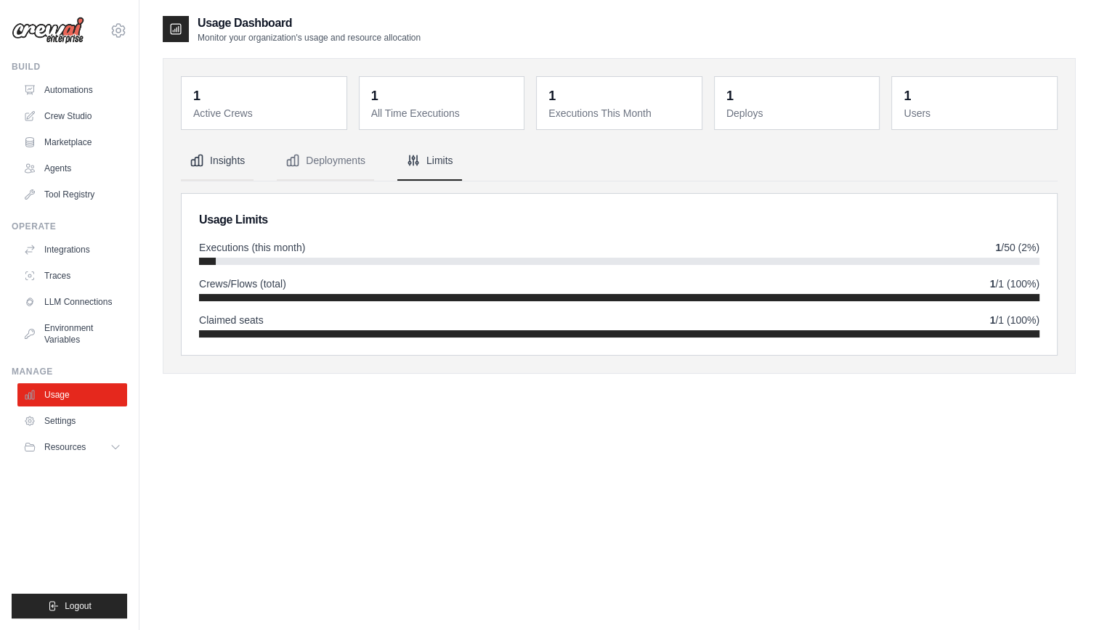
click at [224, 161] on button "Insights" at bounding box center [217, 161] width 73 height 39
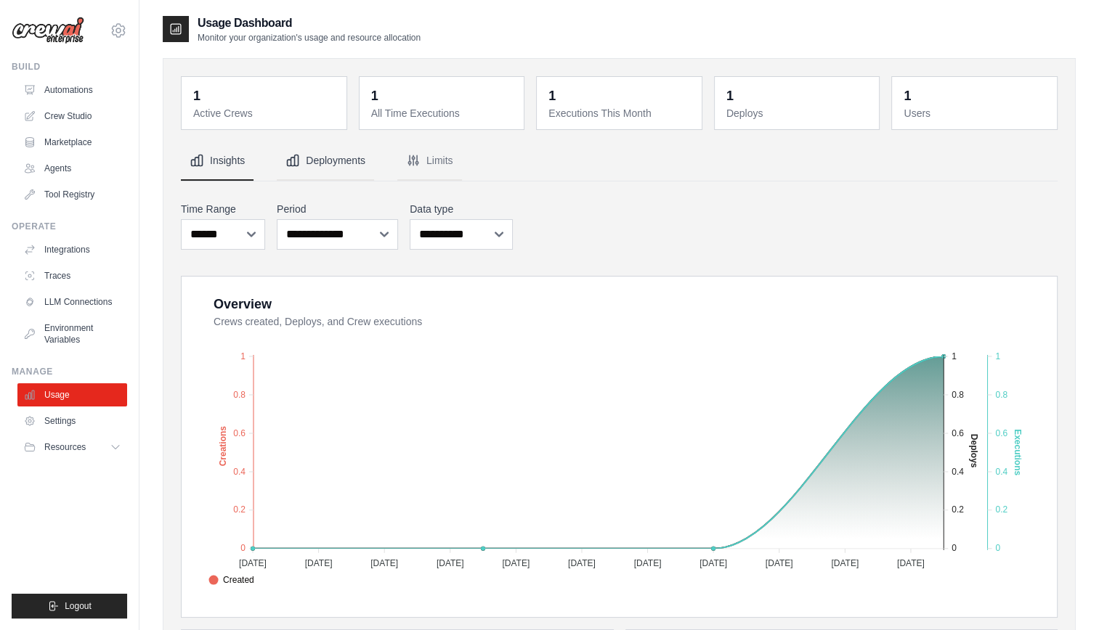
click at [325, 161] on button "Deployments" at bounding box center [325, 161] width 97 height 39
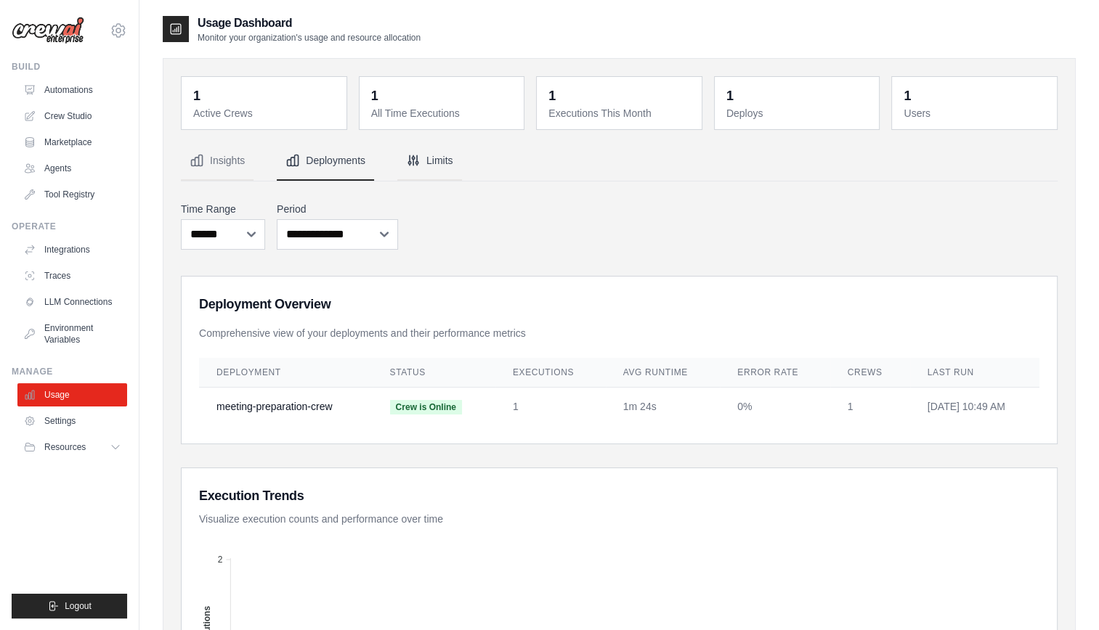
click at [440, 163] on button "Limits" at bounding box center [429, 161] width 65 height 39
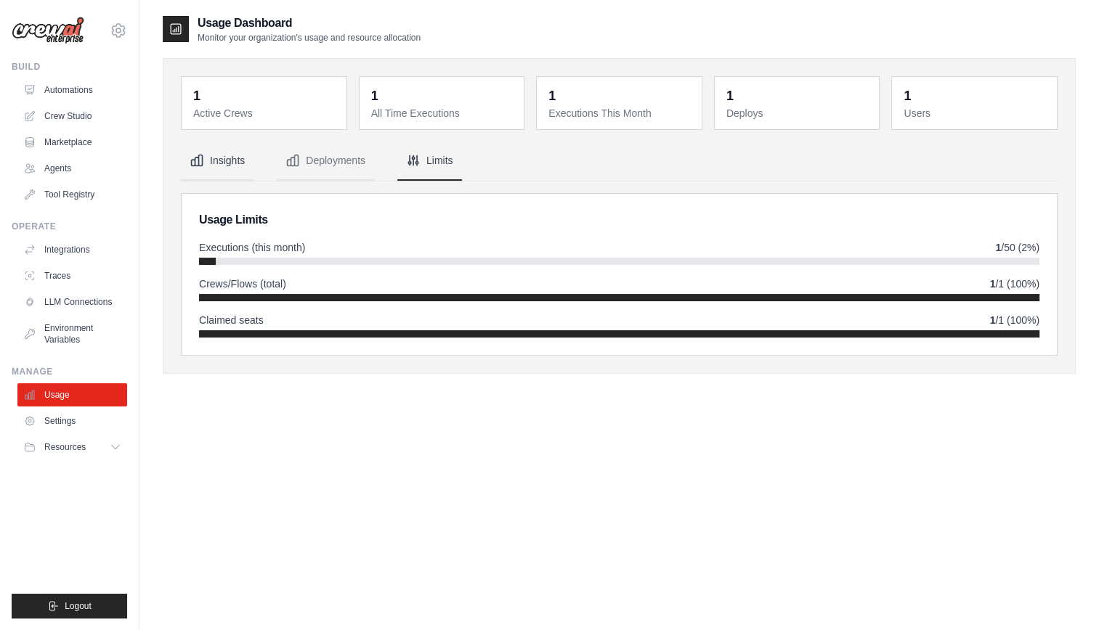
click at [241, 166] on button "Insights" at bounding box center [217, 161] width 73 height 39
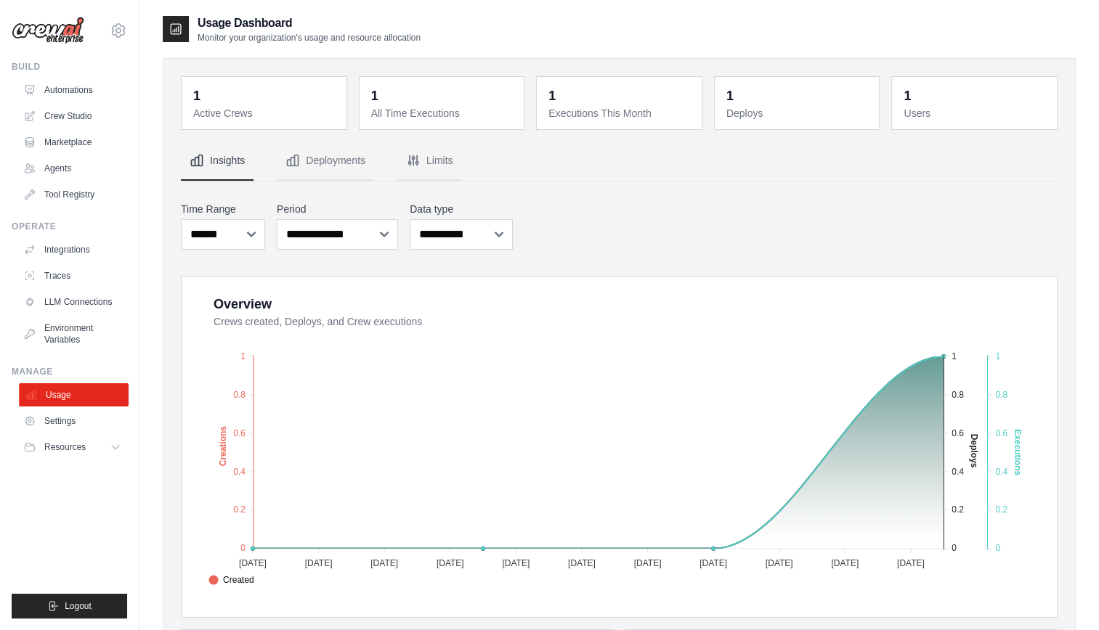
click at [78, 397] on link "Usage" at bounding box center [74, 395] width 110 height 23
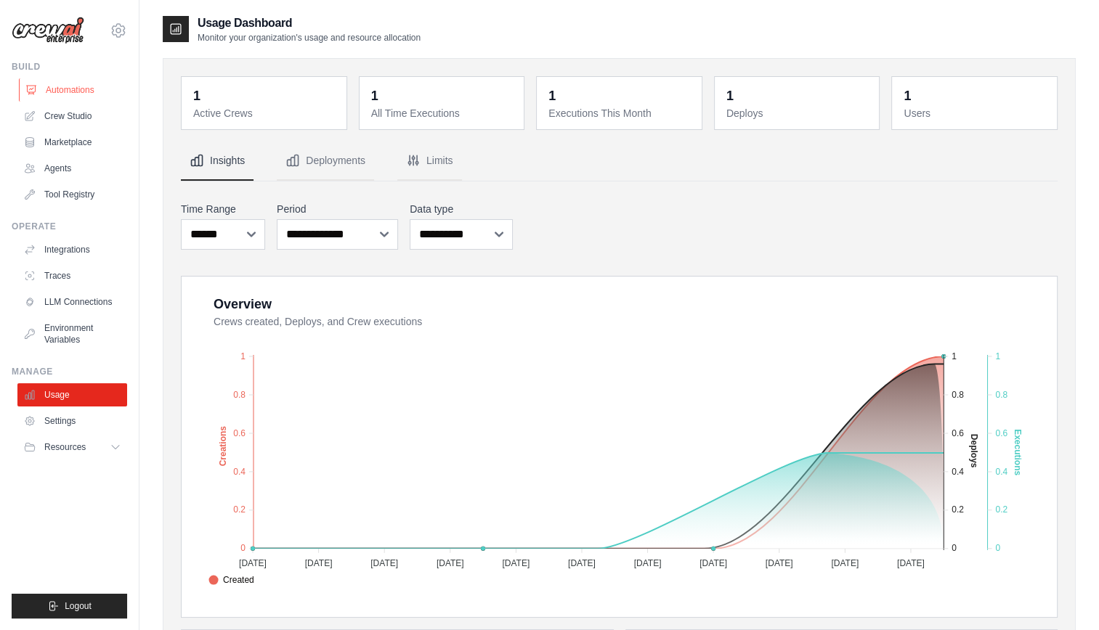
click at [93, 92] on link "Automations" at bounding box center [74, 89] width 110 height 23
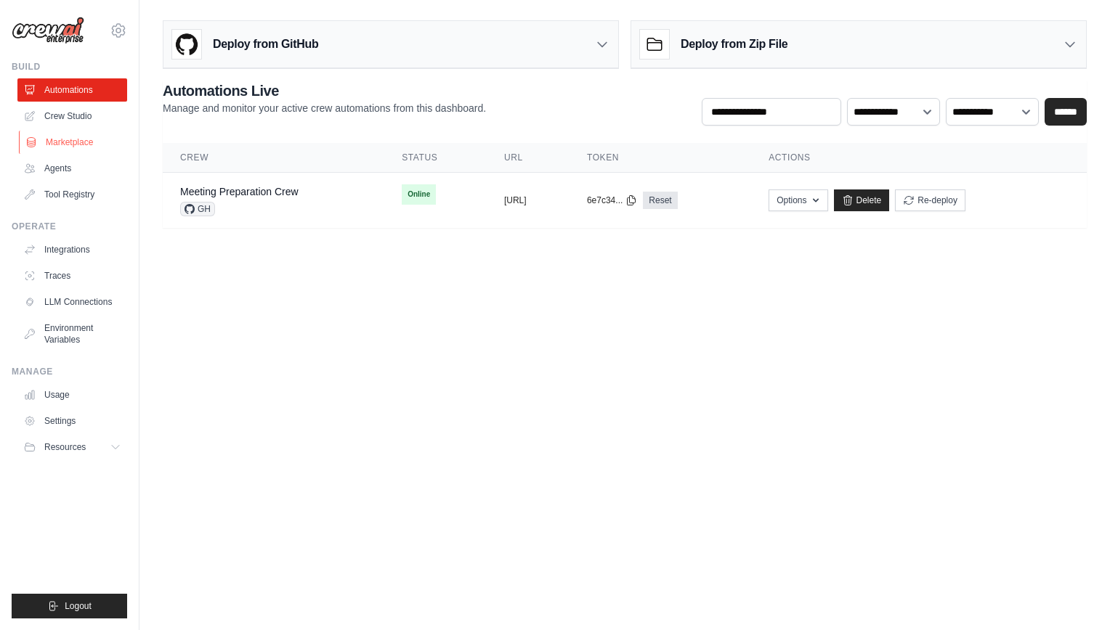
click at [84, 139] on link "Marketplace" at bounding box center [74, 142] width 110 height 23
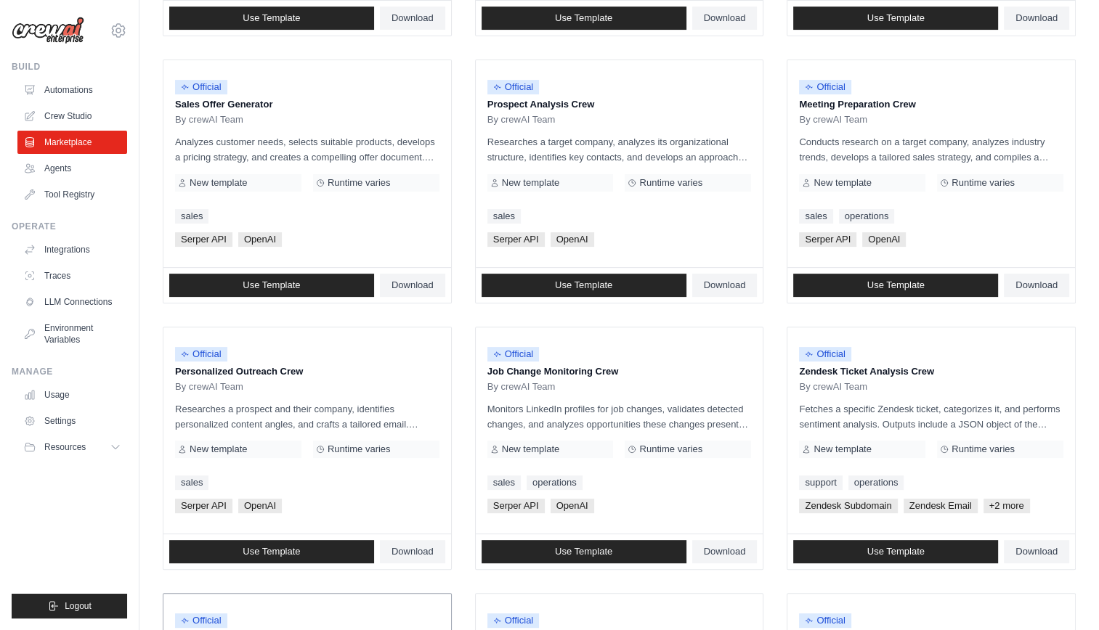
scroll to position [403, 0]
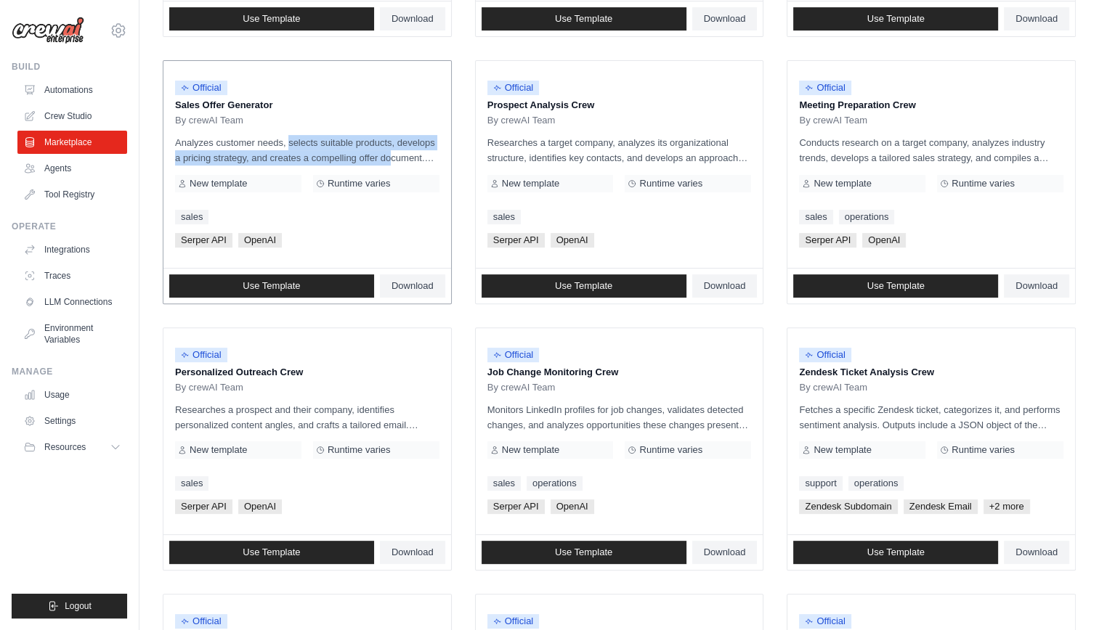
drag, startPoint x: 258, startPoint y: 138, endPoint x: 448, endPoint y: 154, distance: 191.0
click at [448, 154] on div "Official Sales Offer Generator By crewAI Team Analyzes customer needs, selects …" at bounding box center [307, 164] width 288 height 207
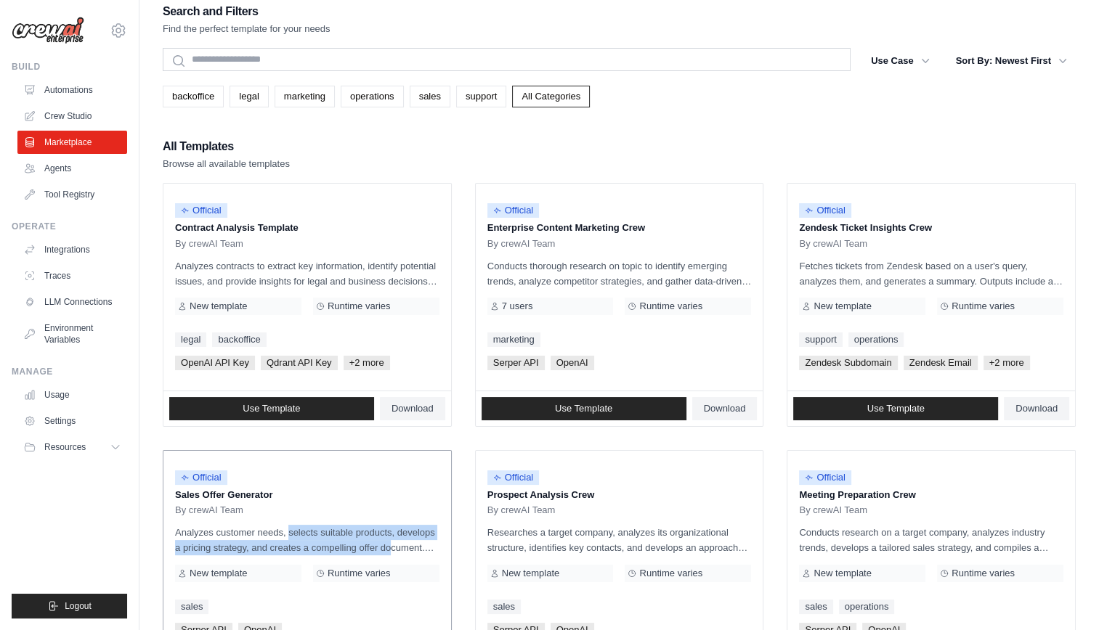
scroll to position [0, 0]
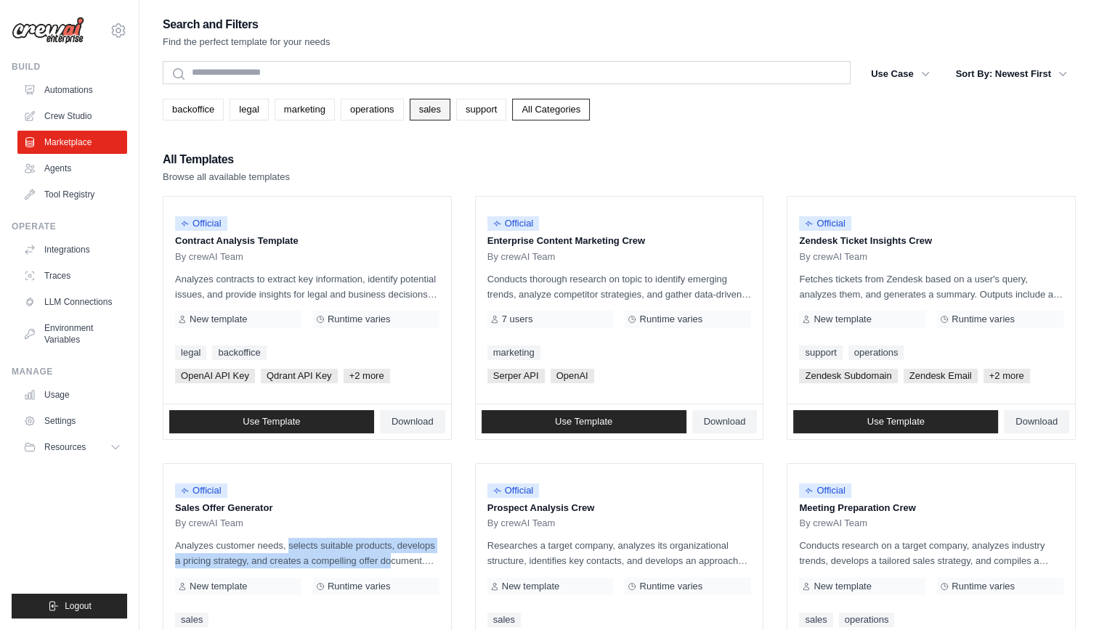
click at [441, 108] on link "sales" at bounding box center [430, 110] width 41 height 22
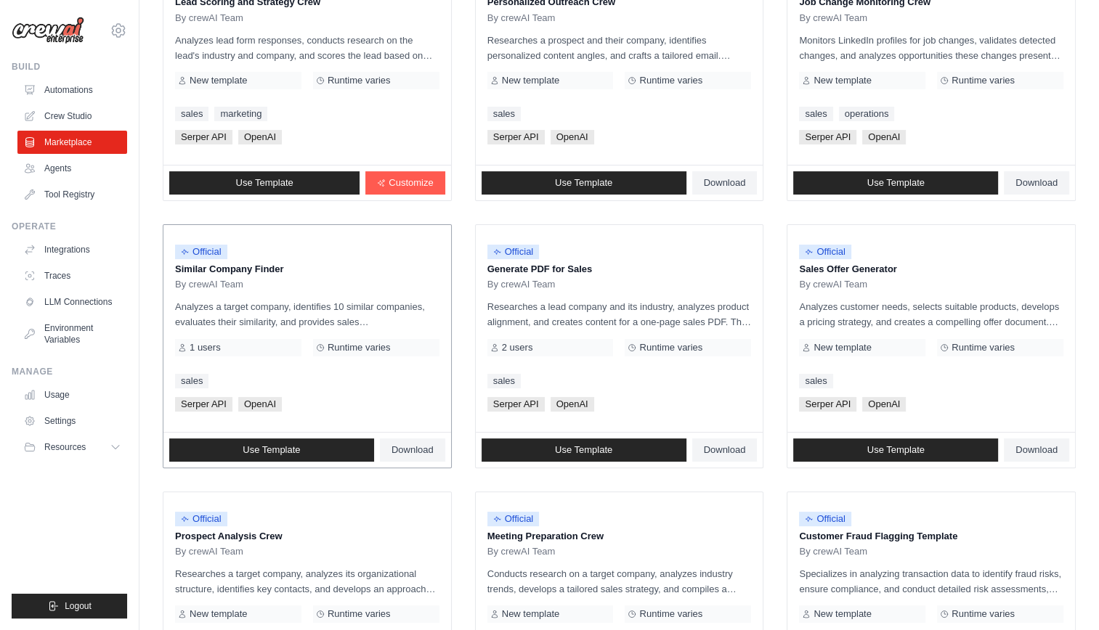
scroll to position [238, 0]
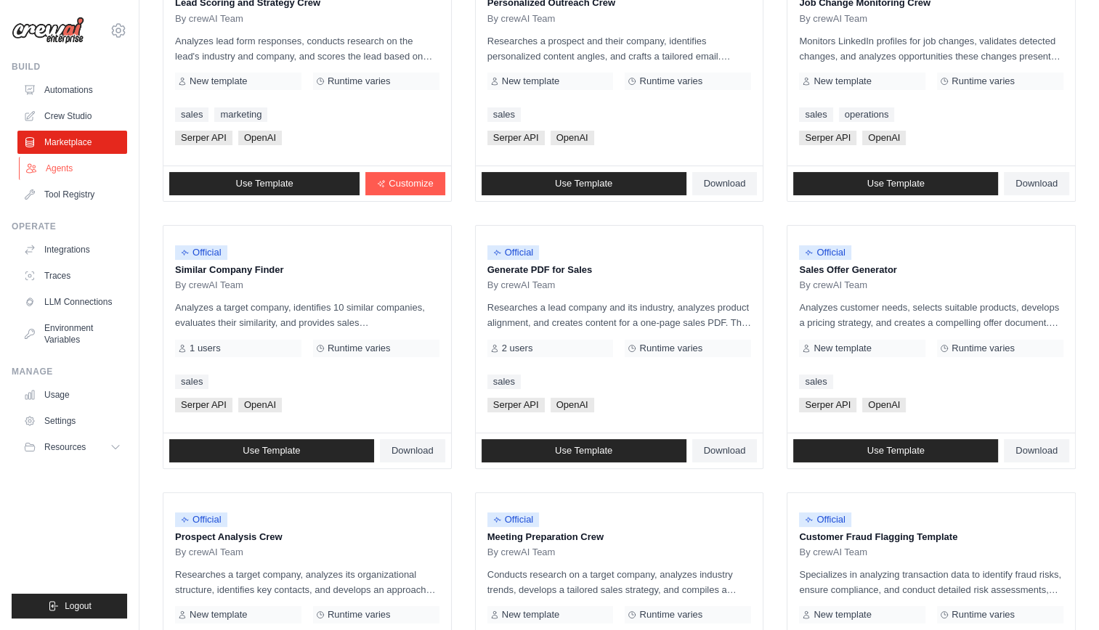
click at [73, 169] on link "Agents" at bounding box center [74, 168] width 110 height 23
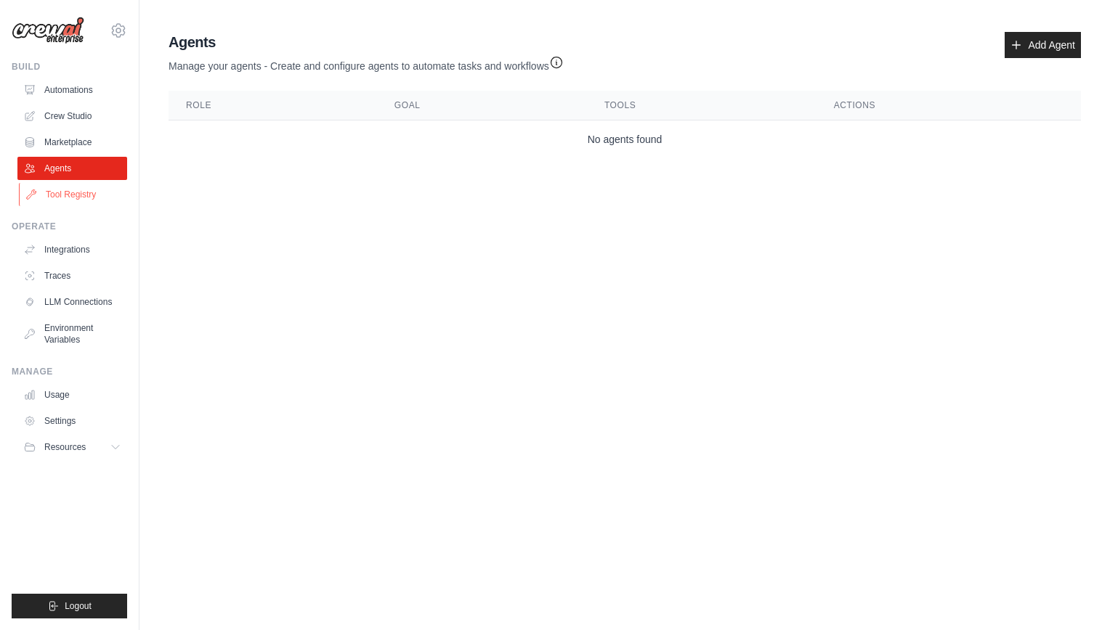
click at [70, 200] on link "Tool Registry" at bounding box center [74, 194] width 110 height 23
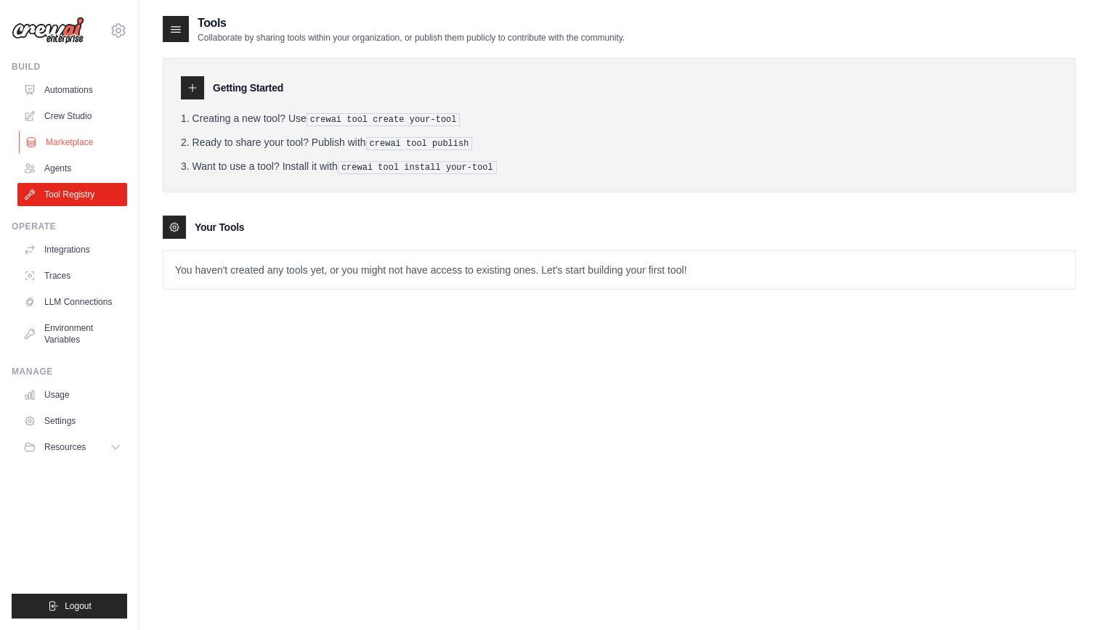
click at [67, 153] on link "Marketplace" at bounding box center [74, 142] width 110 height 23
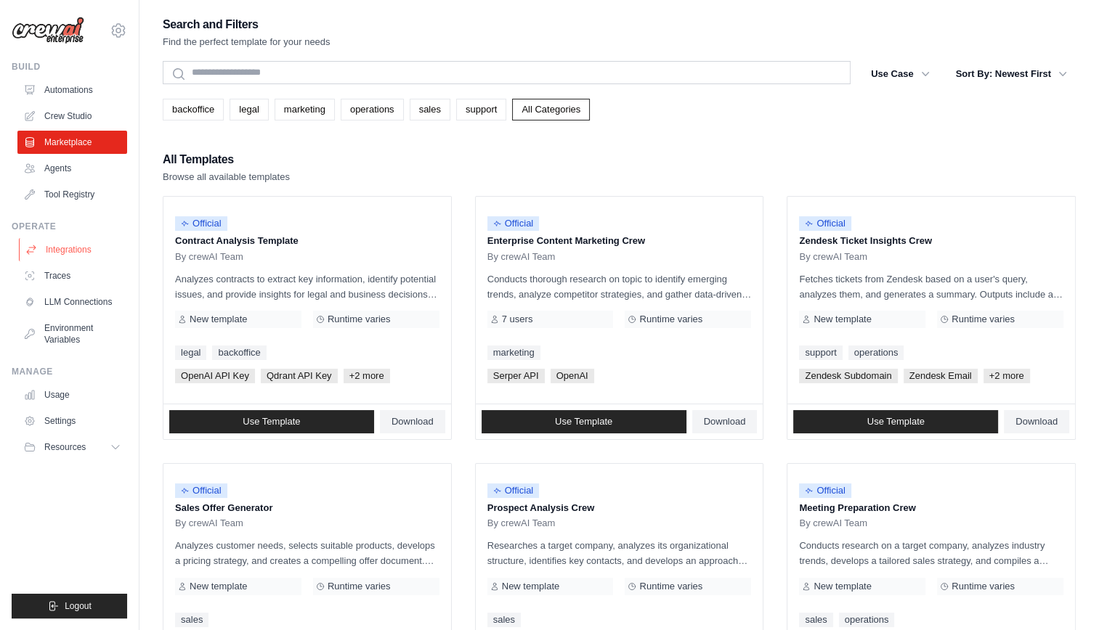
click at [68, 247] on link "Integrations" at bounding box center [74, 249] width 110 height 23
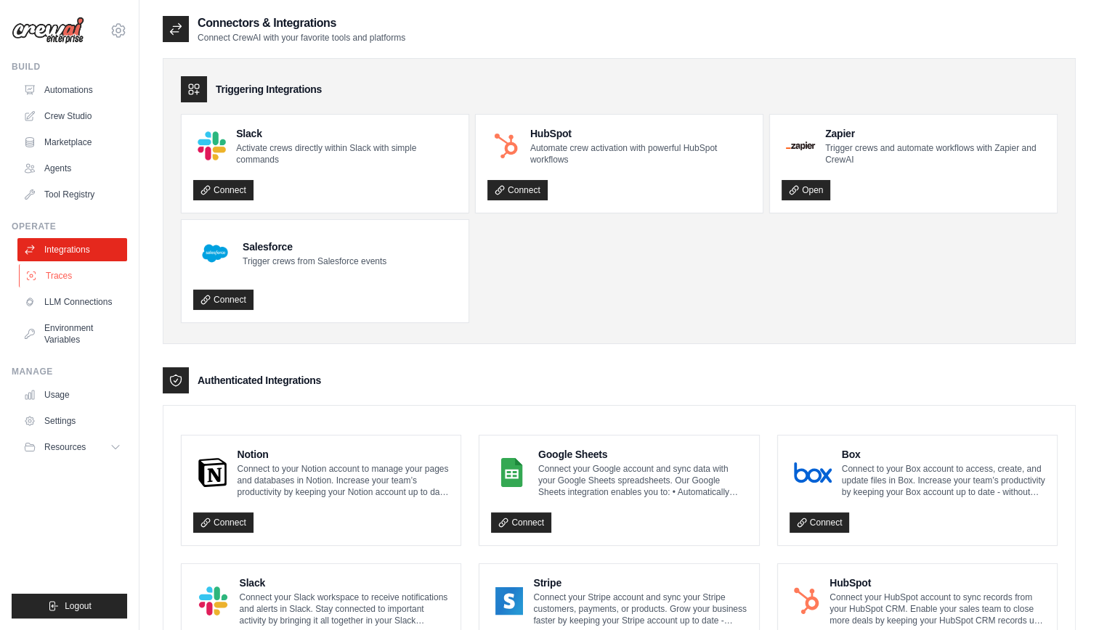
click at [44, 276] on link "Traces" at bounding box center [74, 275] width 110 height 23
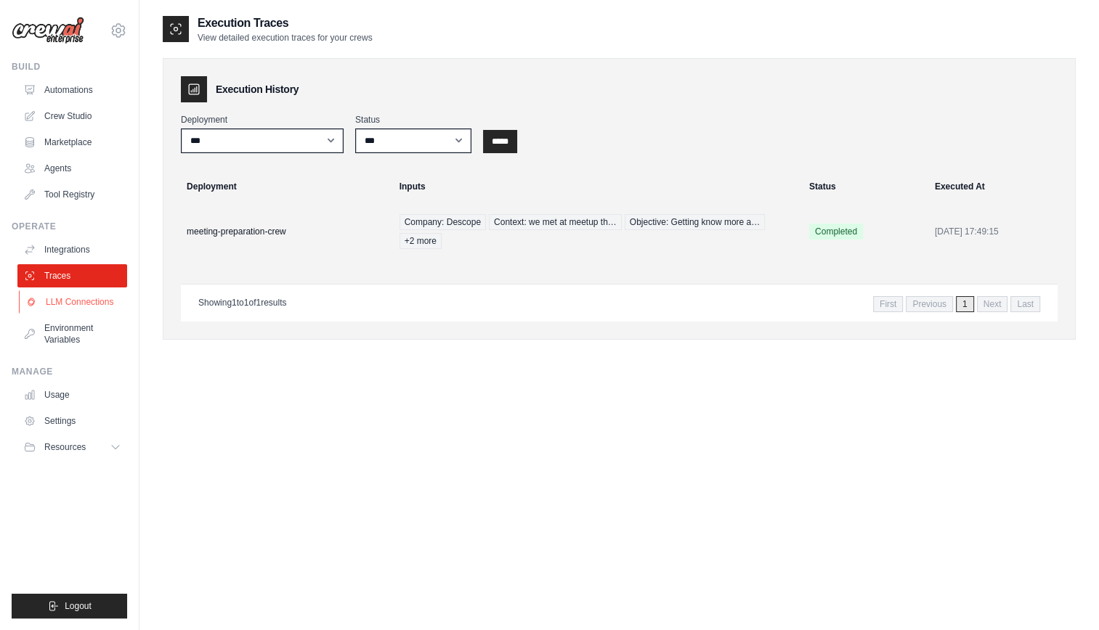
click at [54, 303] on link "LLM Connections" at bounding box center [74, 302] width 110 height 23
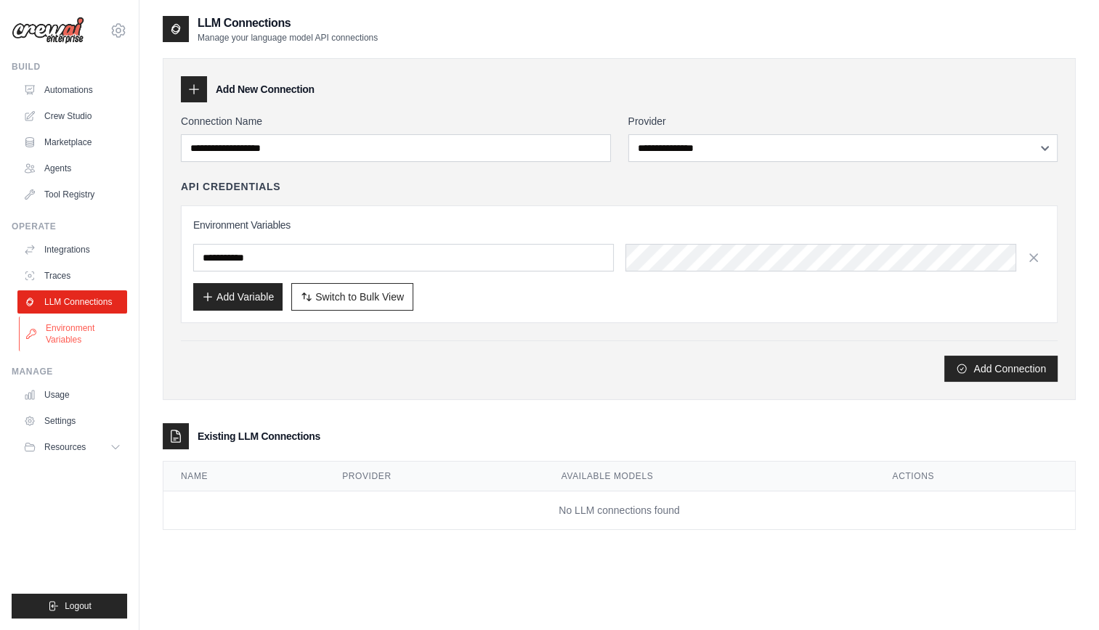
click at [74, 322] on link "Environment Variables" at bounding box center [74, 334] width 110 height 35
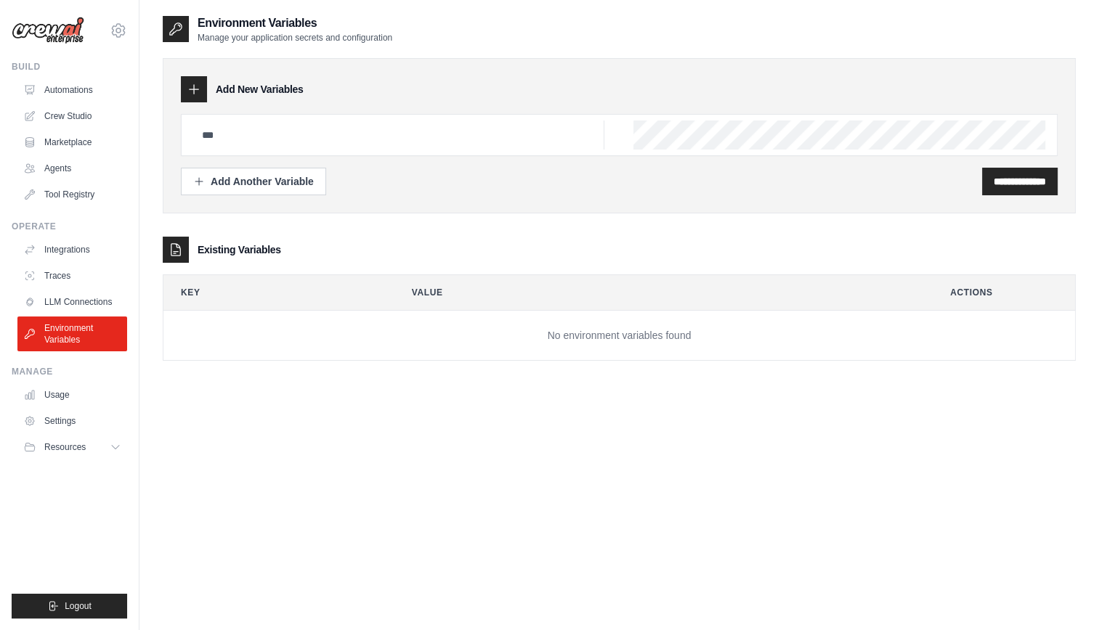
click at [90, 156] on ul "Automations Crew Studio Marketplace Agents Tool Registry" at bounding box center [72, 142] width 110 height 128
click at [76, 146] on link "Marketplace" at bounding box center [74, 142] width 110 height 23
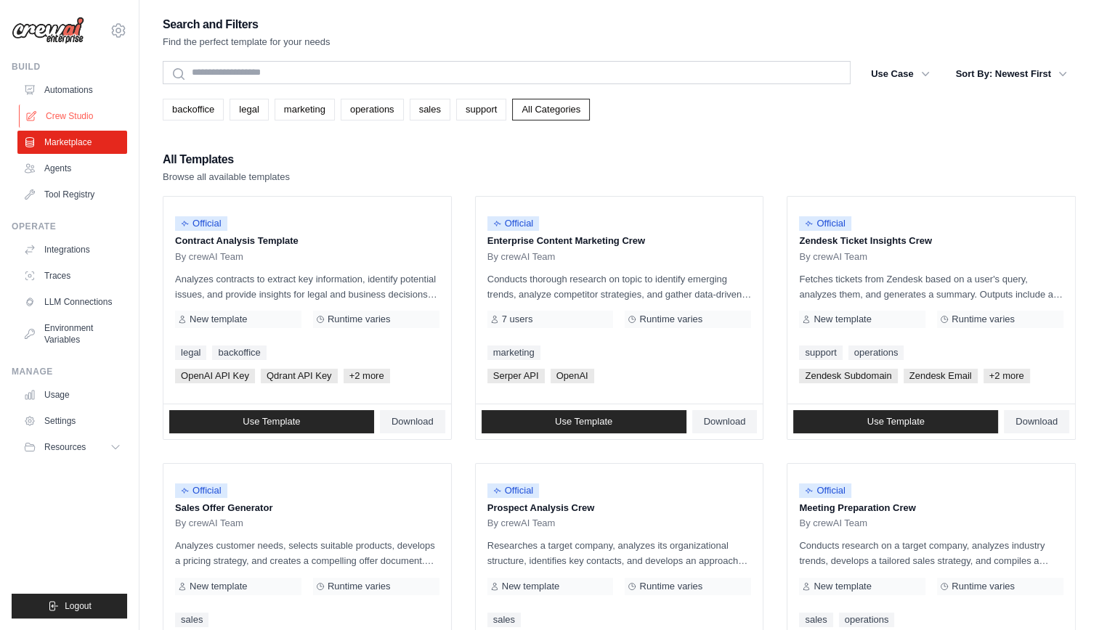
click at [78, 115] on link "Crew Studio" at bounding box center [74, 116] width 110 height 23
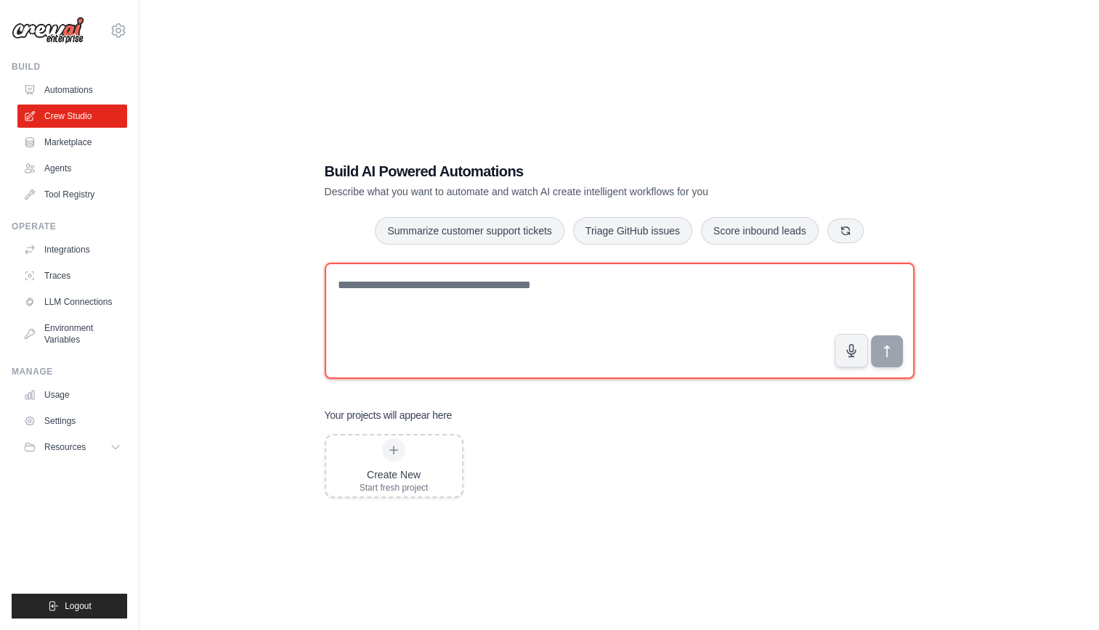
click at [398, 308] on textarea at bounding box center [620, 321] width 590 height 116
click at [517, 296] on textarea at bounding box center [620, 321] width 590 height 116
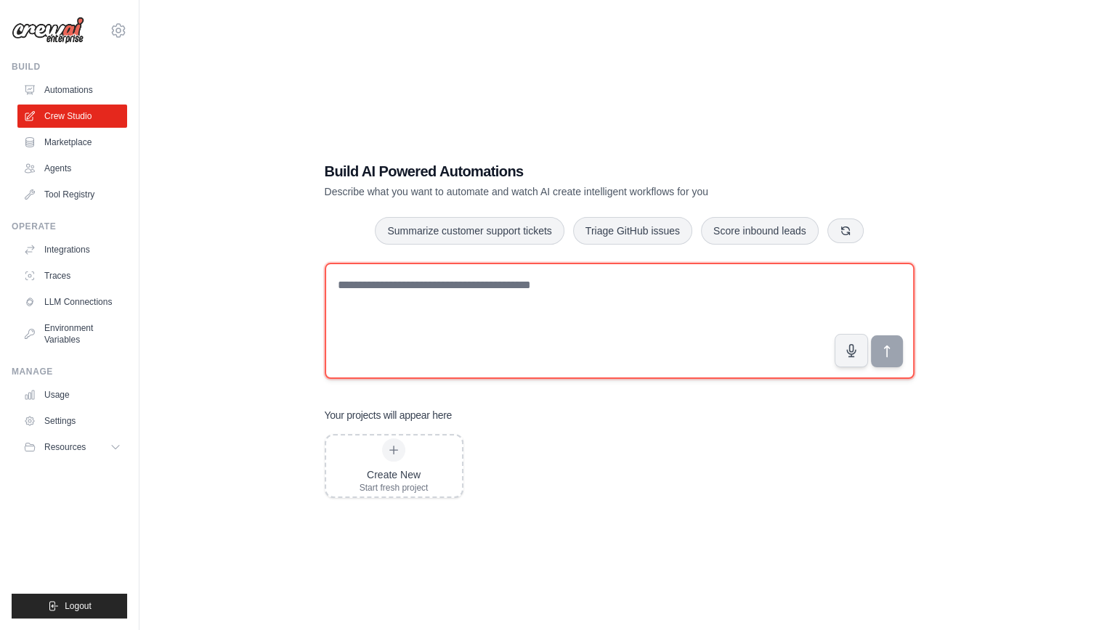
click at [517, 296] on textarea at bounding box center [620, 321] width 590 height 116
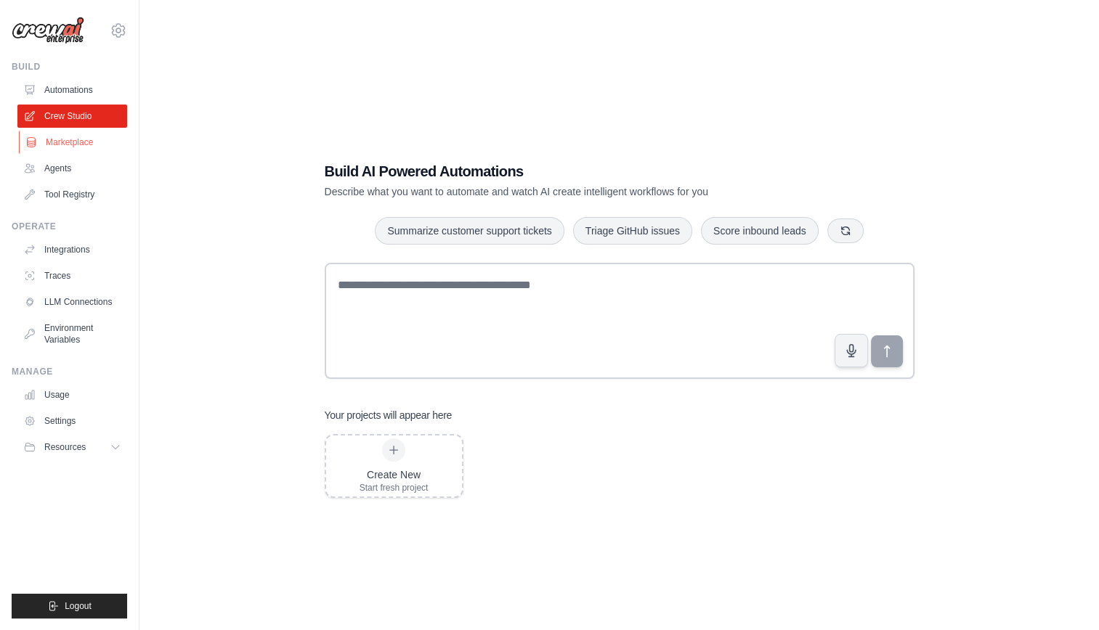
drag, startPoint x: 226, startPoint y: 466, endPoint x: 67, endPoint y: 143, distance: 359.6
click at [67, 143] on div "ted.hiroyamada@gmail.com Settings Build Automations Crew Studio" at bounding box center [549, 330] width 1099 height 660
click at [63, 176] on link "Agents" at bounding box center [74, 168] width 110 height 23
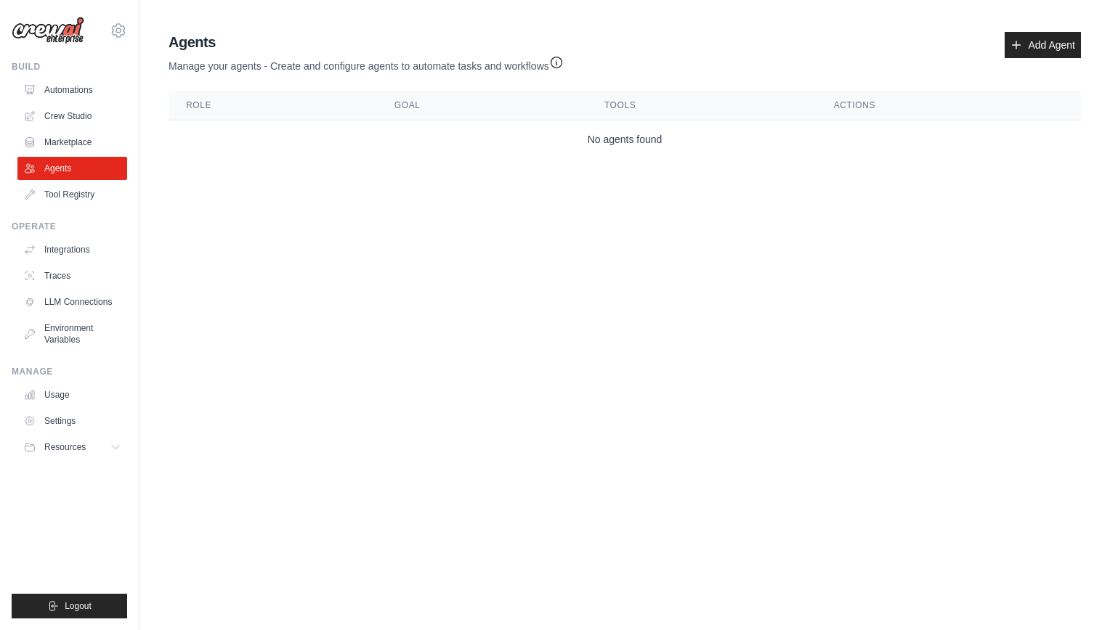
drag, startPoint x: 281, startPoint y: 221, endPoint x: 267, endPoint y: 232, distance: 18.0
click at [281, 221] on body "ted.hiroyamada@gmail.com Settings Build Automations Crew Studio" at bounding box center [555, 315] width 1110 height 630
click at [60, 389] on link "Usage" at bounding box center [74, 395] width 110 height 23
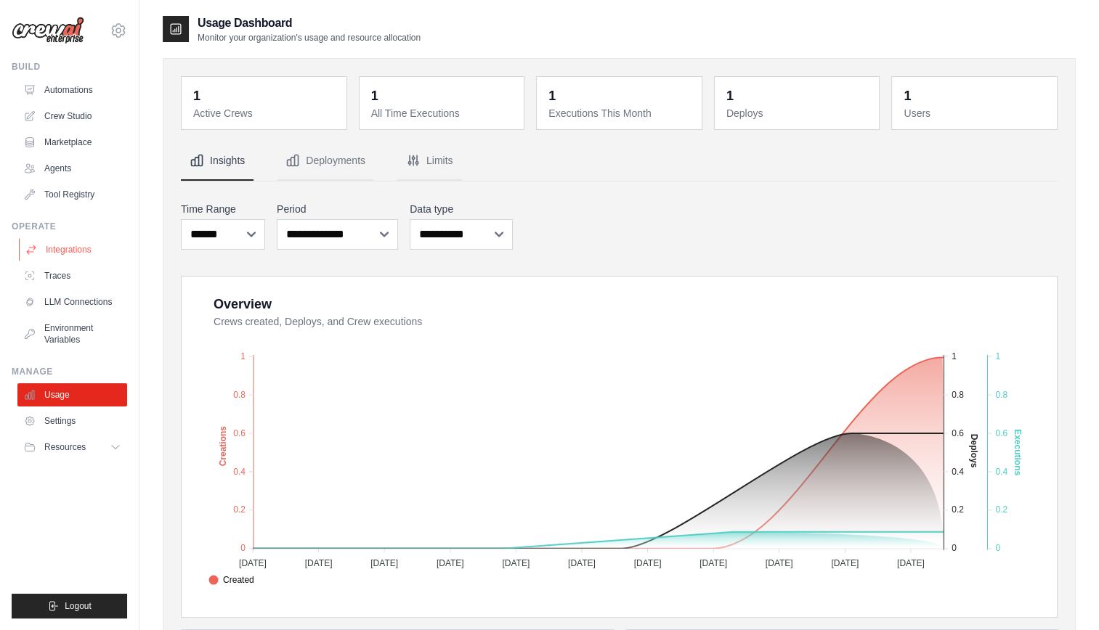
click at [64, 252] on link "Integrations" at bounding box center [74, 249] width 110 height 23
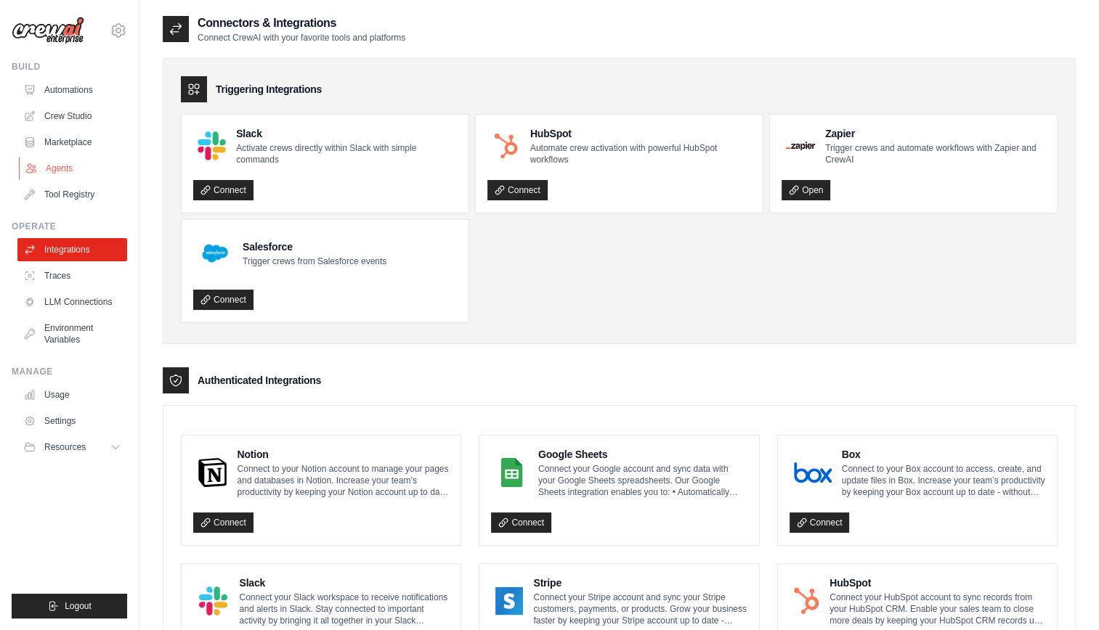
click at [60, 163] on link "Agents" at bounding box center [74, 168] width 110 height 23
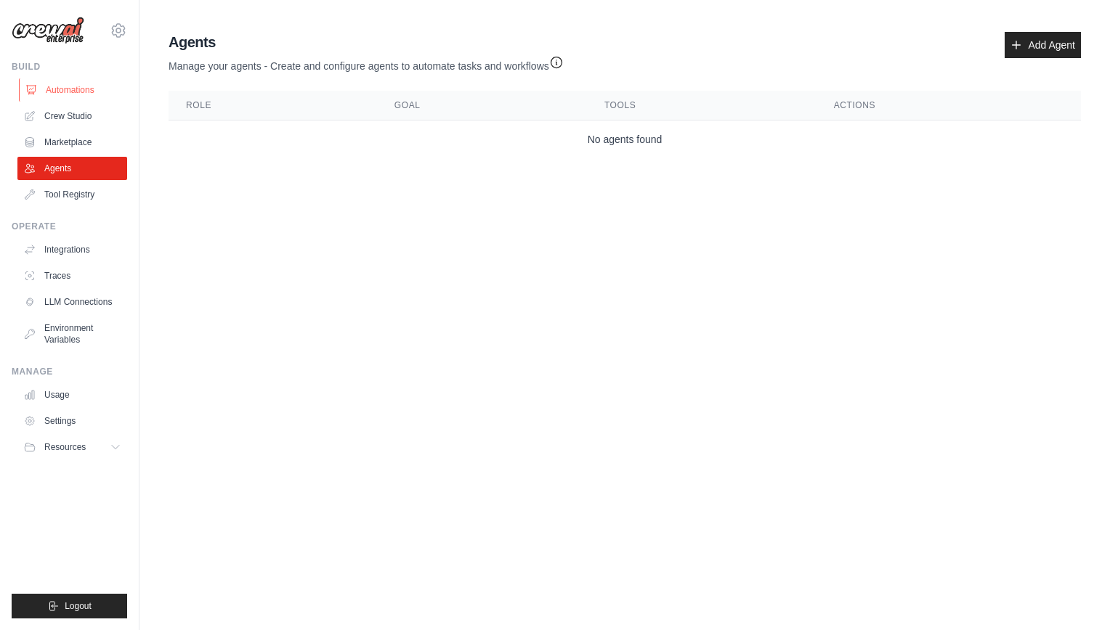
click at [59, 92] on link "Automations" at bounding box center [74, 89] width 110 height 23
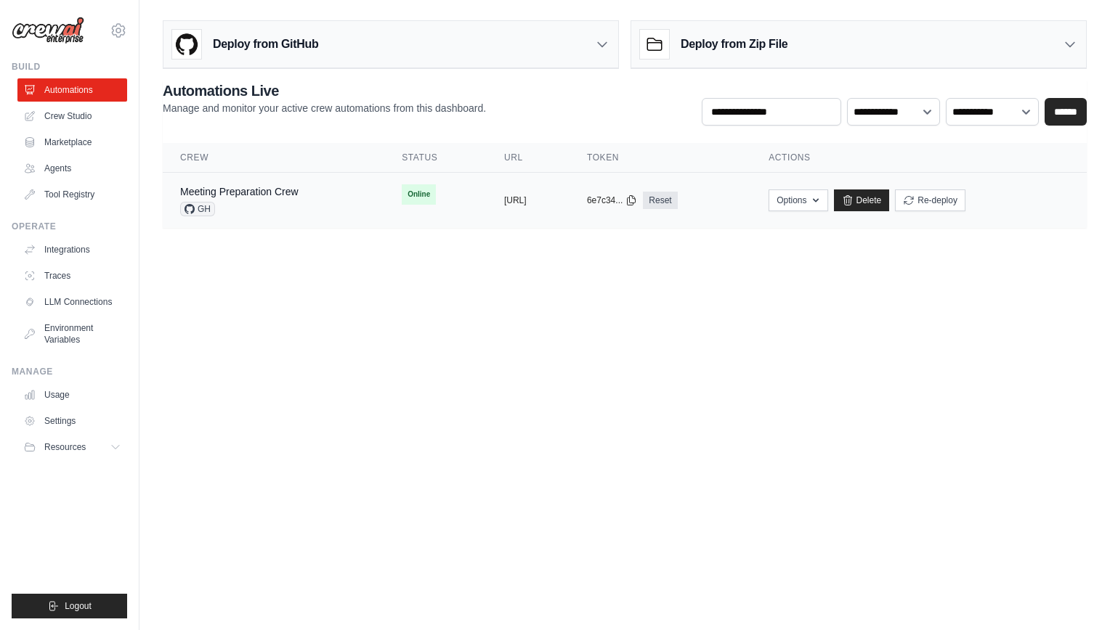
click at [402, 192] on span "Online" at bounding box center [419, 194] width 34 height 20
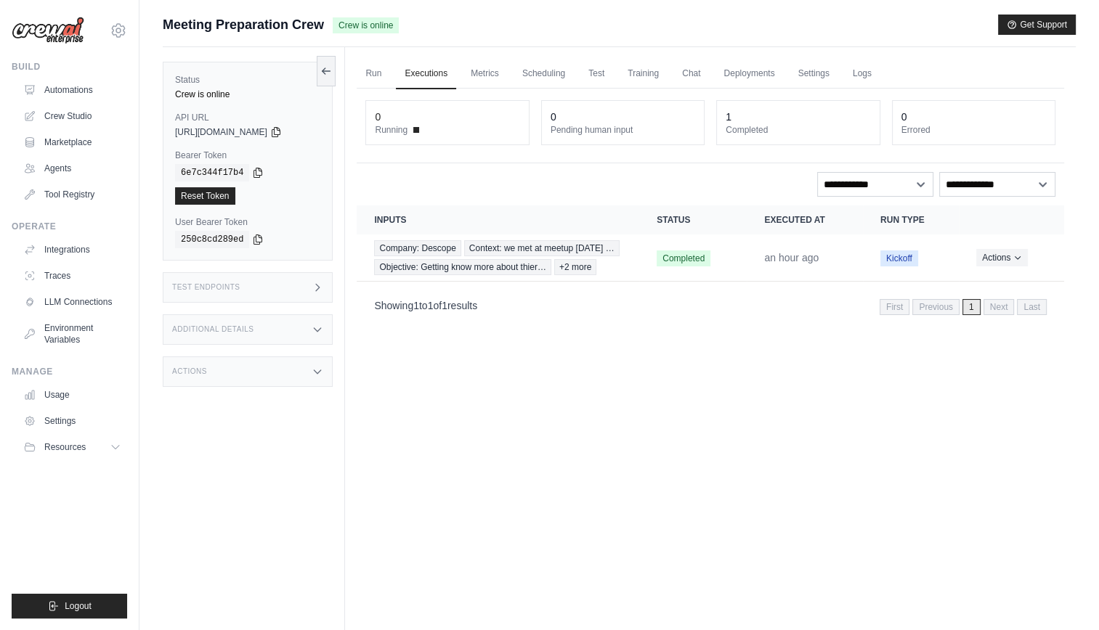
click at [308, 371] on div "Actions" at bounding box center [248, 372] width 170 height 31
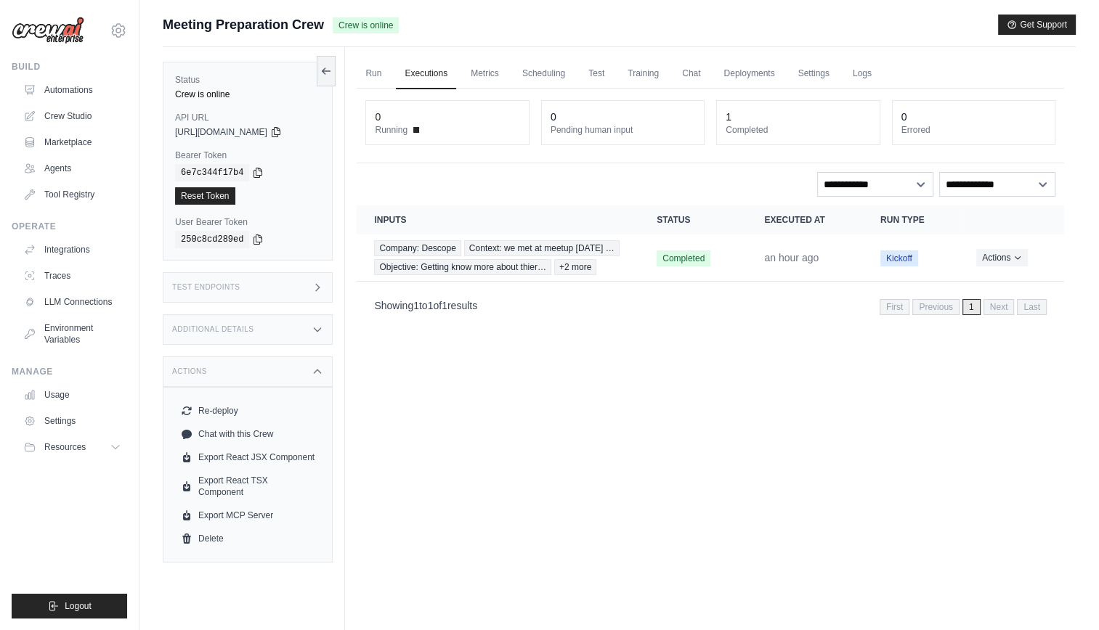
click at [308, 371] on div "Actions" at bounding box center [248, 372] width 170 height 31
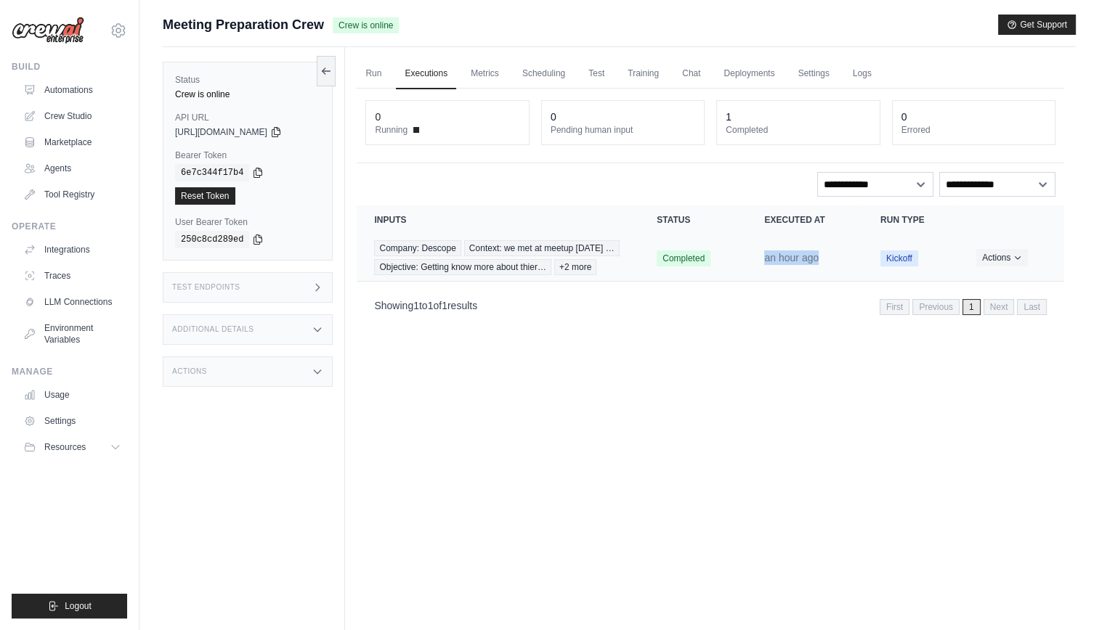
drag, startPoint x: 830, startPoint y: 267, endPoint x: 757, endPoint y: 277, distance: 74.1
click at [757, 277] on td "an hour ago" at bounding box center [805, 258] width 116 height 47
click at [782, 361] on div "Run Executions Metrics Scheduling Test Training Chat Deployments Settings Logs …" at bounding box center [710, 362] width 731 height 630
click at [554, 275] on span "+2 more" at bounding box center [575, 267] width 42 height 16
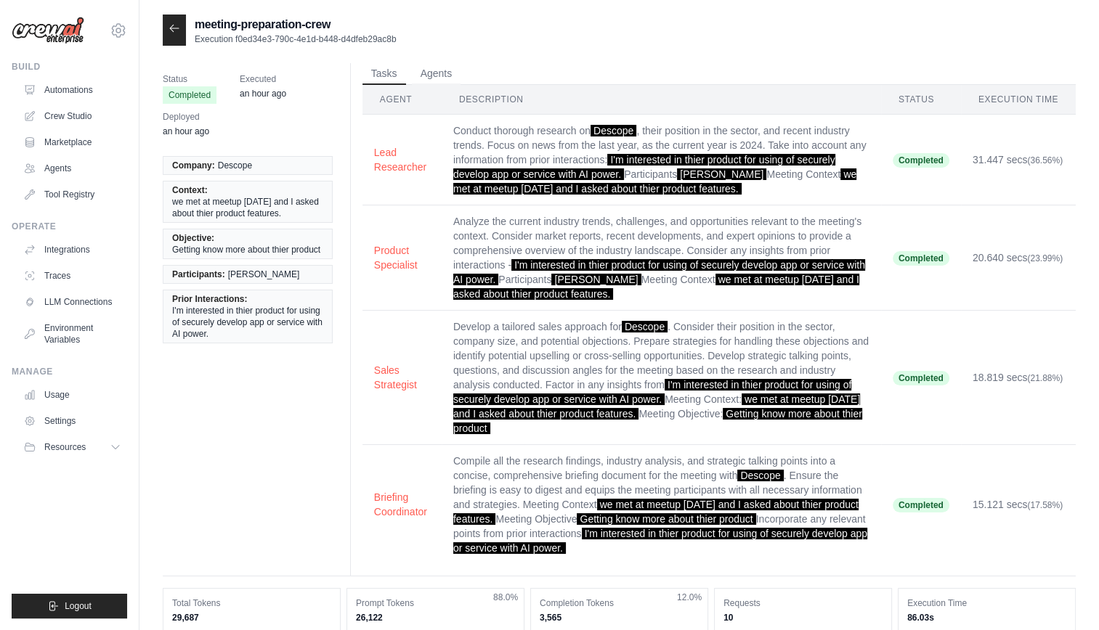
click at [283, 308] on ul "Company: Descope Context: we met at meetup [DATE] and I asked about thier produ…" at bounding box center [248, 249] width 170 height 187
click at [290, 137] on div "Status Completed Executed an hour ago Deployed an hour ago" at bounding box center [254, 105] width 182 height 84
click at [174, 33] on icon at bounding box center [175, 29] width 12 height 12
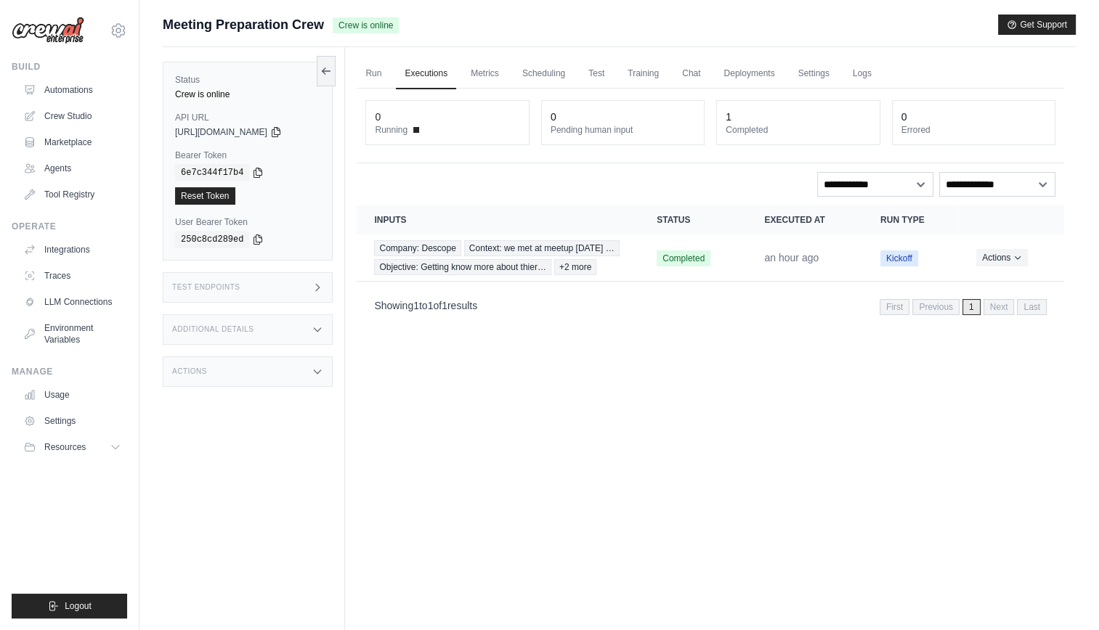
click at [278, 378] on div "Actions" at bounding box center [248, 372] width 170 height 31
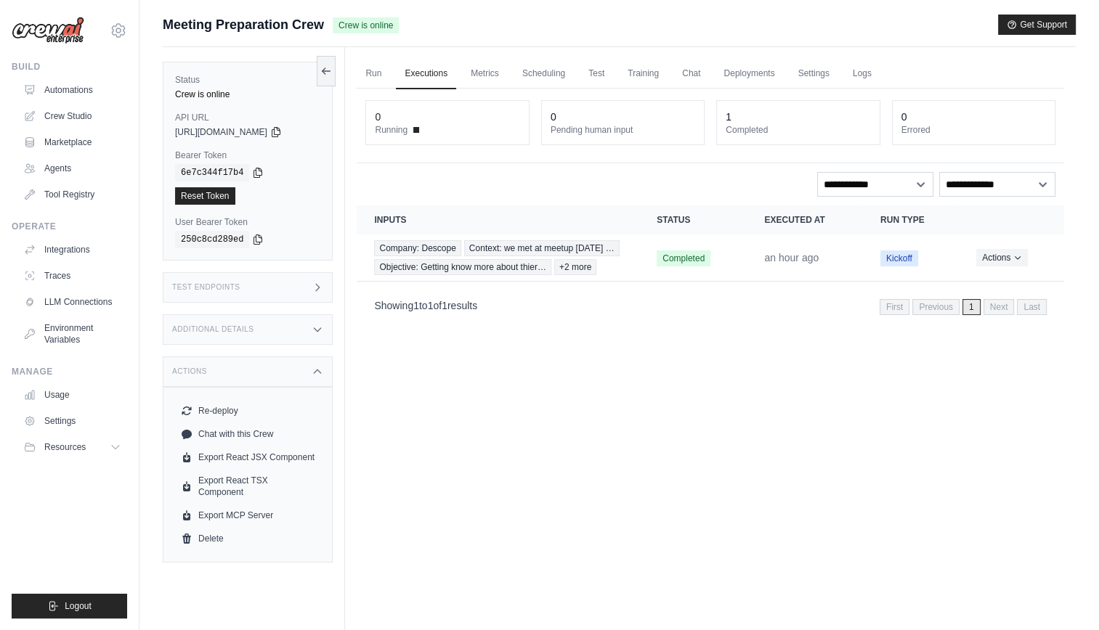
click at [278, 378] on div "Actions" at bounding box center [248, 372] width 170 height 31
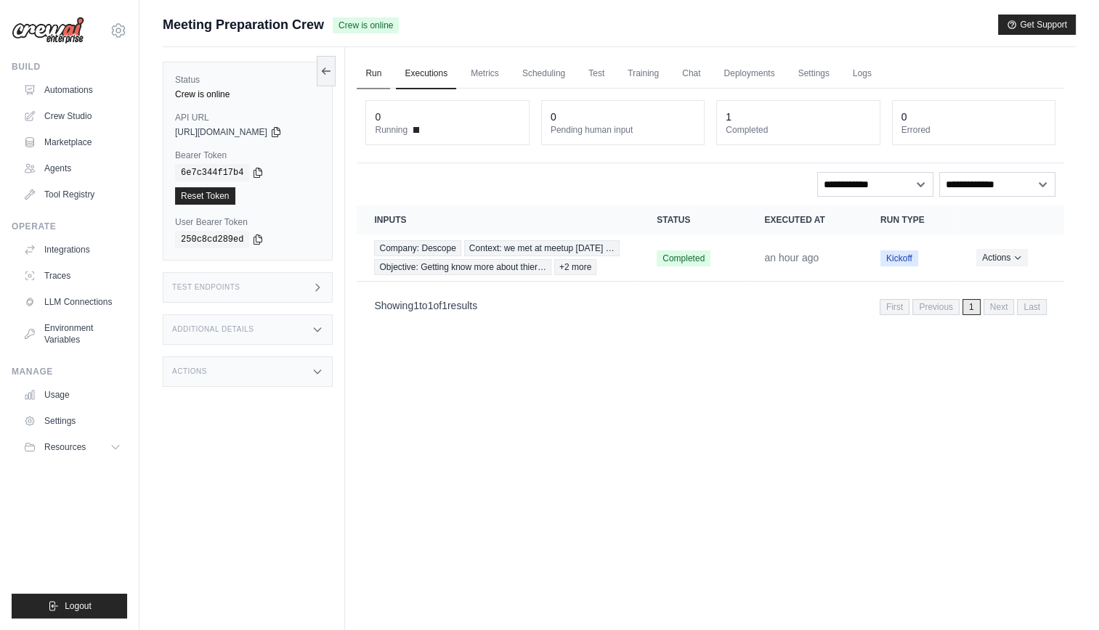
click at [363, 72] on link "Run" at bounding box center [373, 74] width 33 height 31
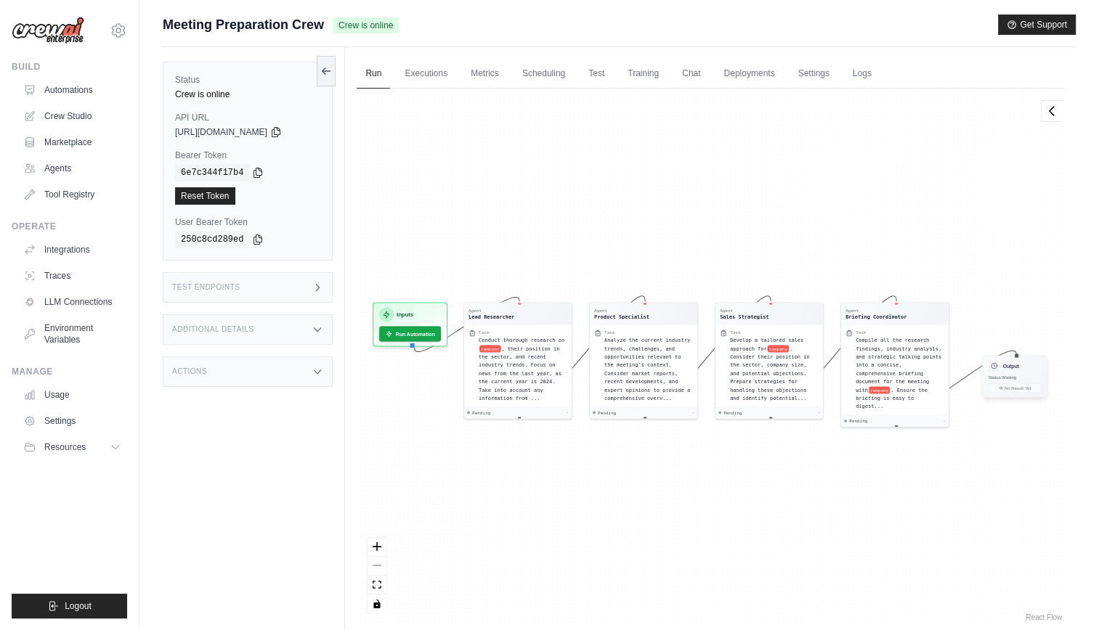
click at [1017, 381] on div "Output Status: Waiting No Result Yet" at bounding box center [1014, 377] width 65 height 42
click at [770, 76] on link "Deployments" at bounding box center [749, 74] width 68 height 31
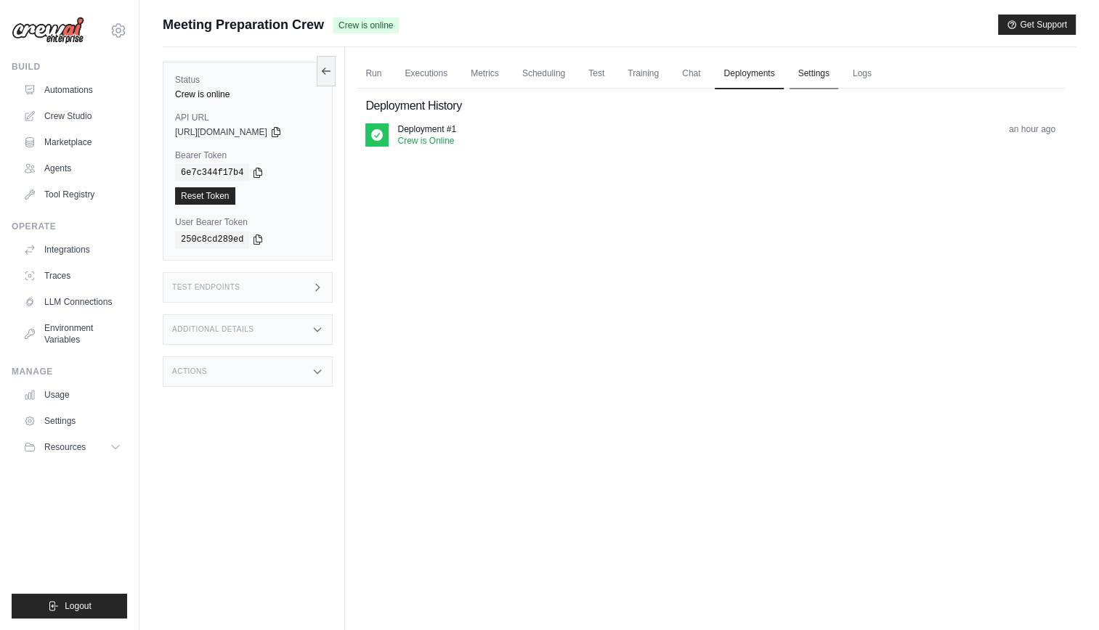
click at [829, 75] on link "Settings" at bounding box center [814, 74] width 49 height 31
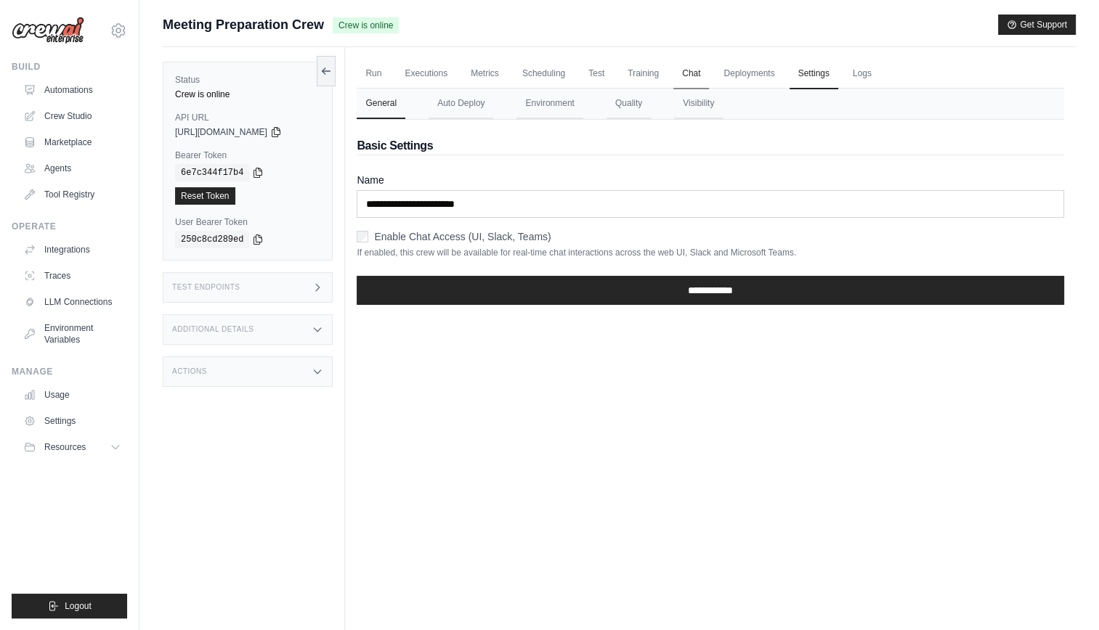
click at [708, 68] on link "Chat" at bounding box center [691, 74] width 36 height 31
click at [709, 100] on button "Visibility" at bounding box center [698, 104] width 49 height 31
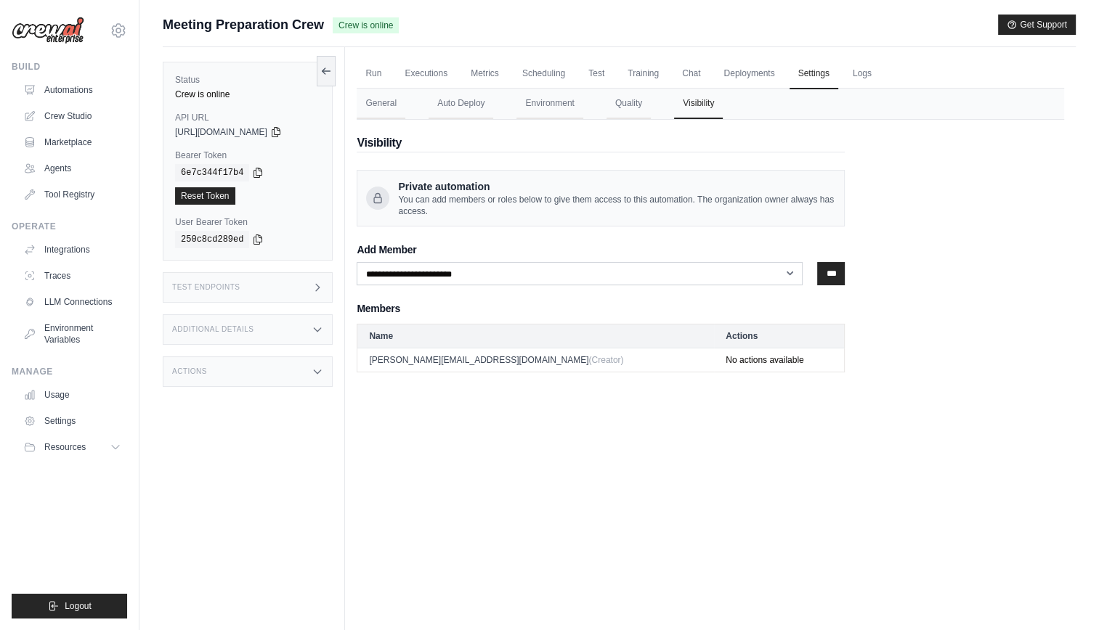
click at [625, 120] on div "**********" at bounding box center [601, 246] width 488 height 253
click at [630, 116] on button "Quality" at bounding box center [628, 104] width 44 height 31
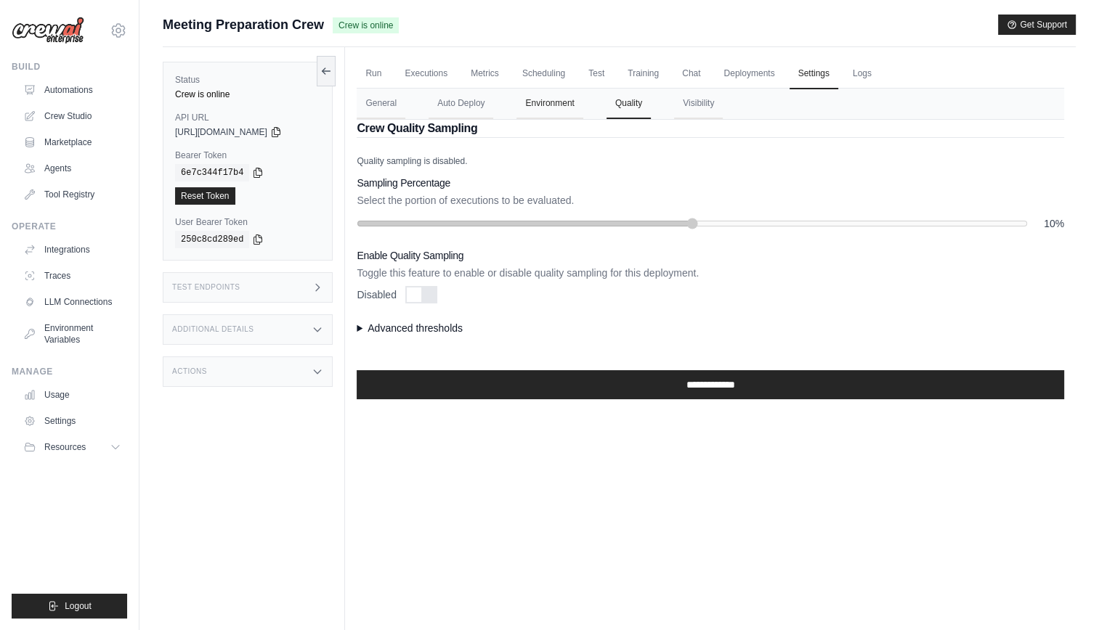
click at [569, 103] on button "Environment" at bounding box center [549, 104] width 66 height 31
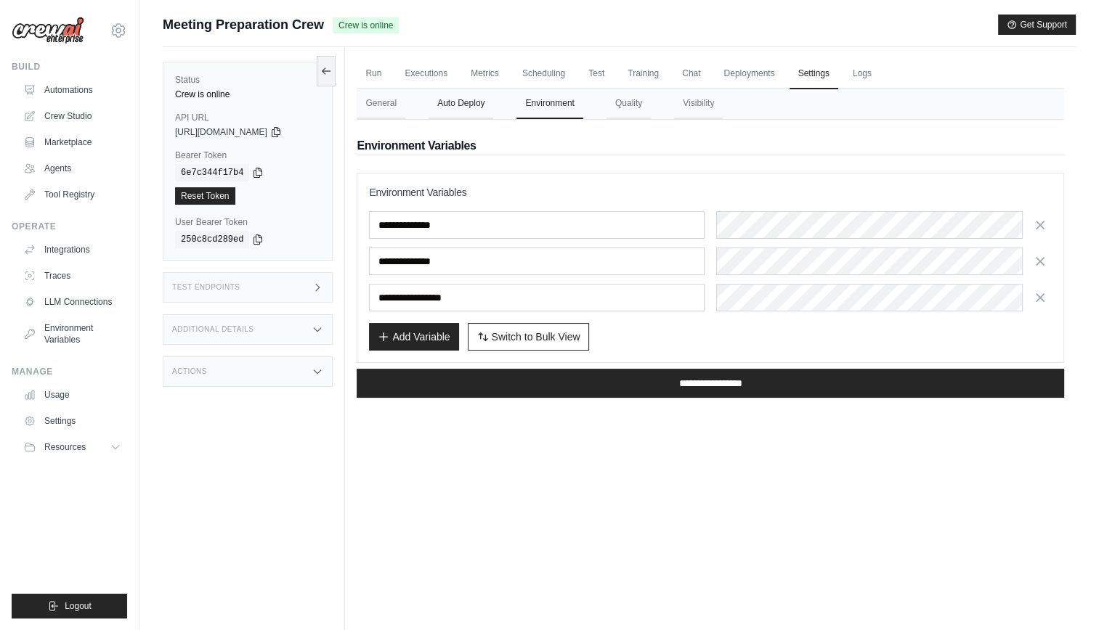
click at [478, 110] on button "Auto Deploy" at bounding box center [461, 104] width 65 height 31
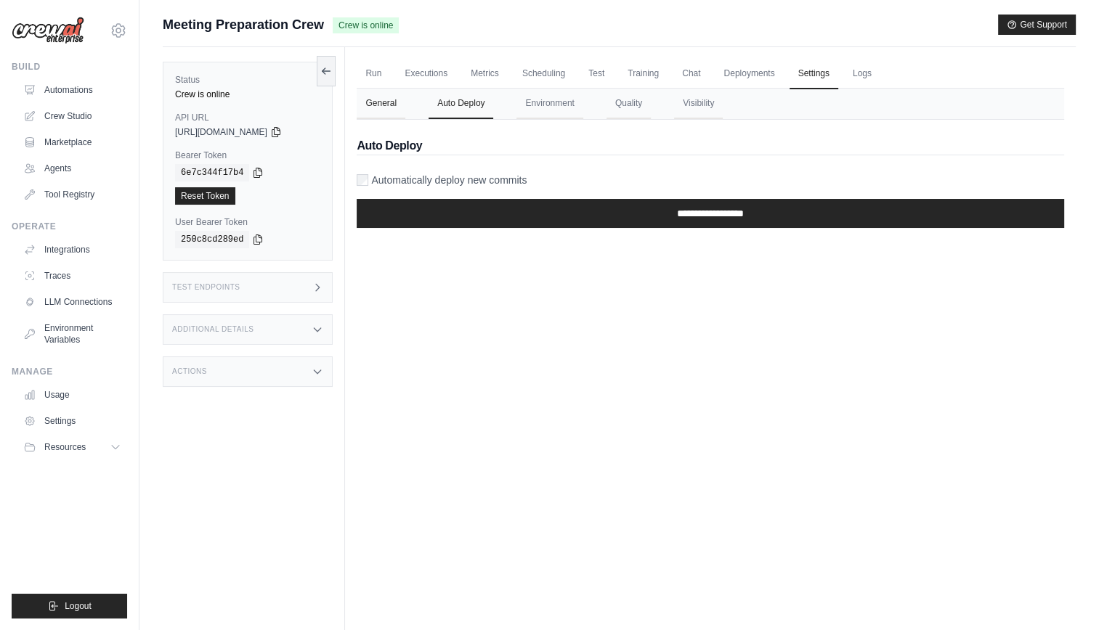
click at [359, 102] on button "General" at bounding box center [381, 104] width 49 height 31
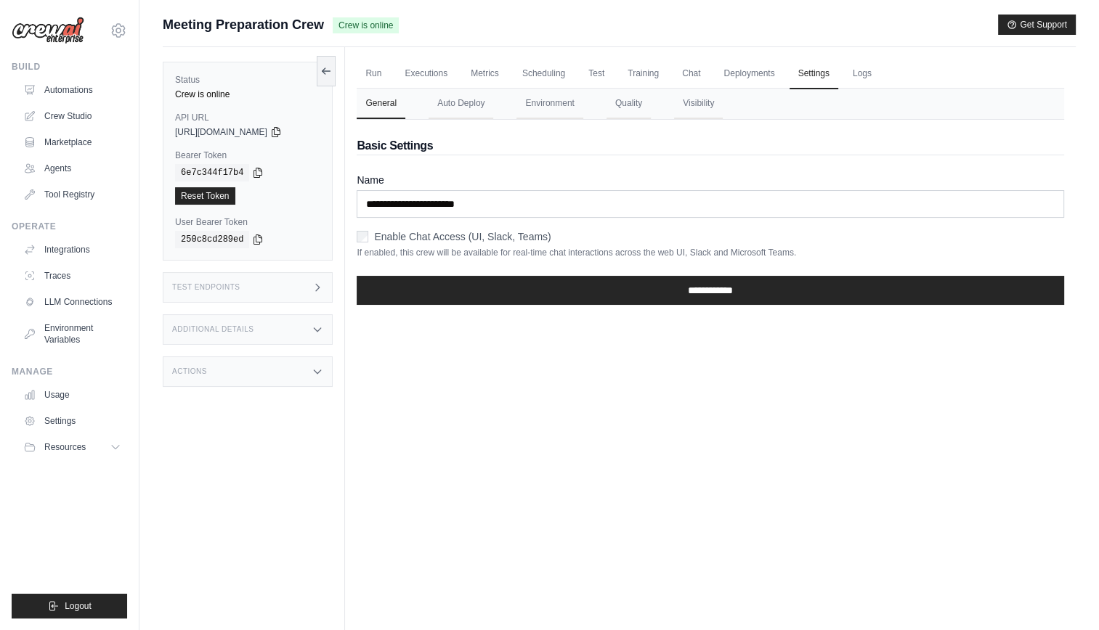
click at [240, 327] on h3 "Additional Details" at bounding box center [212, 329] width 81 height 9
click at [248, 288] on div "Test Endpoints" at bounding box center [248, 287] width 170 height 31
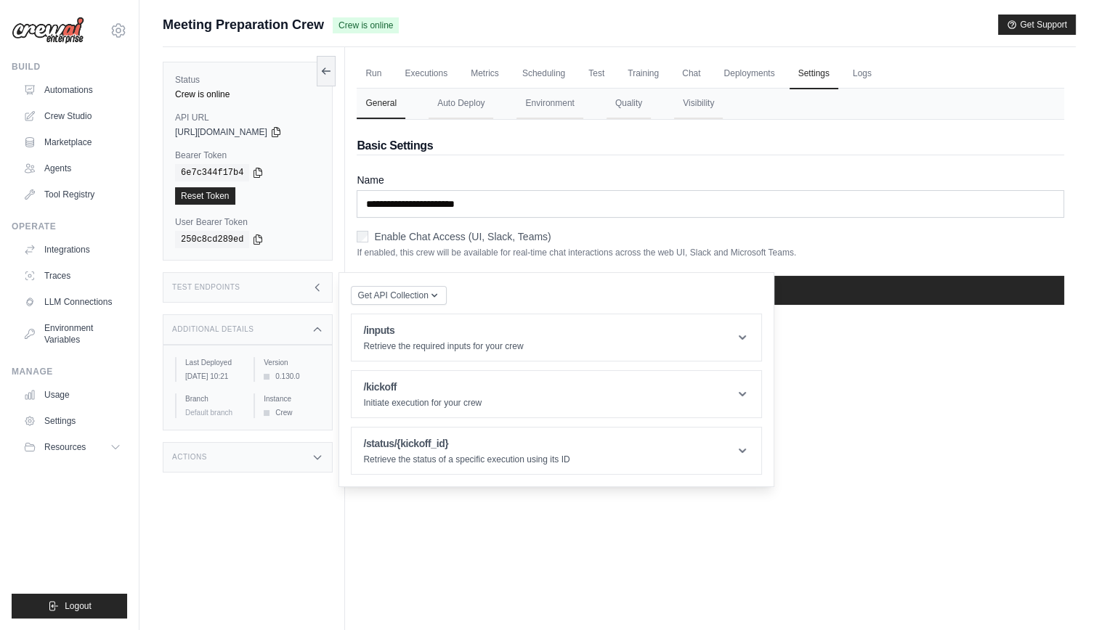
click at [248, 288] on div "Test Endpoints" at bounding box center [248, 287] width 170 height 31
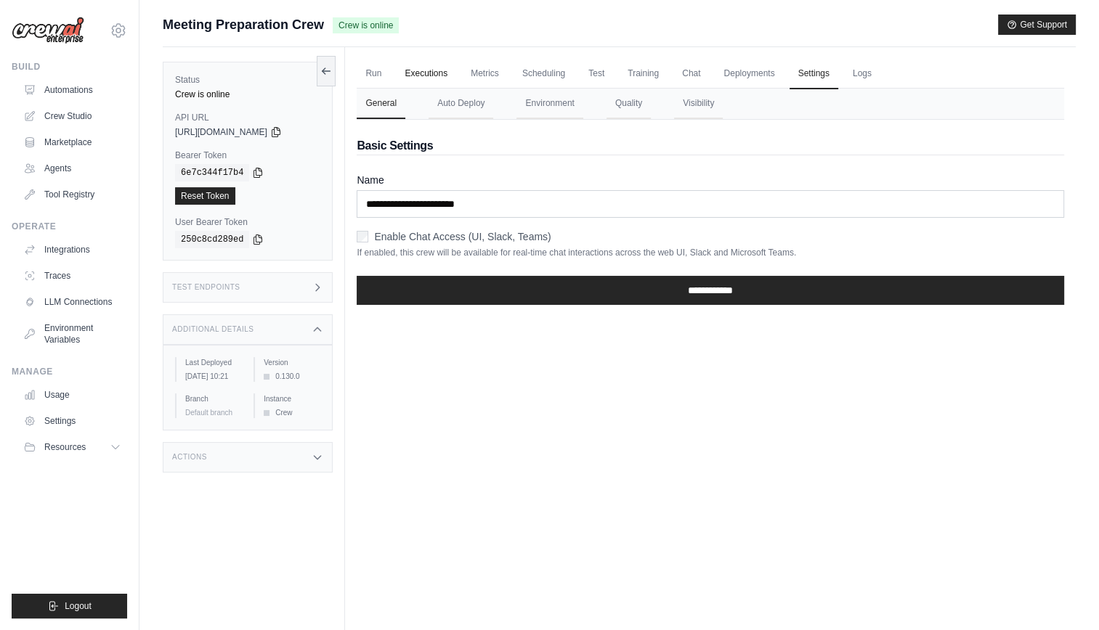
click at [433, 73] on link "Executions" at bounding box center [426, 74] width 60 height 31
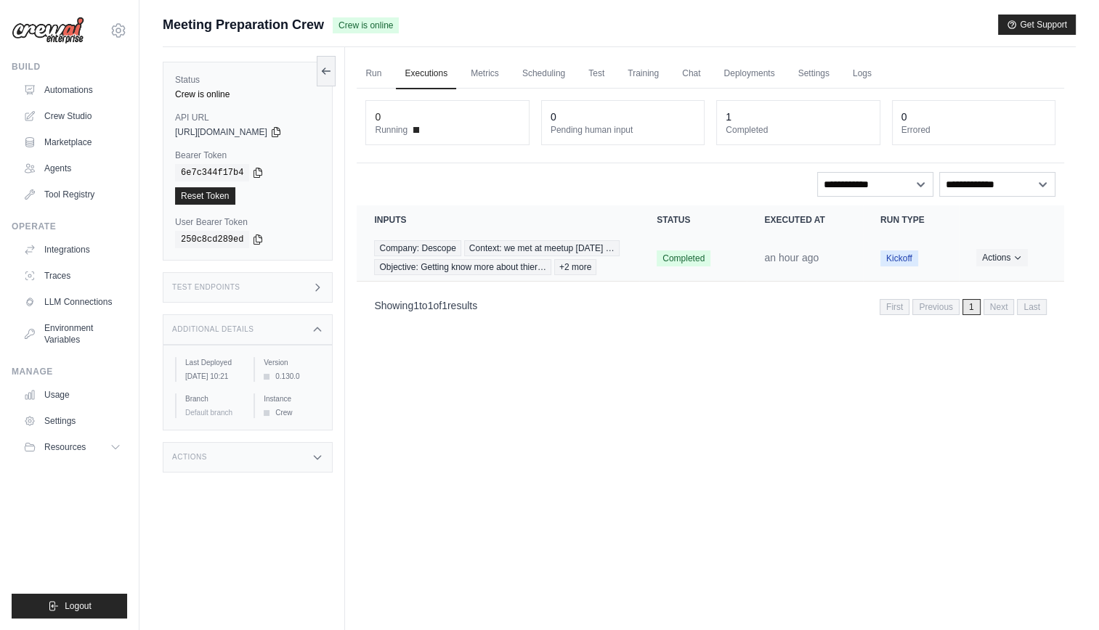
click at [689, 267] on span "Completed" at bounding box center [684, 259] width 54 height 16
click at [996, 266] on button "Actions" at bounding box center [1002, 256] width 52 height 17
click at [733, 456] on div "Run Executions Metrics Scheduling Test Training Chat Deployments Settings Logs …" at bounding box center [710, 362] width 731 height 630
click at [744, 129] on dt "Completed" at bounding box center [798, 130] width 145 height 12
click at [723, 113] on div "1 Completed" at bounding box center [798, 123] width 162 height 44
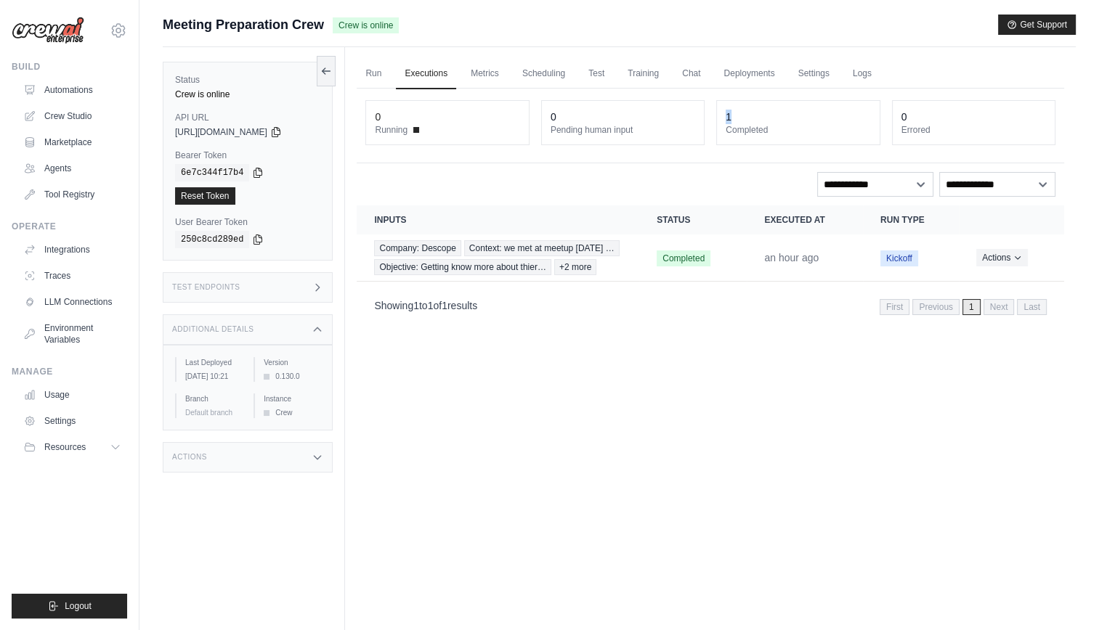
click at [723, 113] on div "1 Completed" at bounding box center [798, 123] width 162 height 44
click at [686, 458] on div "Run Executions Metrics Scheduling Test Training Chat Deployments Settings Logs …" at bounding box center [710, 362] width 731 height 630
click at [459, 498] on div "Run Executions Metrics Scheduling Test Training Chat Deployments Settings Logs …" at bounding box center [710, 362] width 731 height 630
click at [508, 508] on div "Run Executions Metrics Scheduling Test Training Chat Deployments Settings Logs …" at bounding box center [710, 362] width 731 height 630
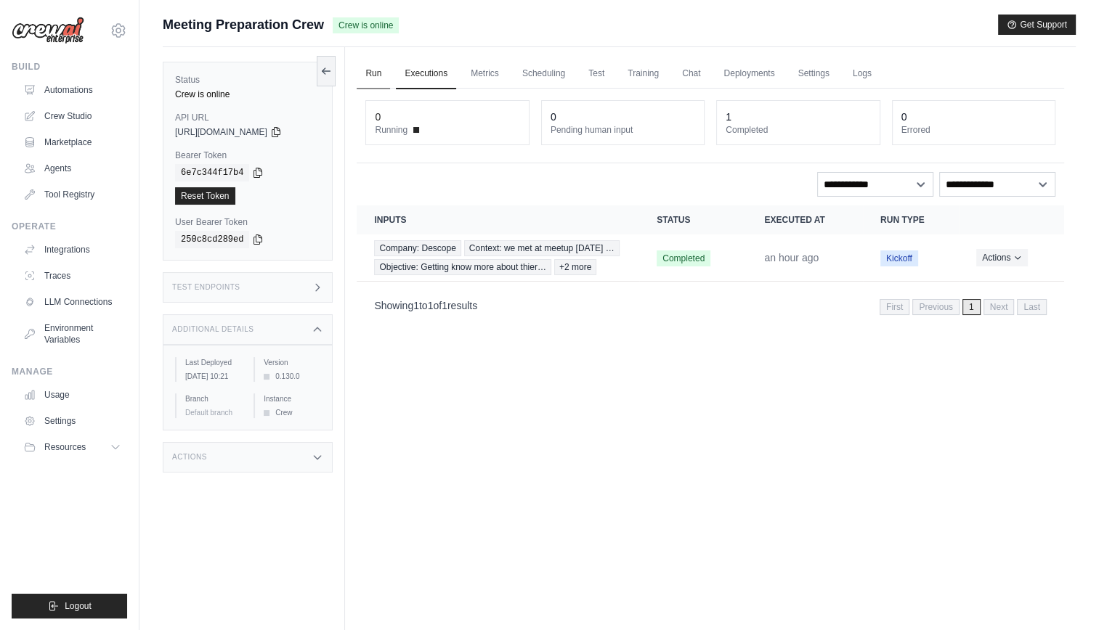
click at [373, 62] on link "Run" at bounding box center [373, 74] width 33 height 31
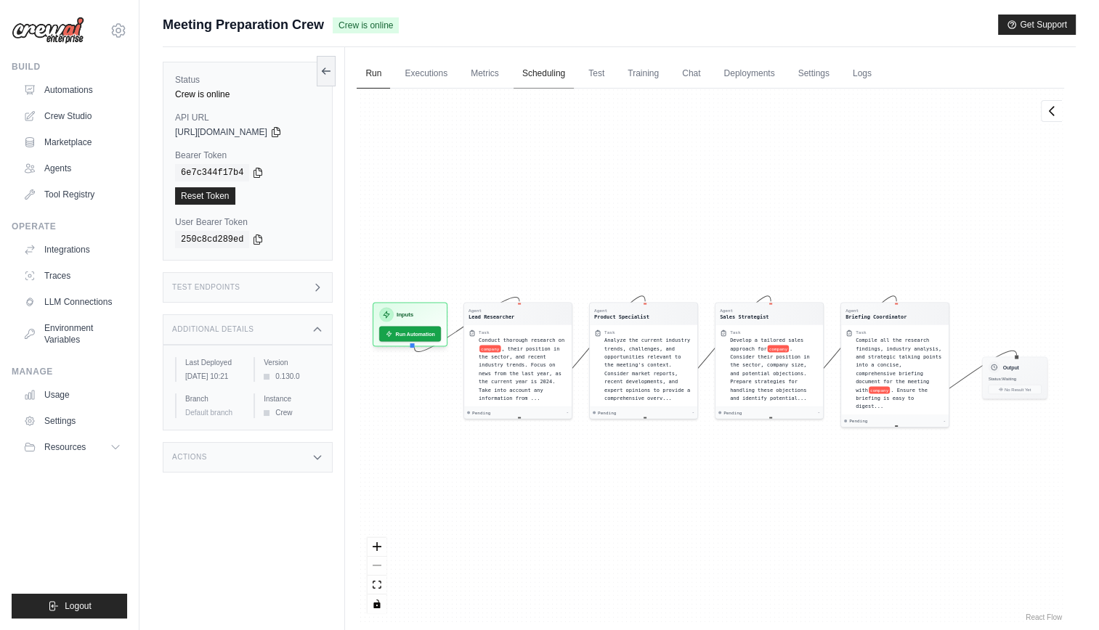
click at [546, 73] on link "Scheduling" at bounding box center [544, 74] width 60 height 31
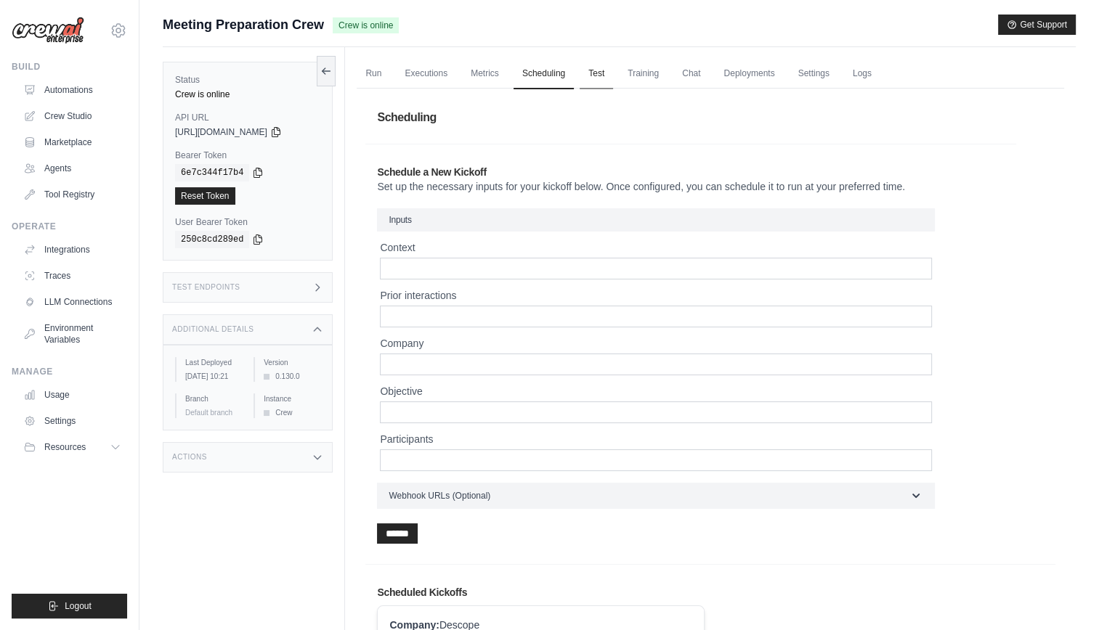
click at [599, 71] on link "Test" at bounding box center [596, 74] width 33 height 31
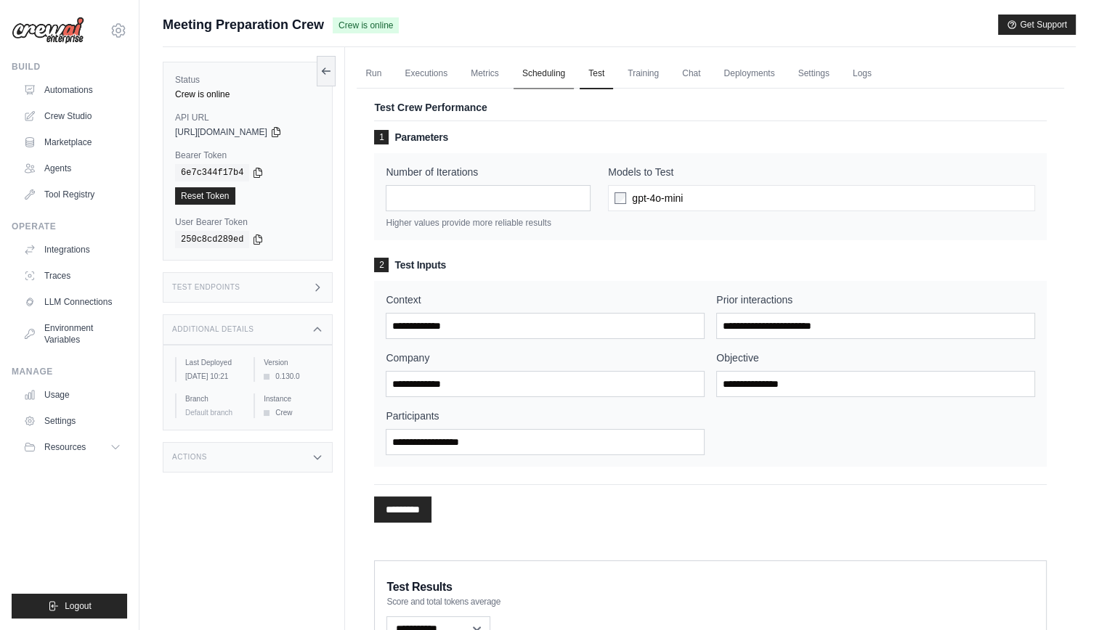
click at [564, 73] on link "Scheduling" at bounding box center [544, 74] width 60 height 31
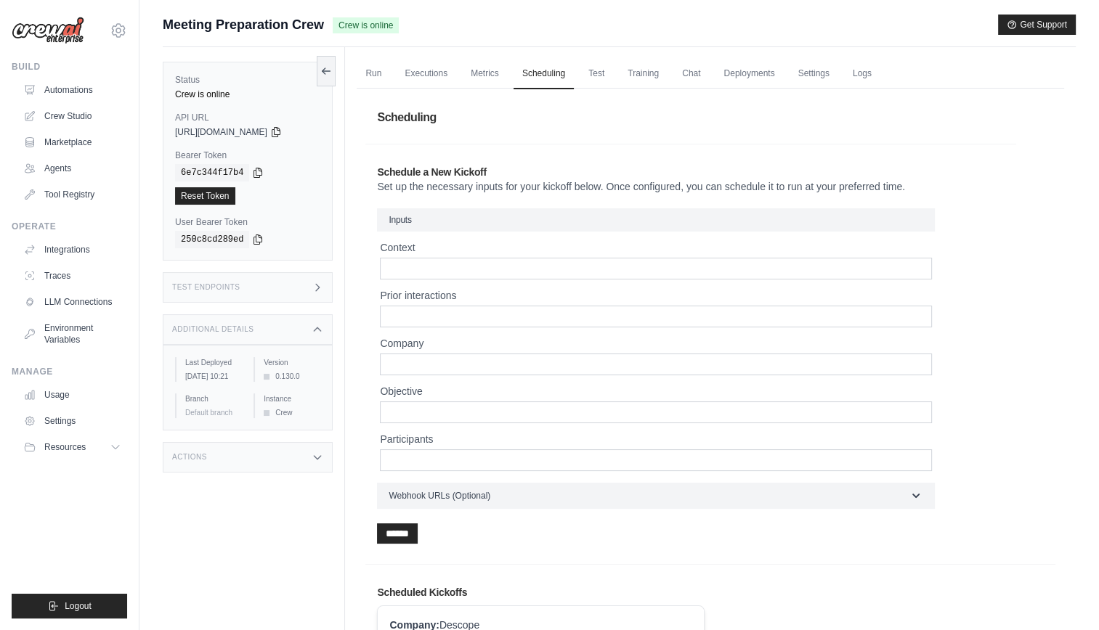
click at [443, 58] on div "Run Executions Metrics Scheduling Test Training Chat Deployments Settings Logs …" at bounding box center [710, 440] width 731 height 787
click at [430, 73] on link "Executions" at bounding box center [426, 74] width 60 height 31
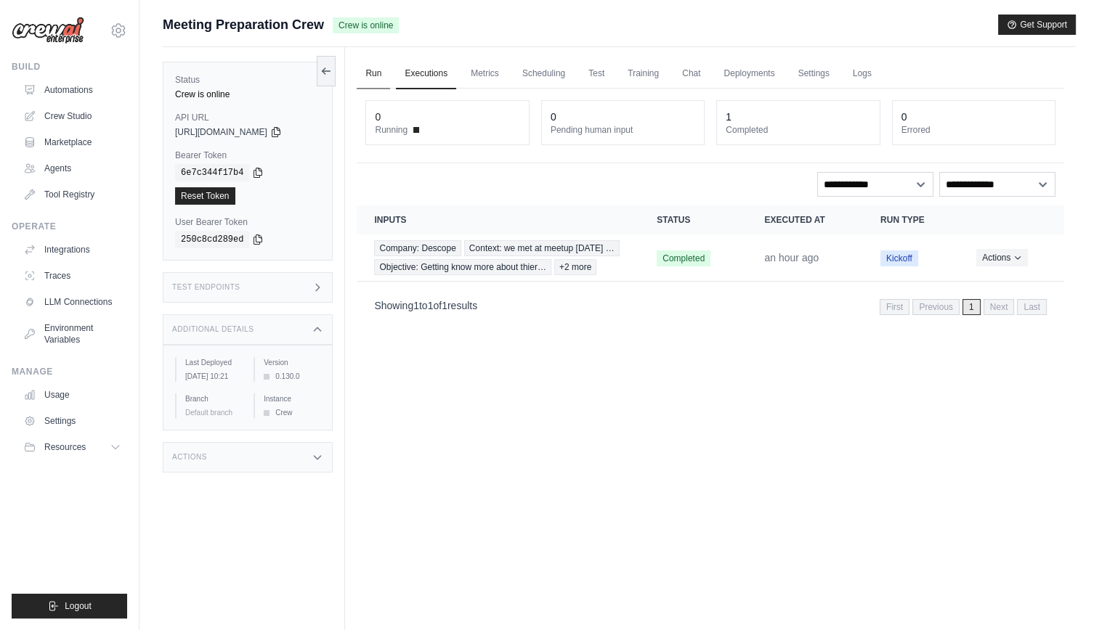
click at [360, 70] on link "Run" at bounding box center [373, 74] width 33 height 31
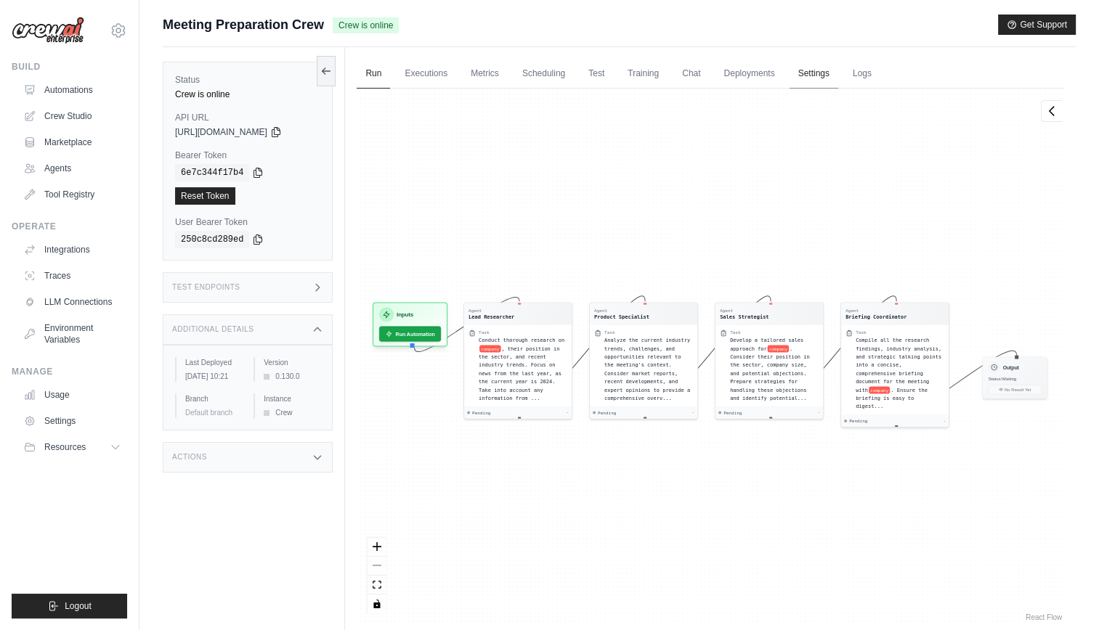
click at [838, 78] on link "Settings" at bounding box center [814, 74] width 49 height 31
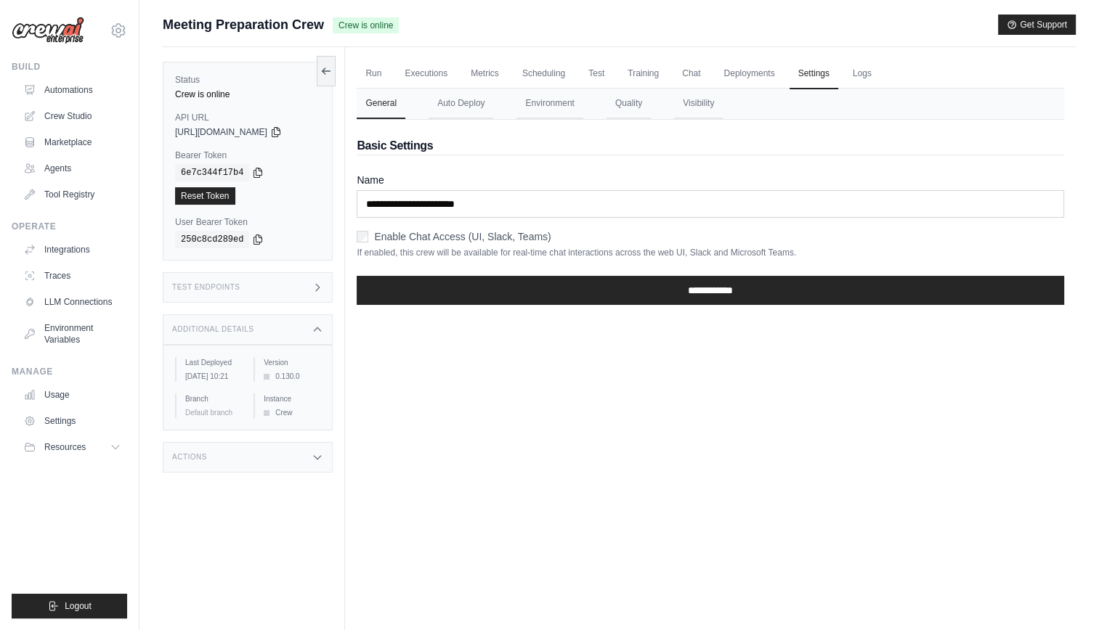
click at [445, 468] on div "Run Executions Metrics Scheduling Test Training Chat Deployments Settings Logs …" at bounding box center [710, 362] width 731 height 630
click at [450, 99] on button "Auto Deploy" at bounding box center [461, 104] width 65 height 31
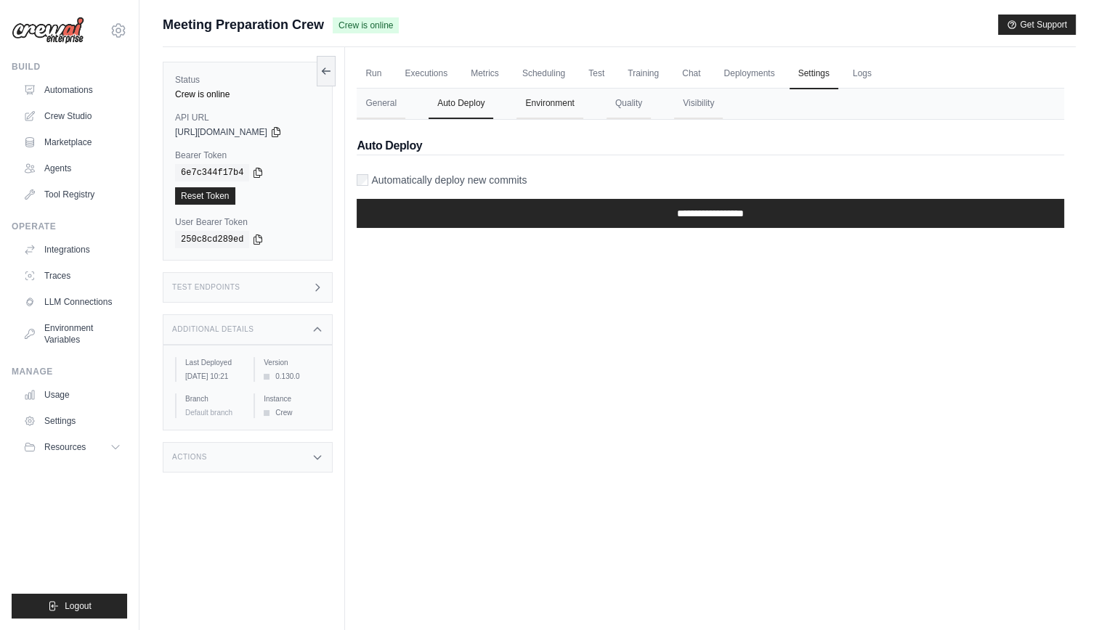
click at [553, 98] on button "Environment" at bounding box center [549, 104] width 66 height 31
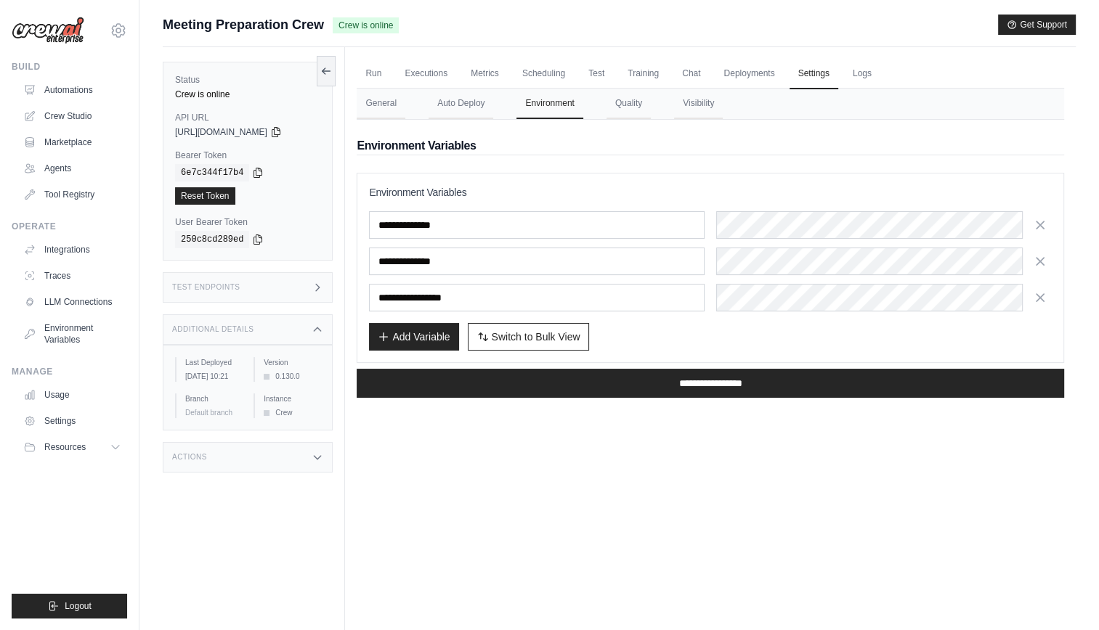
click at [613, 96] on nav "General Auto Deploy Environment Quality Visibility" at bounding box center [710, 104] width 707 height 31
click at [634, 98] on button "Quality" at bounding box center [628, 104] width 44 height 31
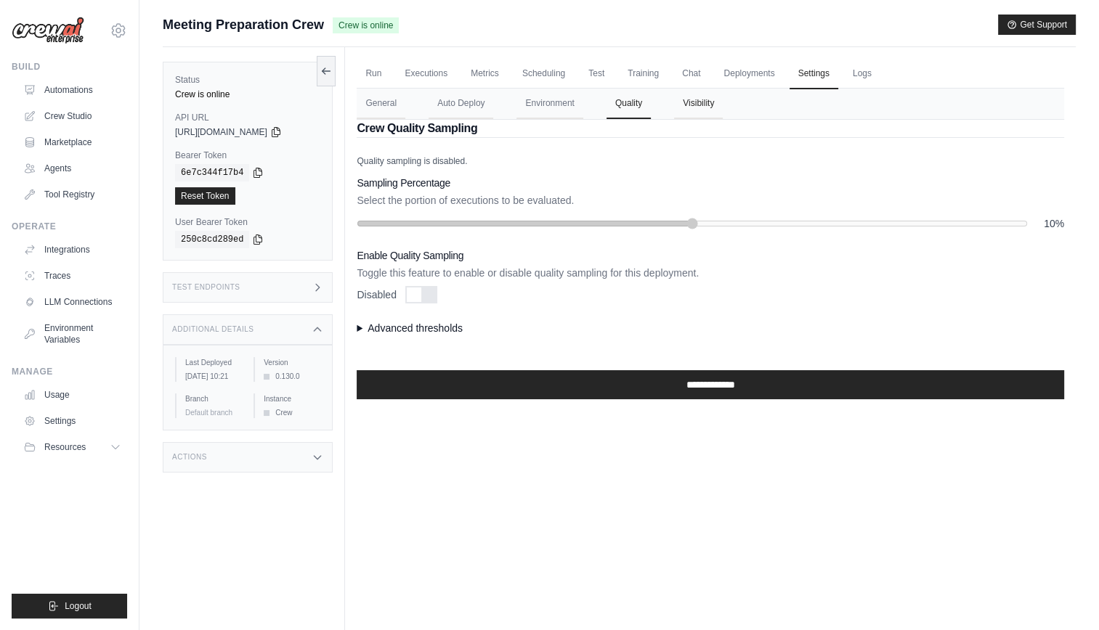
click at [709, 101] on button "Visibility" at bounding box center [698, 104] width 49 height 31
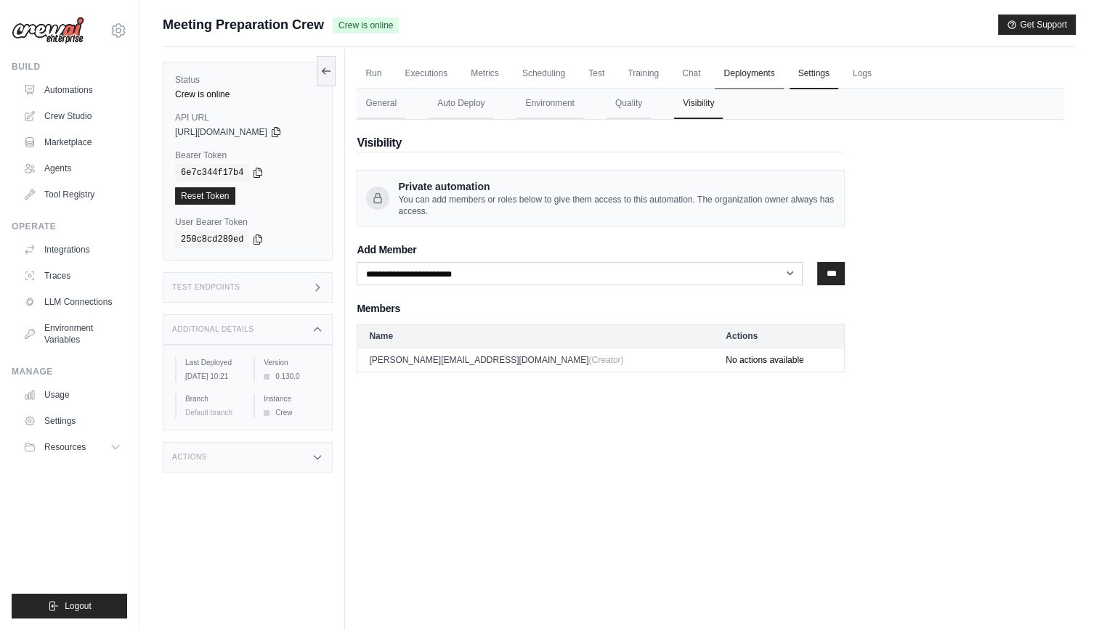
click at [773, 77] on link "Deployments" at bounding box center [749, 74] width 68 height 31
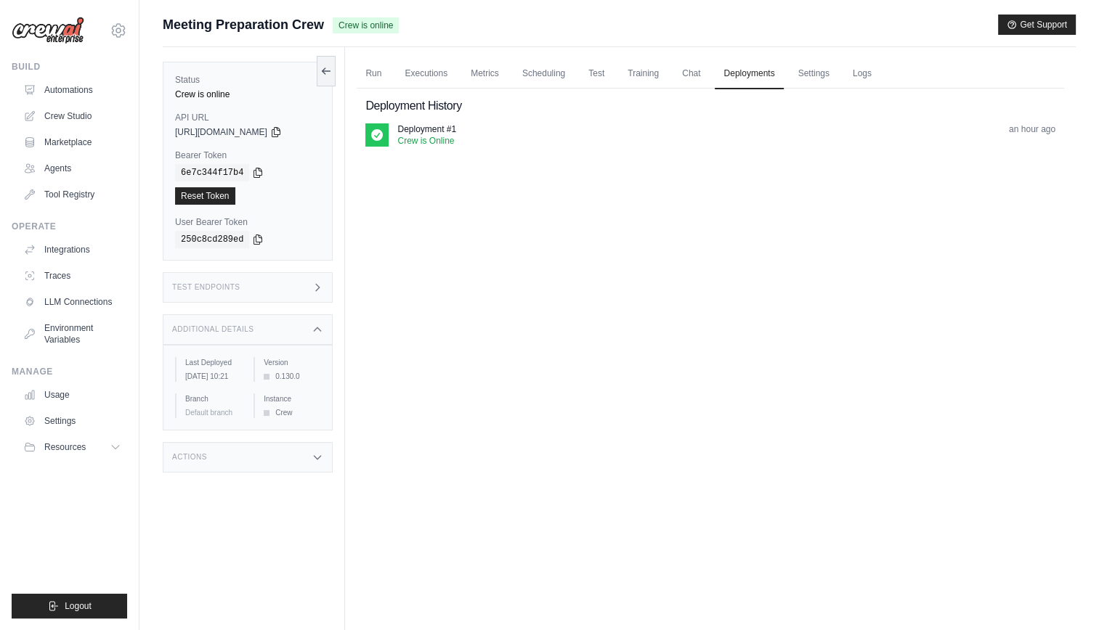
click at [730, 146] on div "Deployment #1 Crew is Online an hour ago" at bounding box center [710, 140] width 690 height 35
click at [709, 78] on link "Chat" at bounding box center [691, 74] width 36 height 31
click at [61, 271] on link "Traces" at bounding box center [74, 275] width 110 height 23
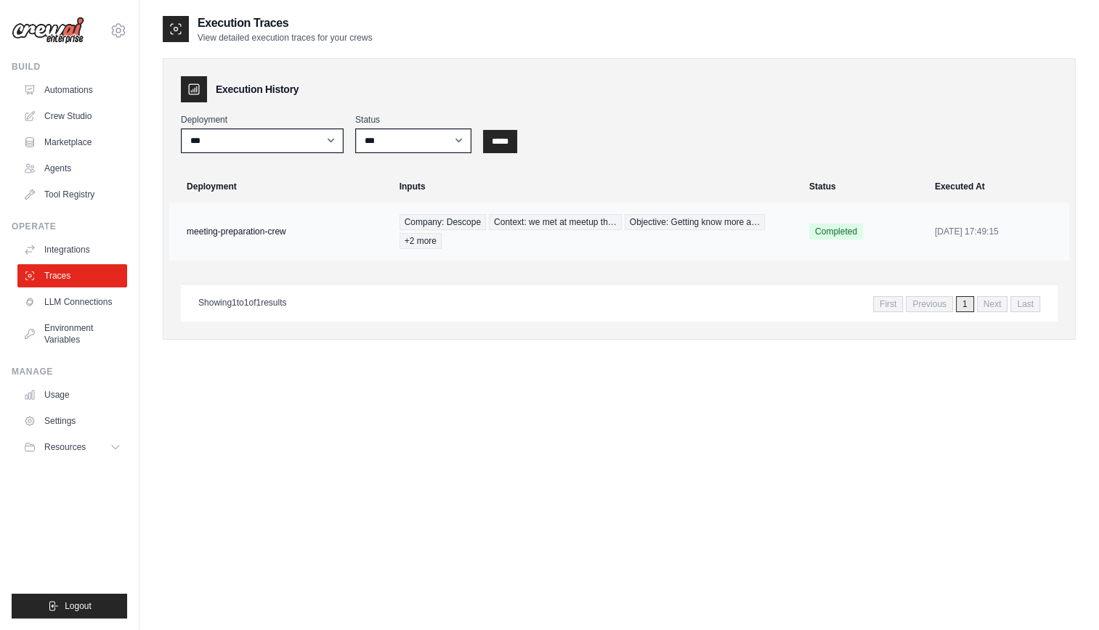
click at [523, 259] on td "Company: Descope Context: we met at meetup th… Objective: Getting know more a… …" at bounding box center [596, 232] width 410 height 58
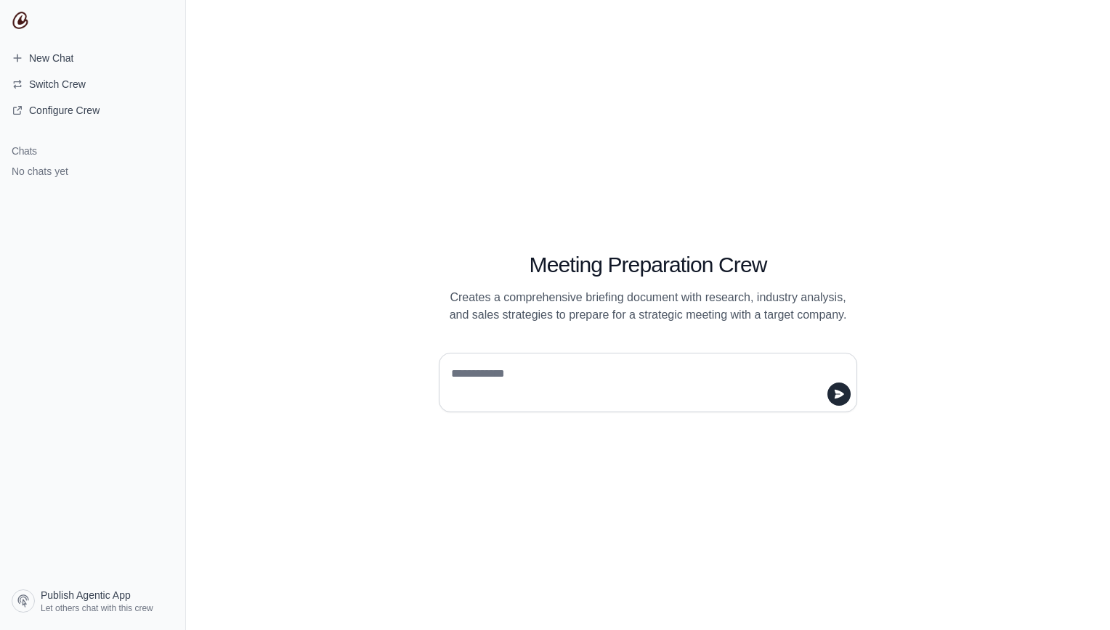
click at [309, 373] on div "Meeting Preparation Crew Creates a comprehensive briefing document with researc…" at bounding box center [648, 315] width 924 height 630
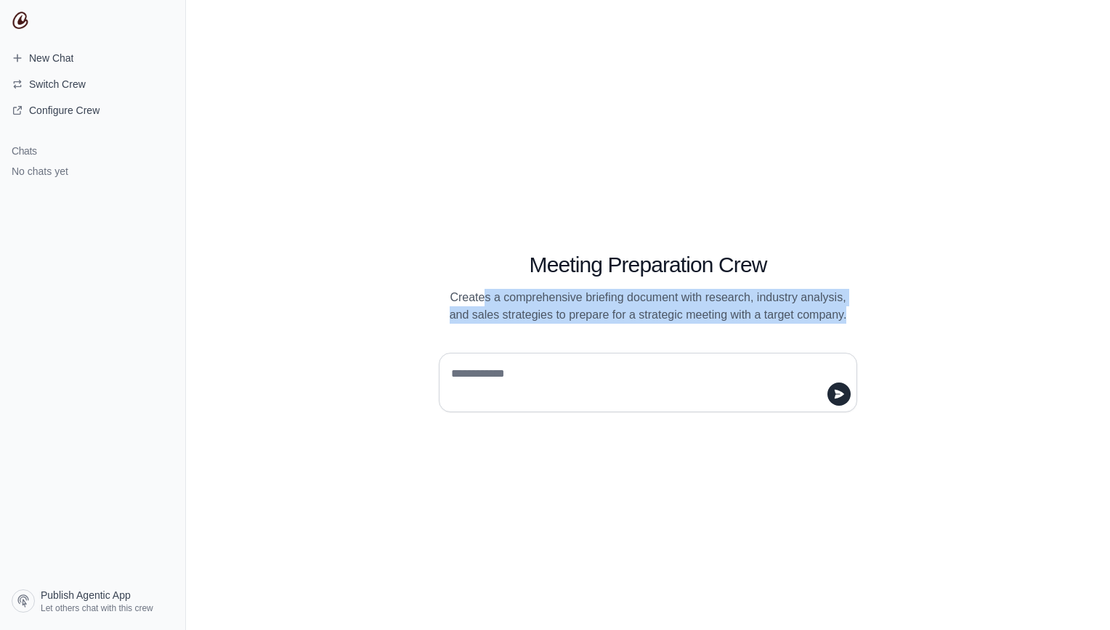
drag, startPoint x: 492, startPoint y: 273, endPoint x: 684, endPoint y: 344, distance: 204.3
click at [684, 344] on div "Meeting Preparation Crew Creates a comprehensive briefing document with researc…" at bounding box center [648, 316] width 558 height 194
click at [435, 324] on div "Meeting Preparation Crew Creates a comprehensive briefing document with researc…" at bounding box center [648, 271] width 488 height 105
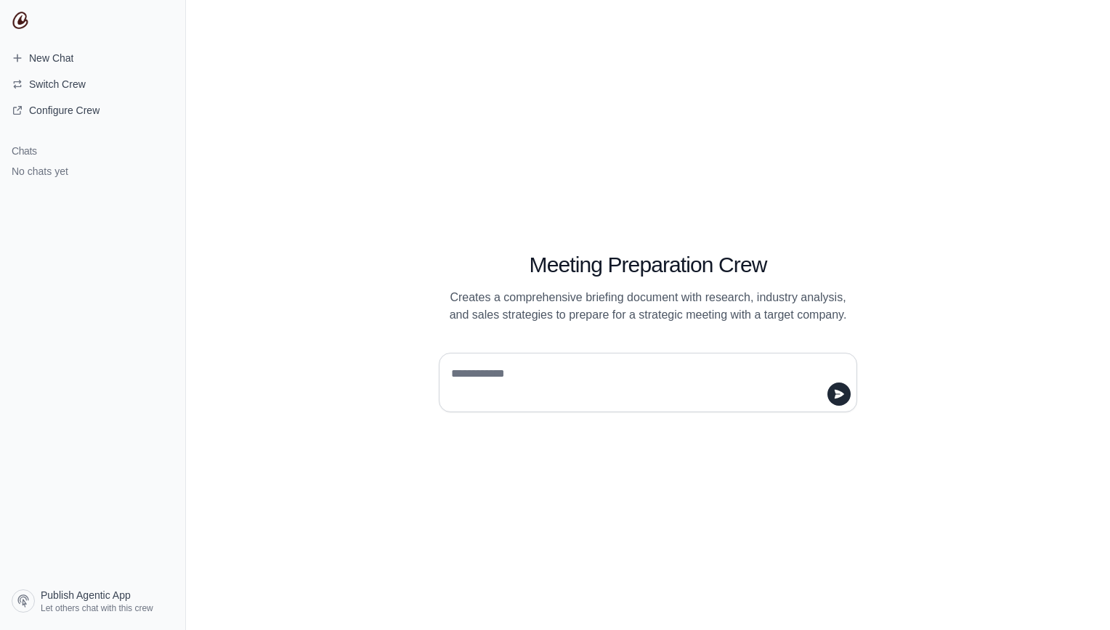
click at [503, 382] on textarea at bounding box center [643, 382] width 391 height 41
type textarea "*"
type textarea "**********"
click at [372, 308] on div "Meeting Preparation Crew Creates a comprehensive briefing document with researc…" at bounding box center [648, 316] width 558 height 194
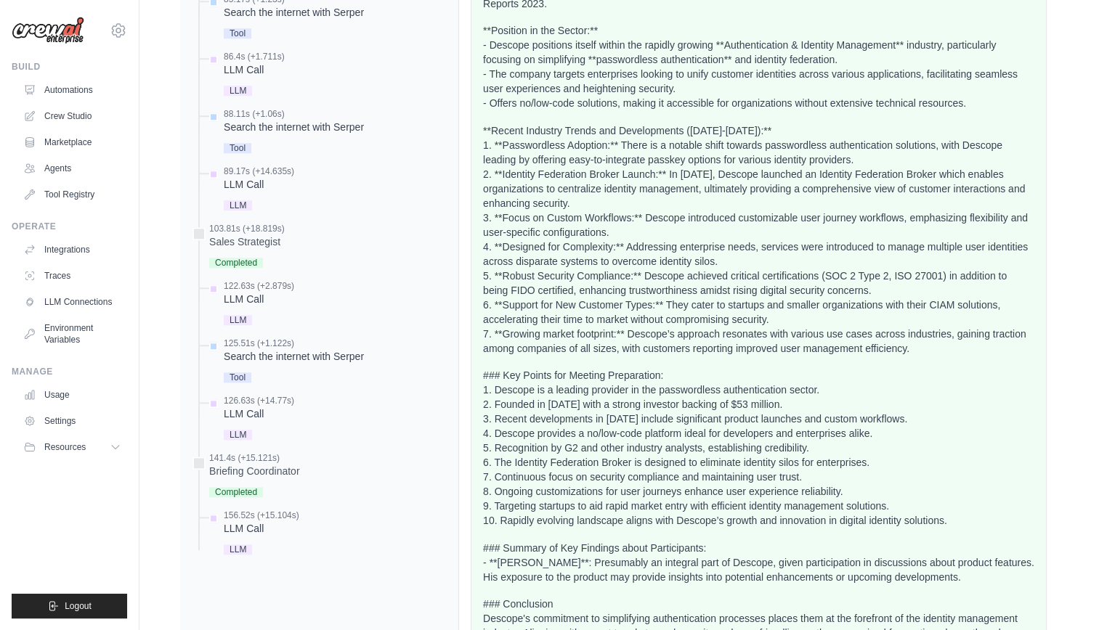
scroll to position [1582, 0]
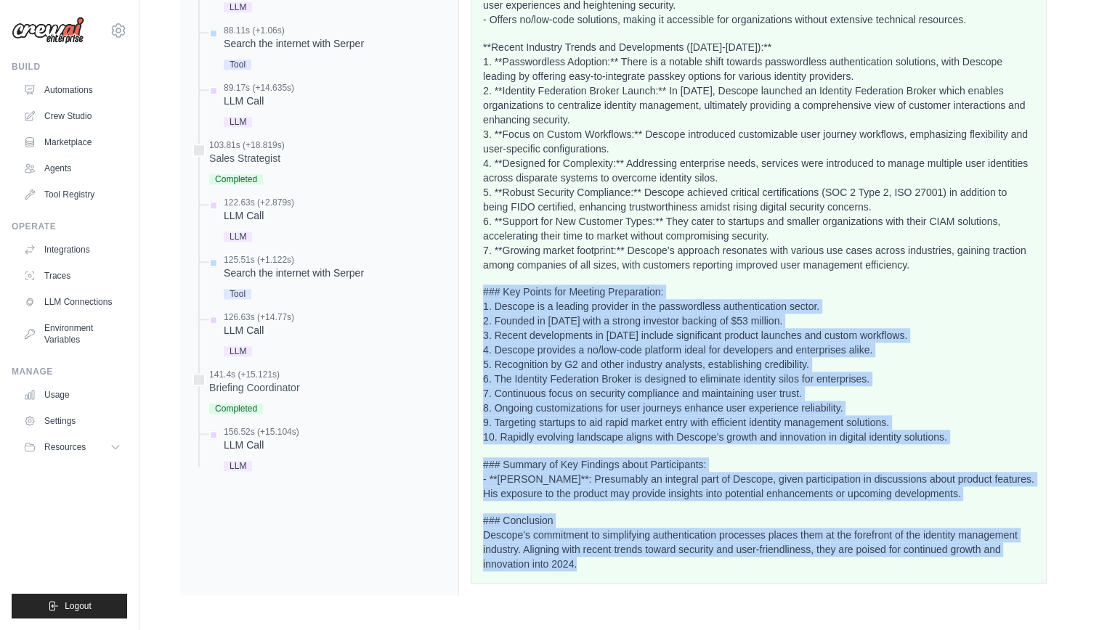
drag, startPoint x: 487, startPoint y: 276, endPoint x: 803, endPoint y: 587, distance: 443.3
copy div "### Lor Ipsumd sit Ametcon Adipiscinge: 1. Seddoei te i utlabor etdolore ma ali…"
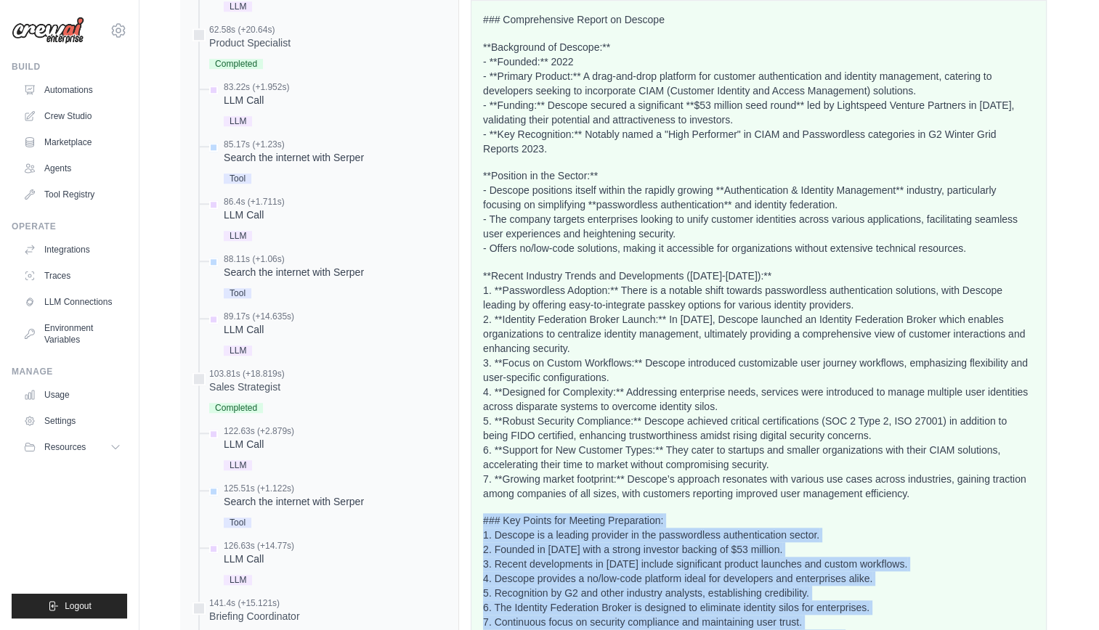
scroll to position [1240, 0]
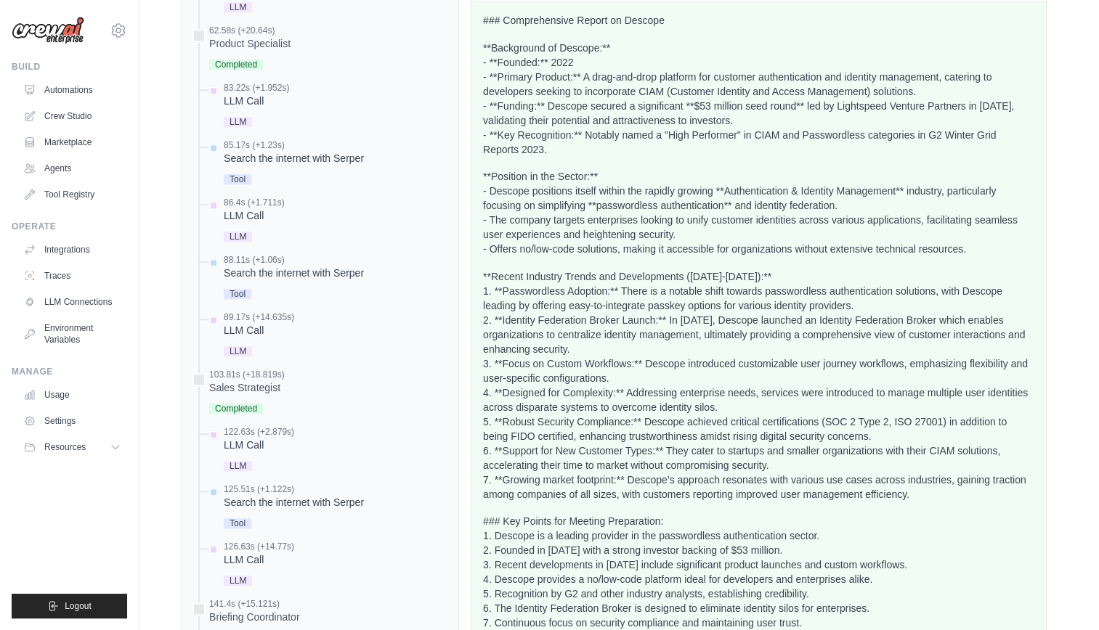
click at [486, 28] on p "### Comprehensive Report on Descope" at bounding box center [758, 20] width 551 height 15
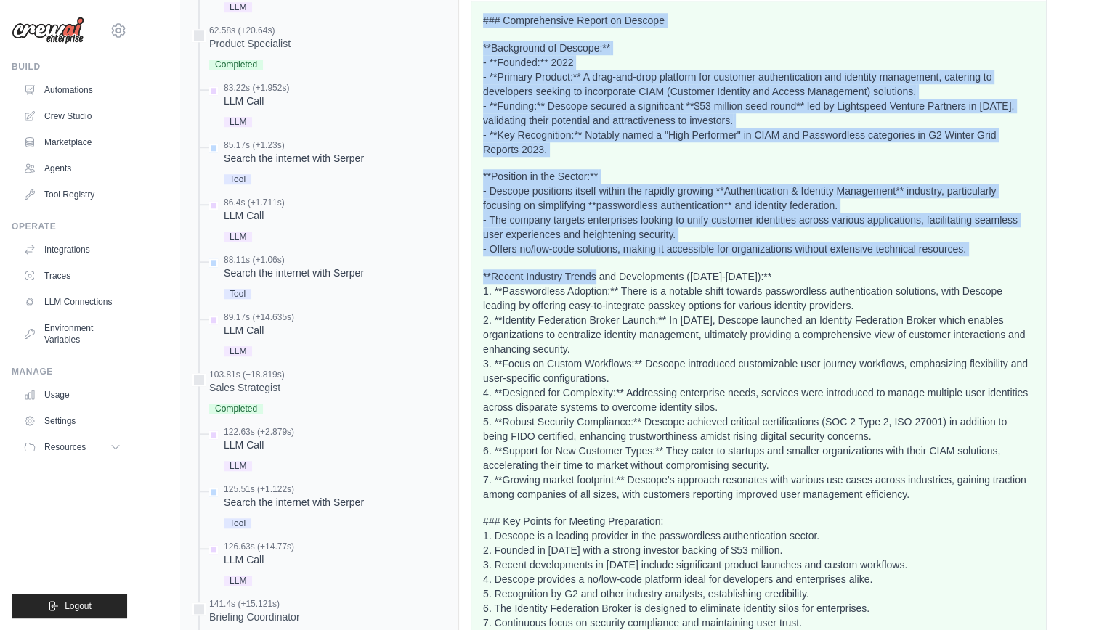
drag, startPoint x: 486, startPoint y: 100, endPoint x: 583, endPoint y: 381, distance: 298.2
click at [583, 381] on div "### Comprehensive Report on Descope **Background of Descope:** - **Founded:** 2…" at bounding box center [758, 407] width 551 height 788
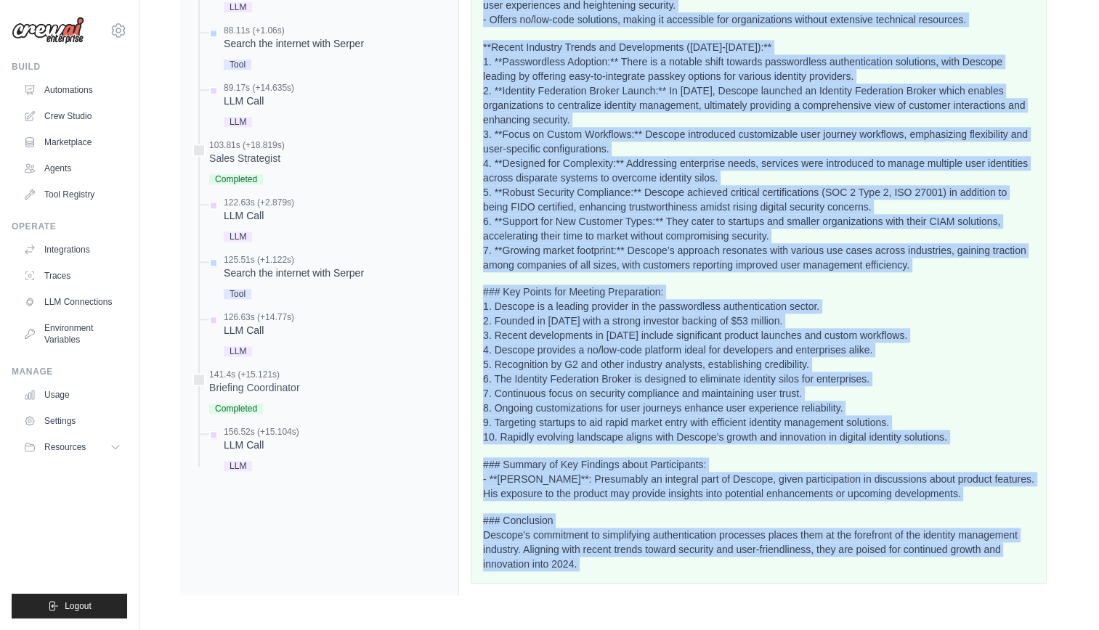
scroll to position [1522, 0]
copy body "### Comprehensive Report on Descope **Background of Descope:** - **Founded:** 2…"
